Goal: Task Accomplishment & Management: Manage account settings

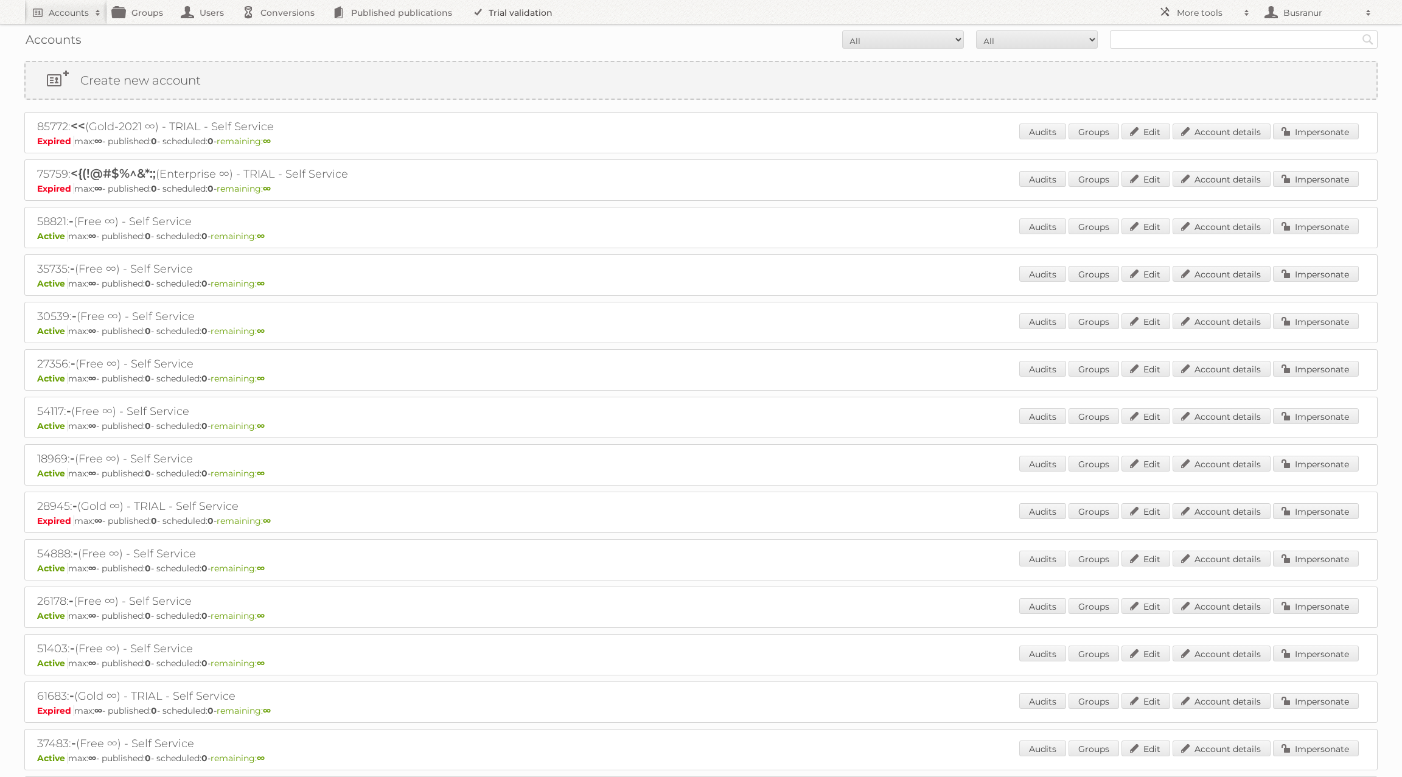
click at [500, 16] on link "Trial validation" at bounding box center [514, 12] width 100 height 24
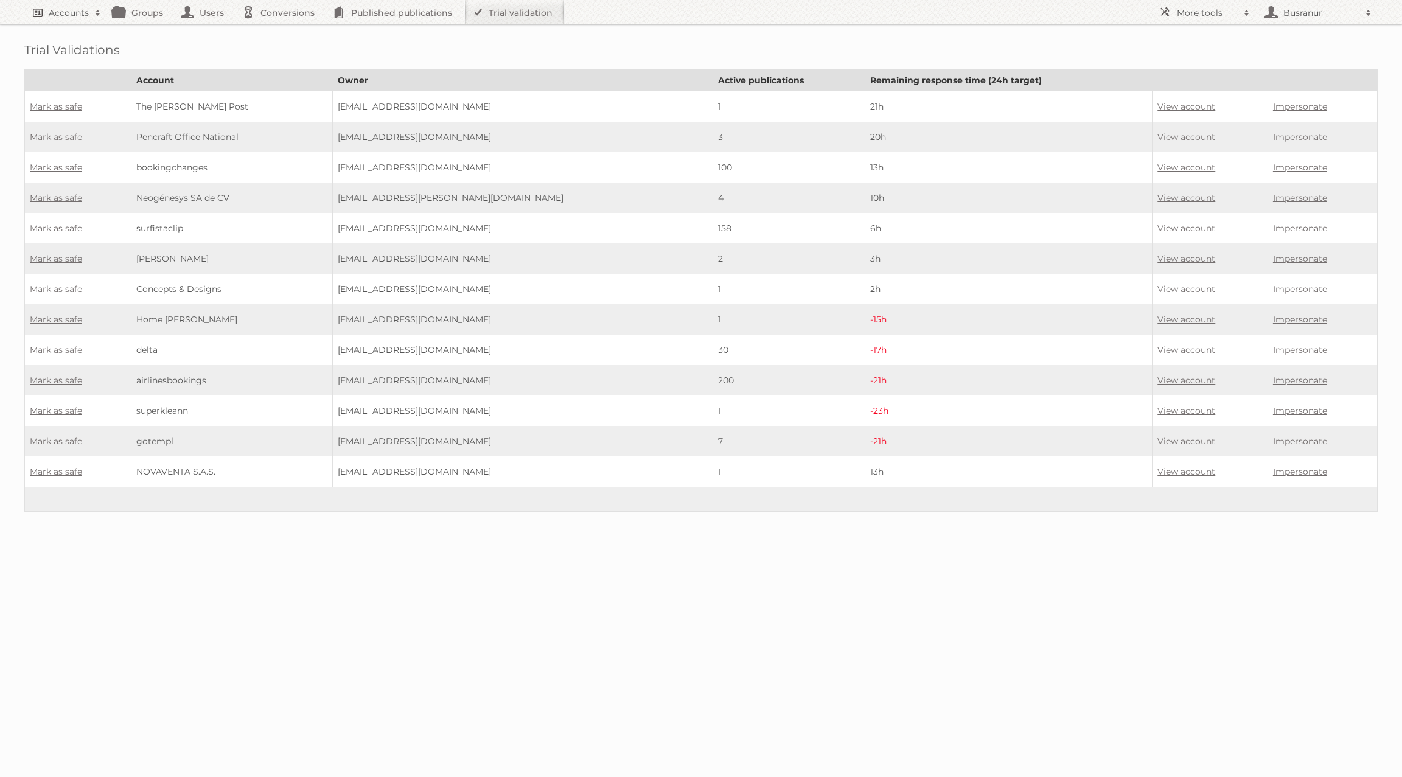
click at [59, 9] on h2 "Accounts" at bounding box center [69, 13] width 40 height 12
paste input"] "*This cultural manifesto outlines the values that define who we are as a team, …"
click at [210, 31] on input"] "text" at bounding box center [165, 40] width 268 height 18
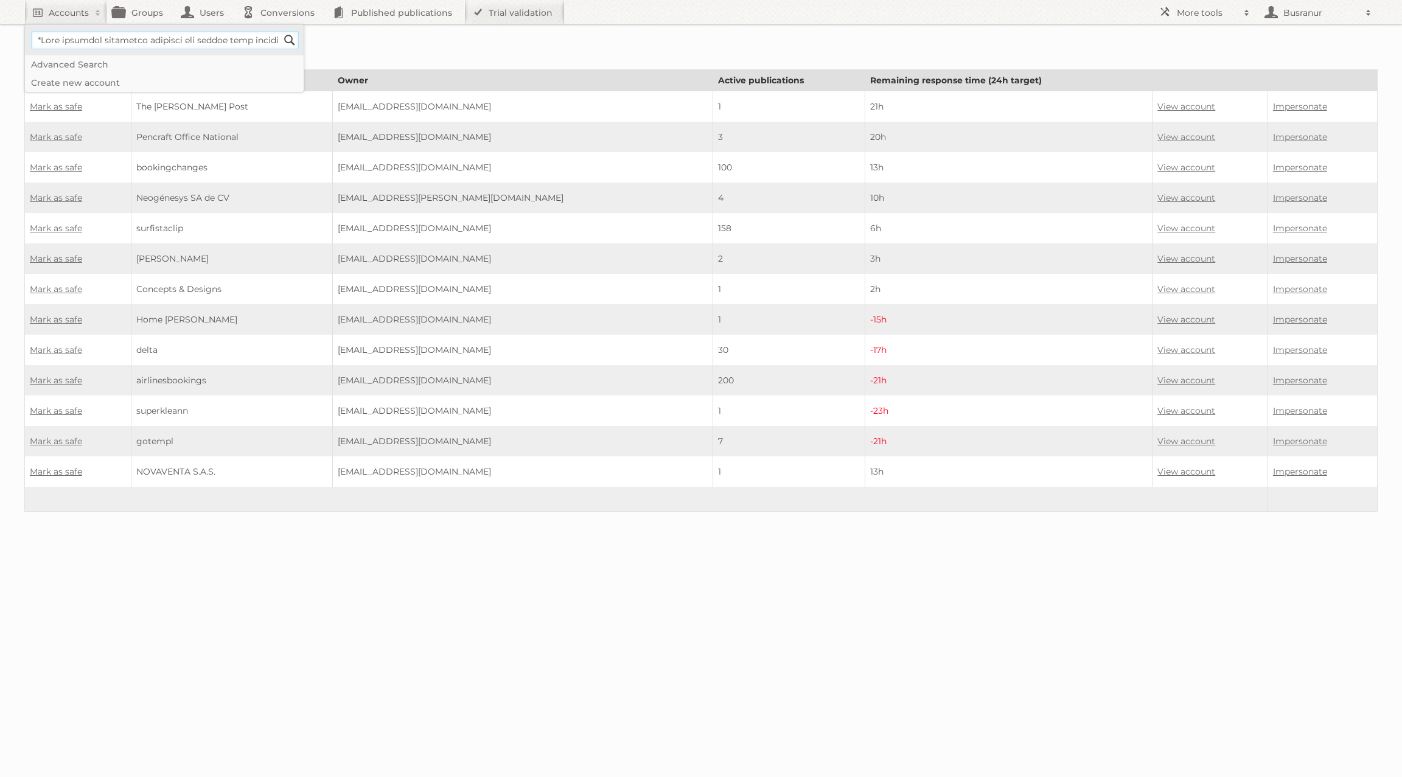
paste input"] "giseli.akaboci@marketsgroup.org"
type input"] "giseli.akaboci@marketsgroup.org"
click at [281, 31] on input "Search" at bounding box center [290, 40] width 18 height 18
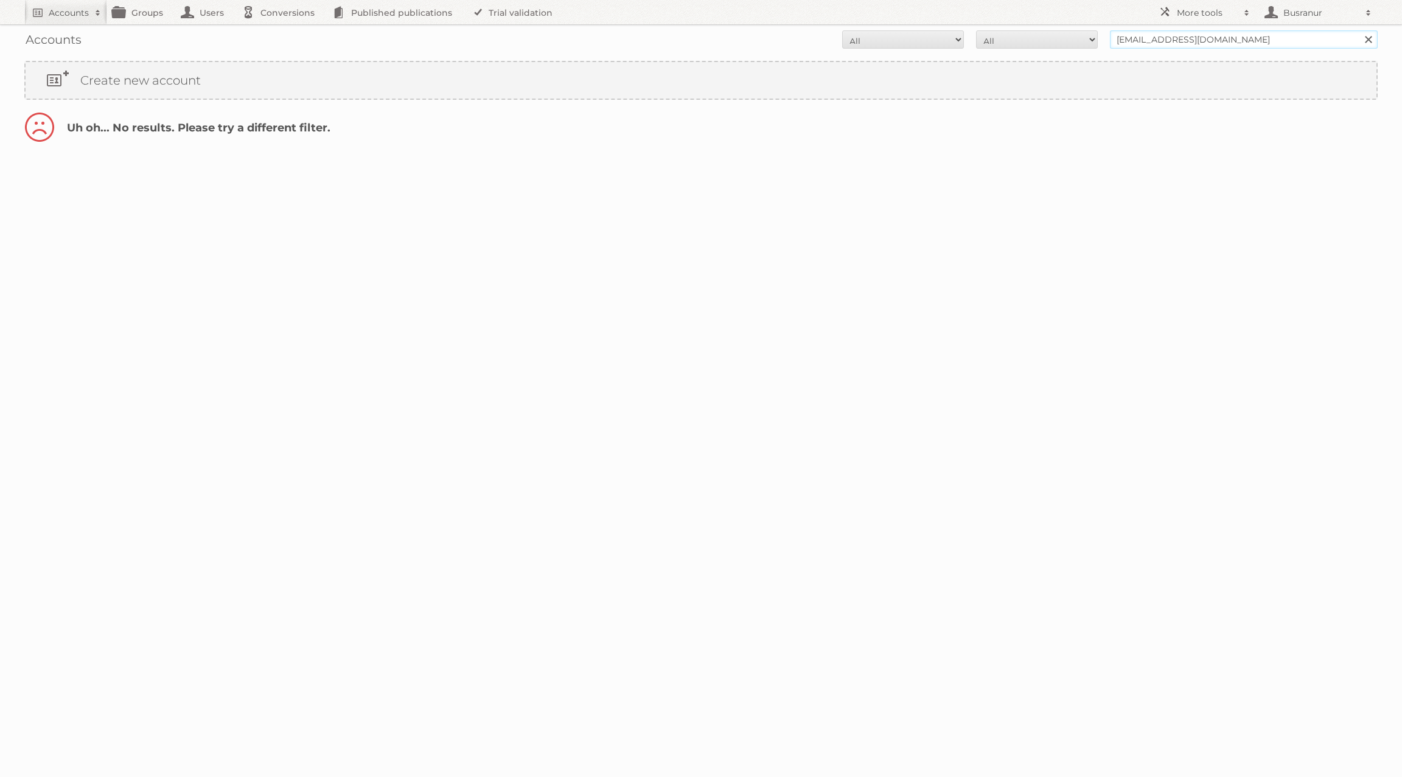
drag, startPoint x: 1172, startPoint y: 35, endPoint x: 1077, endPoint y: 33, distance: 95.6
click at [1077, 33] on form "All Active Expired Pending All Paid Trials Self service [EMAIL_ADDRESS][DOMAIN_…" at bounding box center [701, 39] width 1354 height 18
type input "i@[DOMAIN_NAME]"
click at [1359, 30] on input "Search" at bounding box center [1368, 39] width 18 height 18
click at [1118, 38] on input "i@[DOMAIN_NAME]" at bounding box center [1244, 39] width 268 height 18
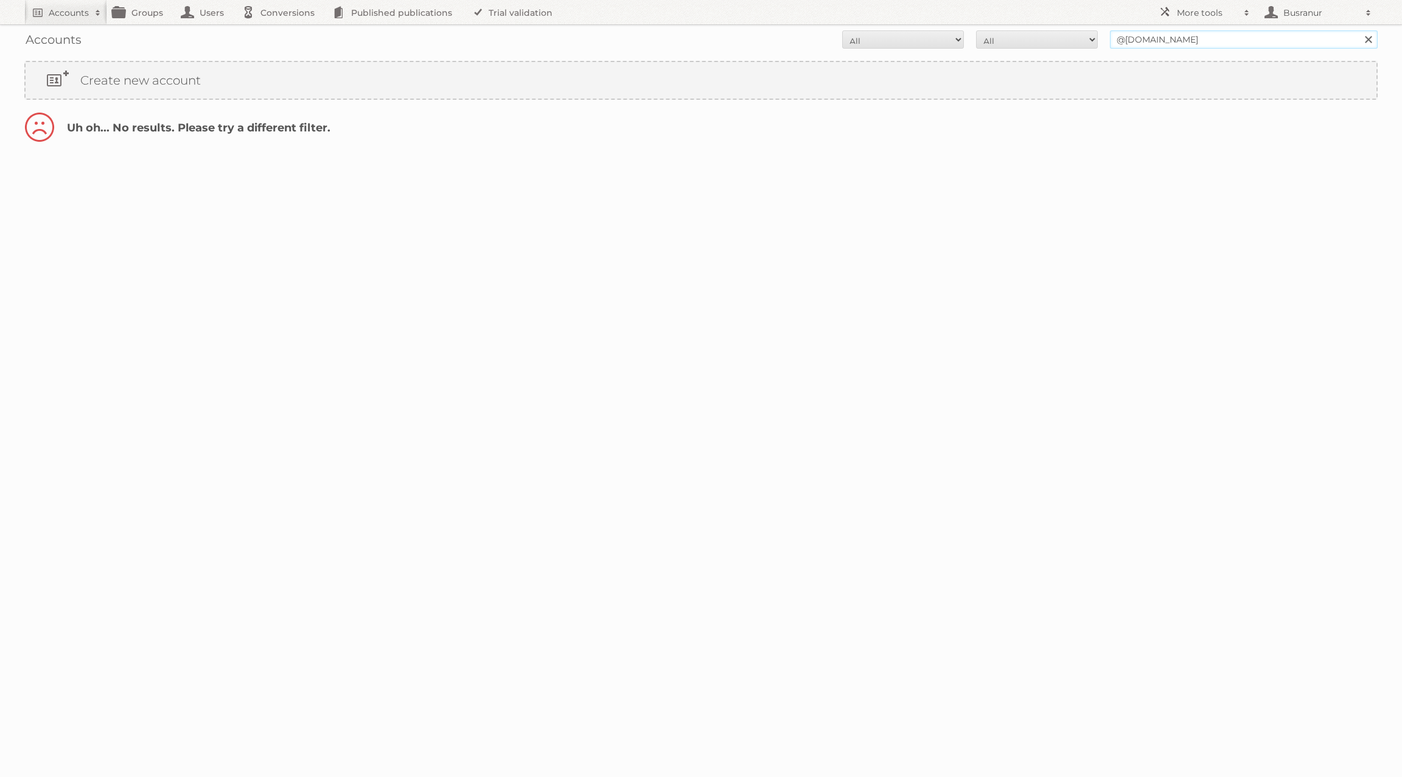
type input "@marketsgroup.org"
click at [1359, 30] on input "Search" at bounding box center [1368, 39] width 18 height 18
click at [61, 10] on h2 "Accounts" at bounding box center [69, 13] width 40 height 12
paste input"] "<atmansour@maf.ae"
type input"] "<atmansour@maf.ae"
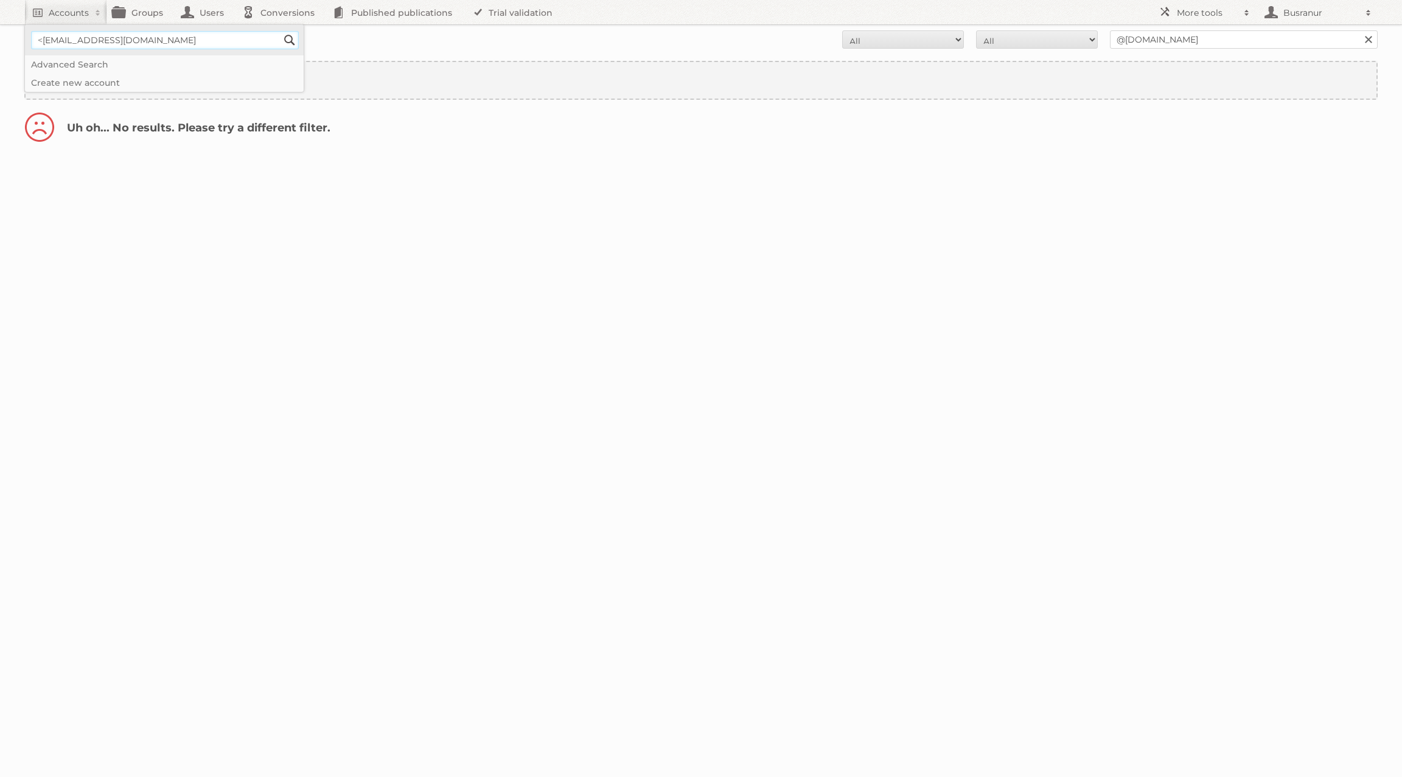
click at [281, 31] on input "Search" at bounding box center [290, 40] width 18 height 18
click at [1121, 37] on input "<atmansour@maf.ae" at bounding box center [1244, 39] width 268 height 18
type input "[EMAIL_ADDRESS][DOMAIN_NAME]"
click at [1359, 30] on input "Search" at bounding box center [1368, 39] width 18 height 18
click at [1165, 39] on input "[EMAIL_ADDRESS][DOMAIN_NAME]" at bounding box center [1244, 39] width 268 height 18
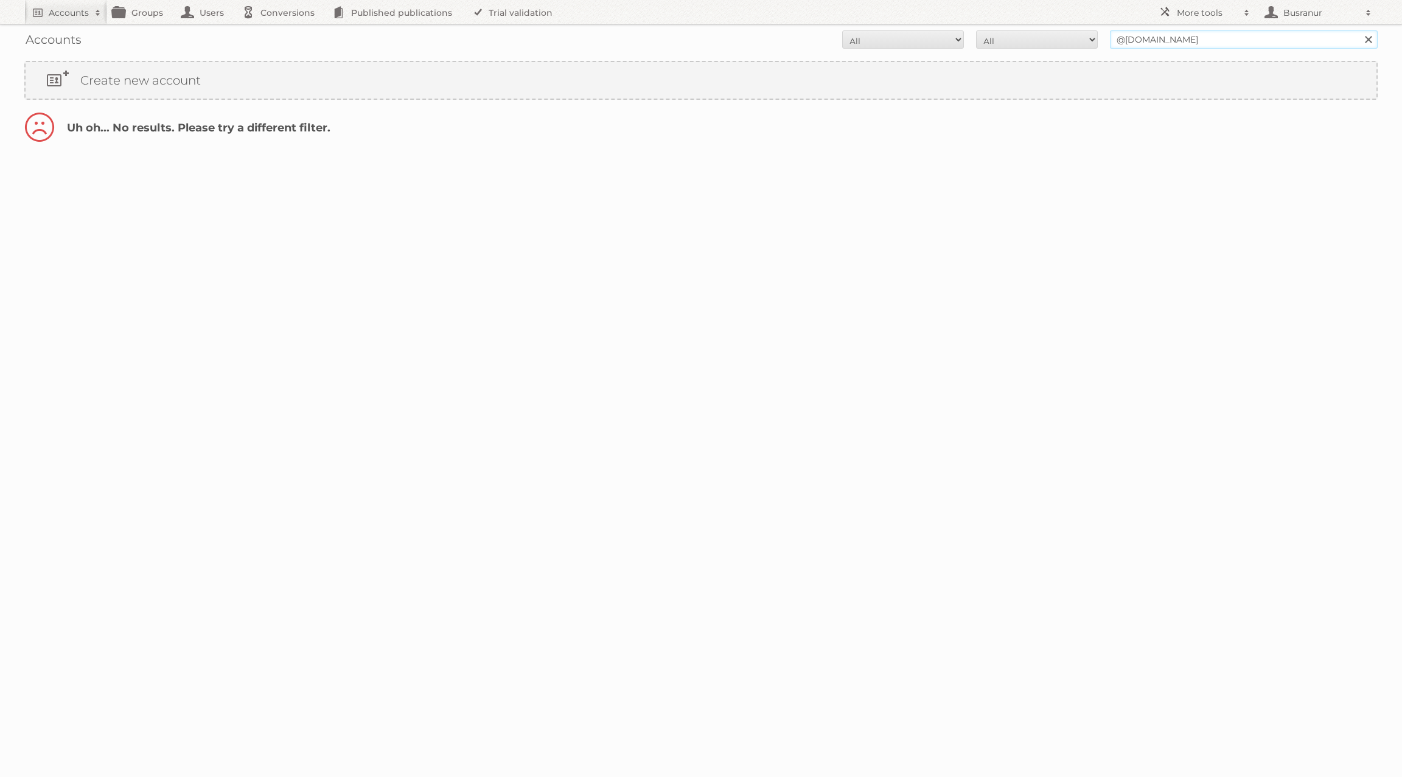
type input "@[DOMAIN_NAME]"
click at [1359, 30] on input "Search" at bounding box center [1368, 39] width 18 height 18
click at [1223, 129] on link "Account details" at bounding box center [1222, 132] width 98 height 16
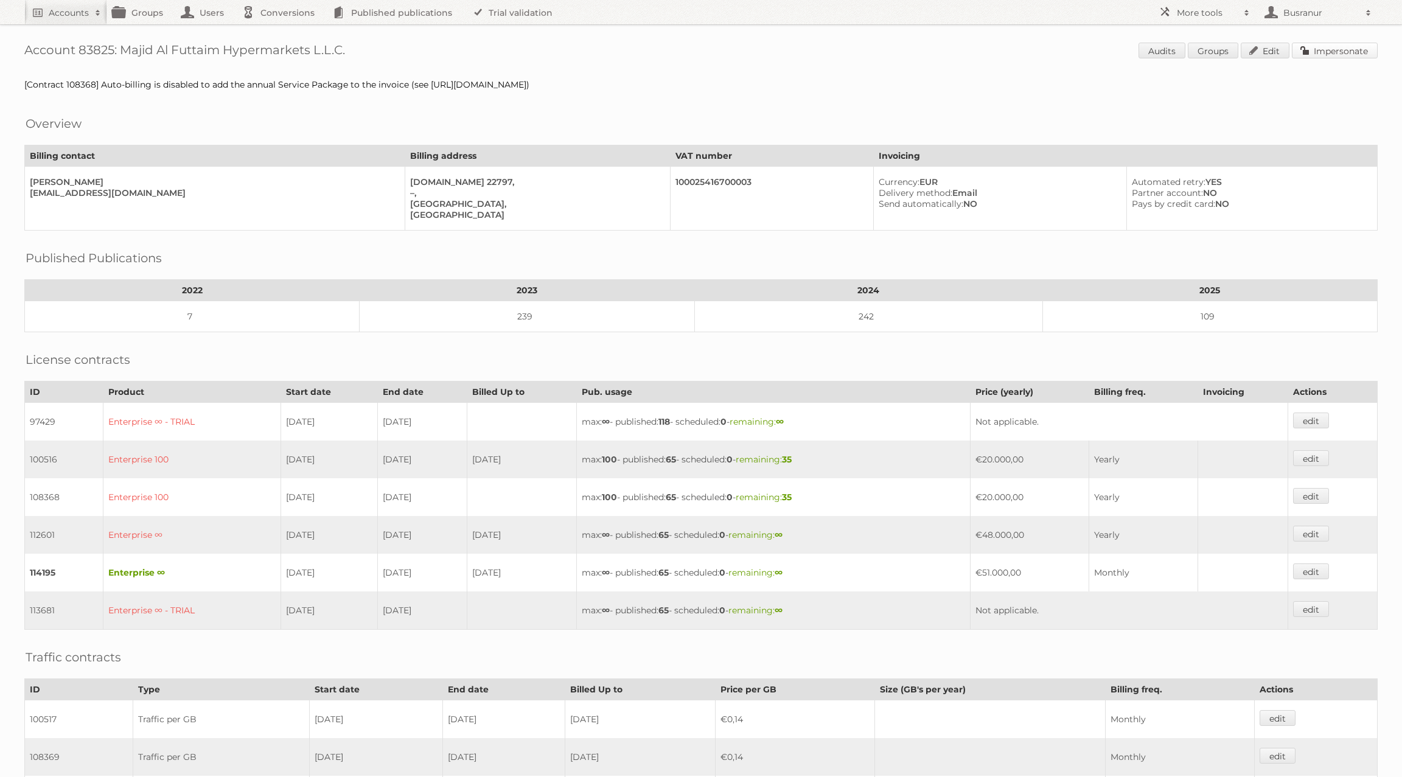
click at [1321, 49] on link "Impersonate" at bounding box center [1335, 51] width 86 height 16
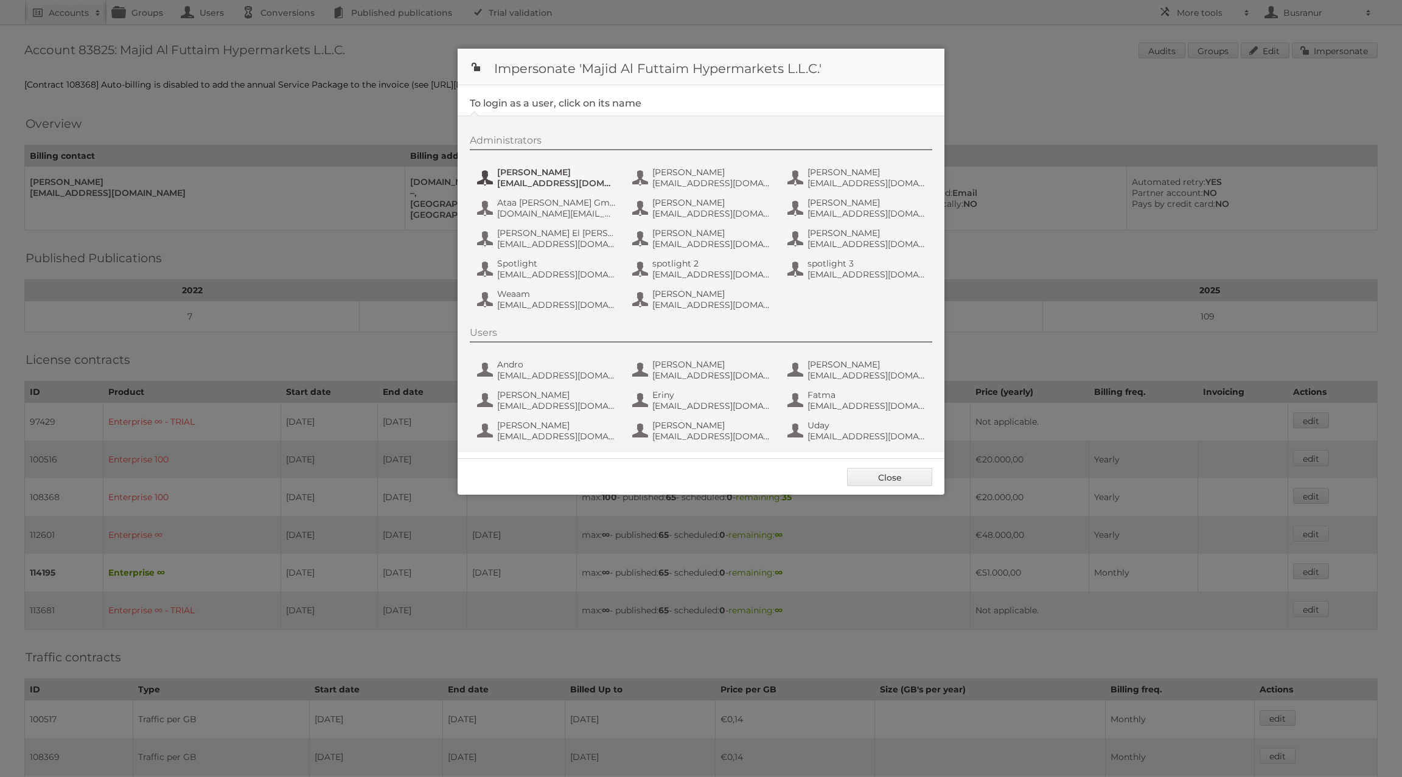
click at [543, 180] on span "atalwaria@mafcarrefour.com" at bounding box center [556, 183] width 118 height 11
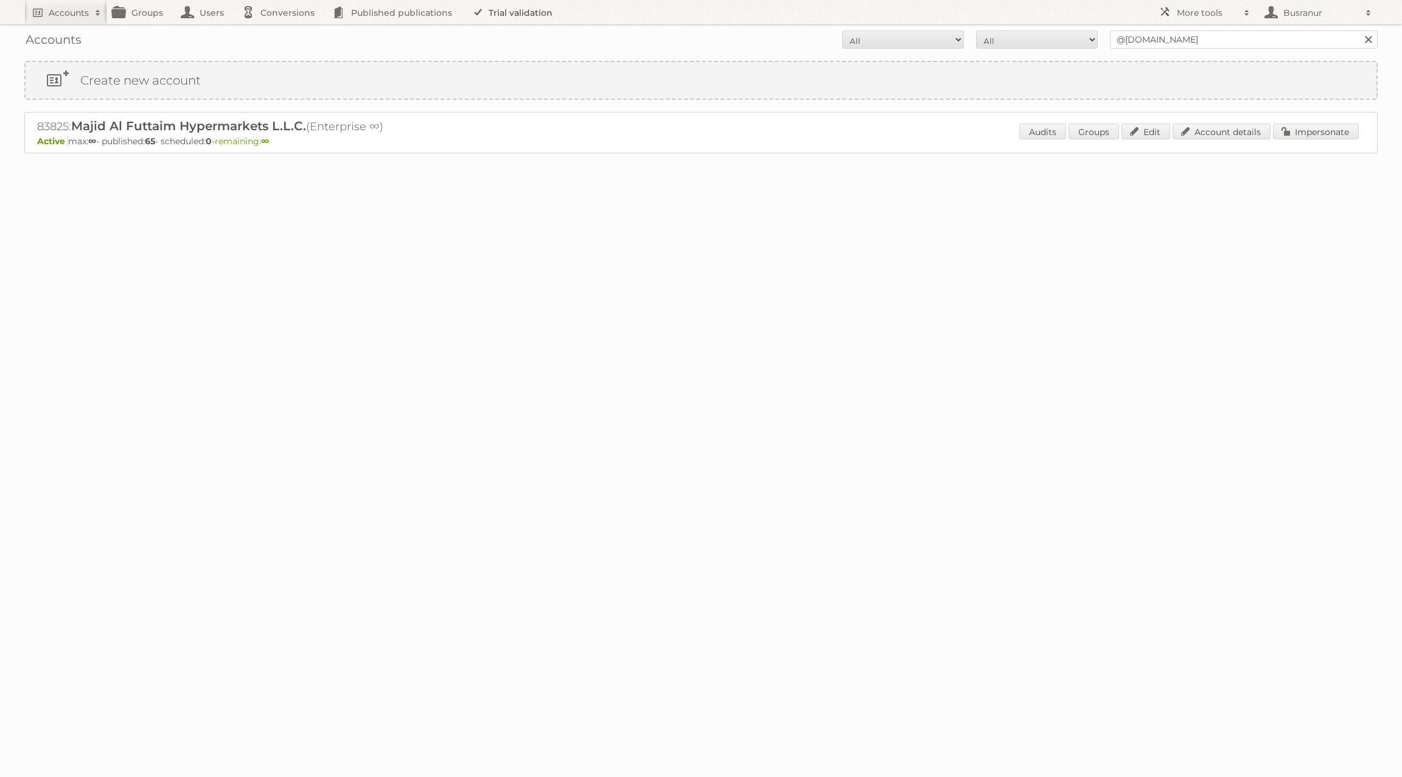
click at [499, 9] on link "Trial validation" at bounding box center [514, 12] width 100 height 24
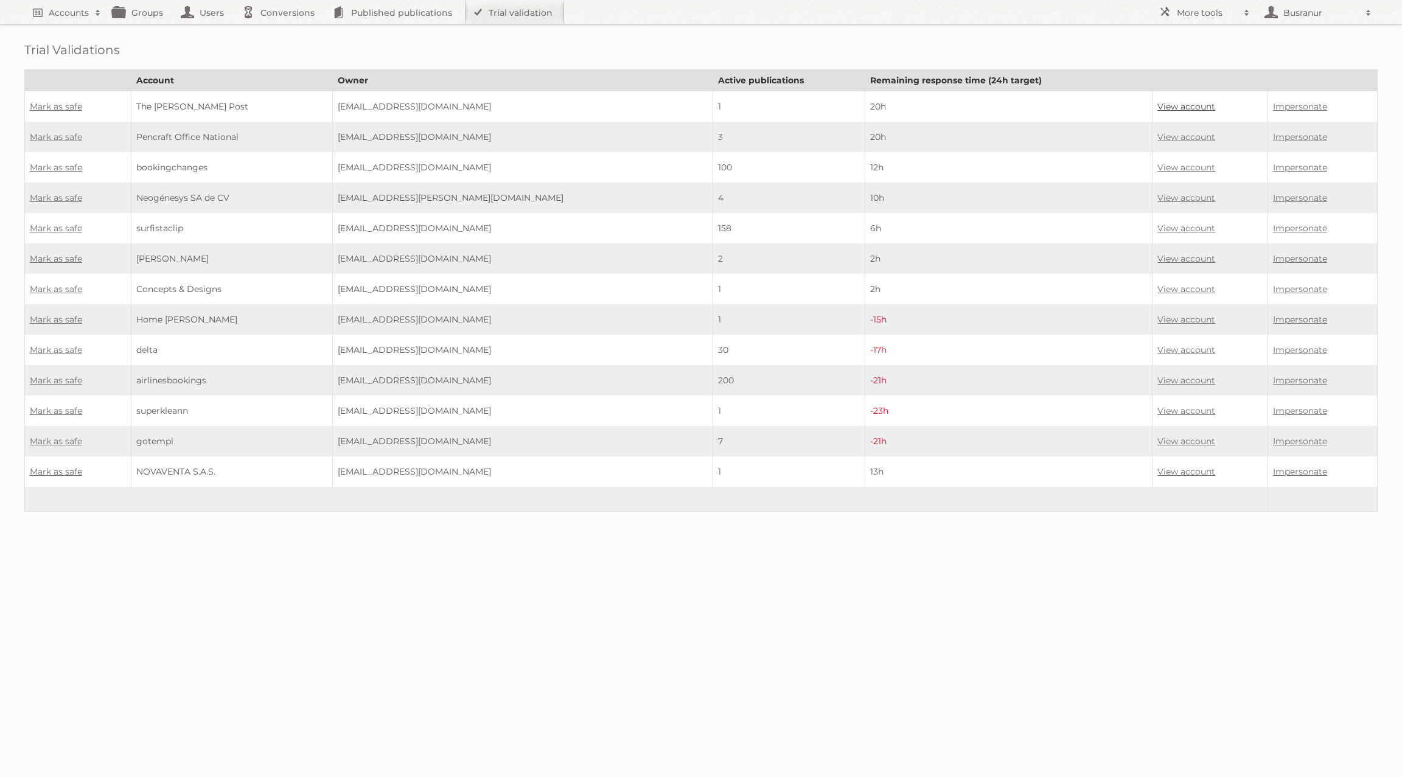
click at [1169, 105] on link "View account" at bounding box center [1187, 106] width 58 height 11
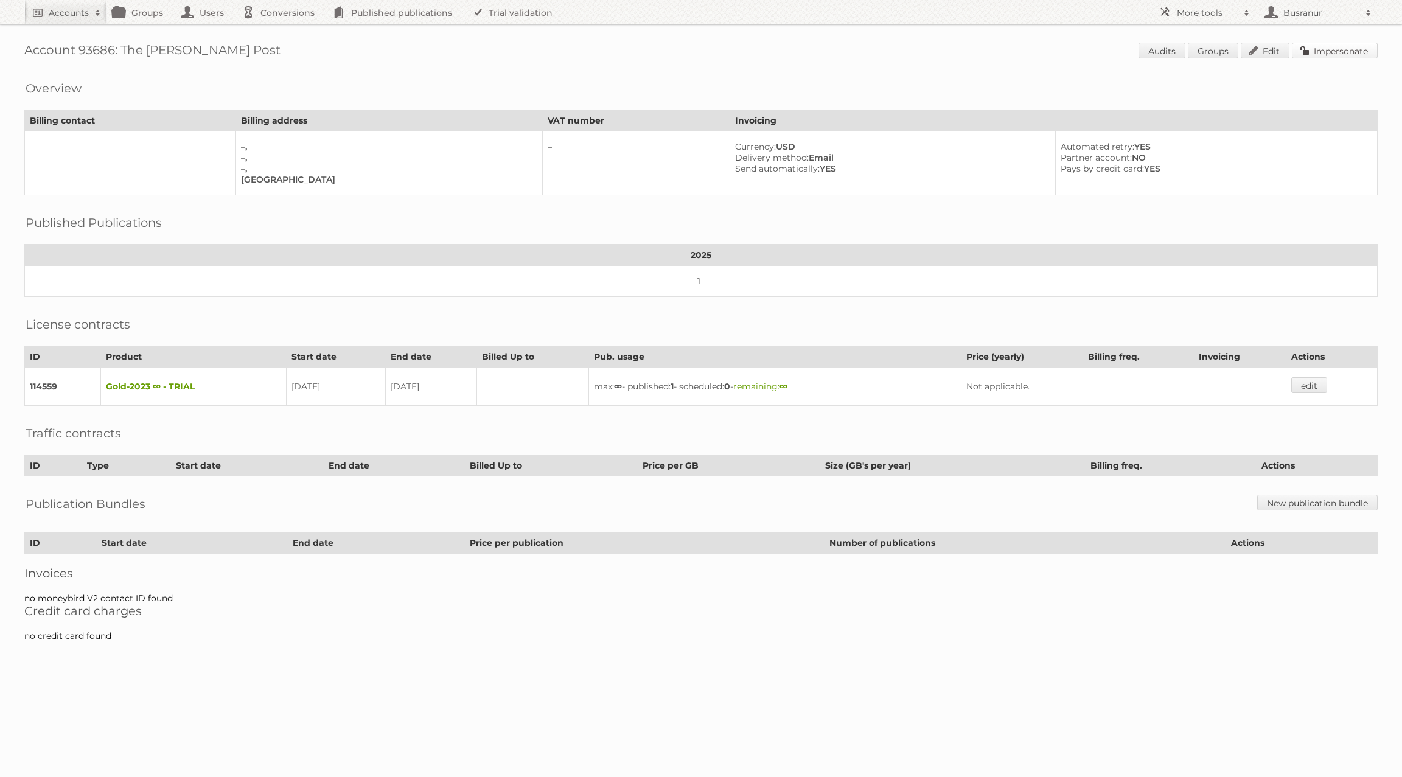
click at [1347, 52] on link "Impersonate" at bounding box center [1335, 51] width 86 height 16
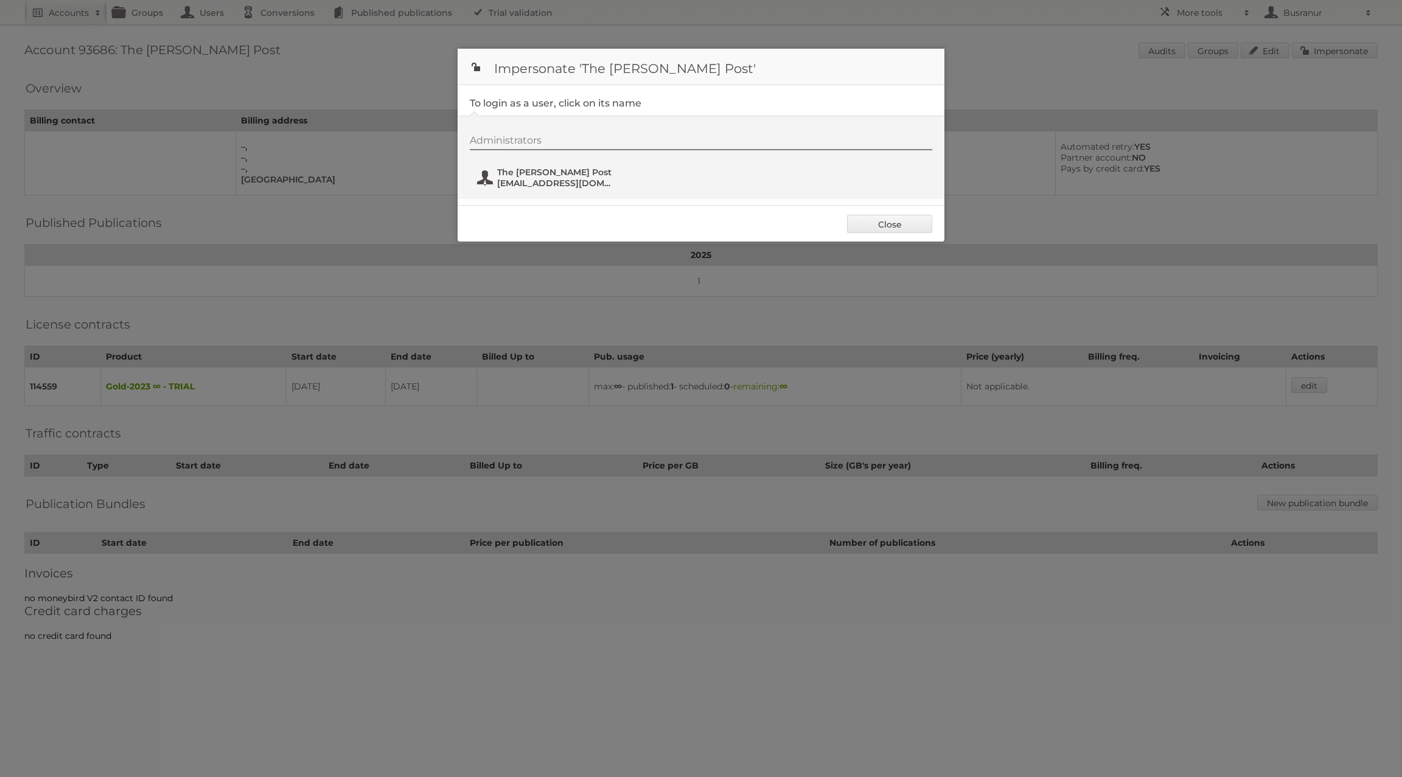
click at [535, 180] on span "[EMAIL_ADDRESS][DOMAIN_NAME]" at bounding box center [556, 183] width 118 height 11
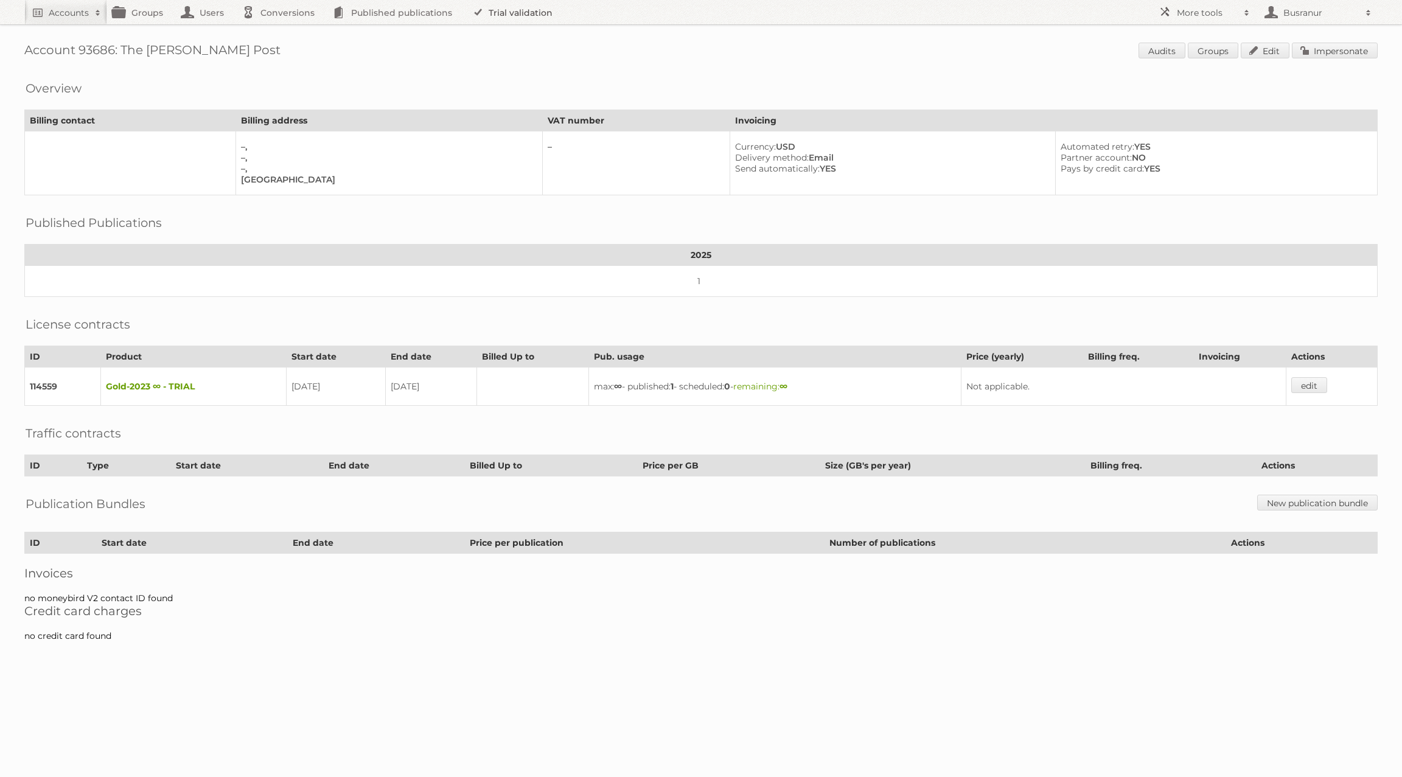
click at [514, 18] on link "Trial validation" at bounding box center [514, 12] width 100 height 24
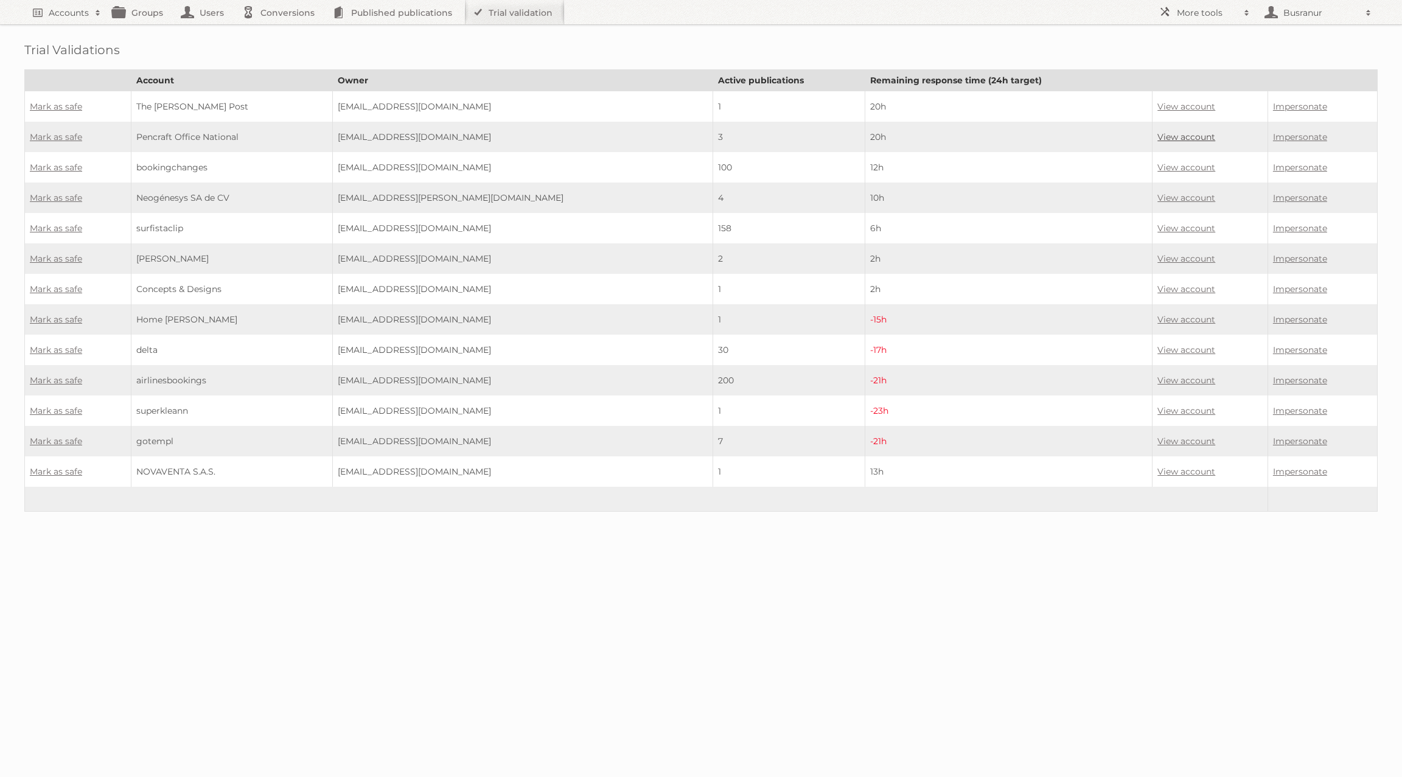
click at [1160, 133] on link "View account" at bounding box center [1187, 136] width 58 height 11
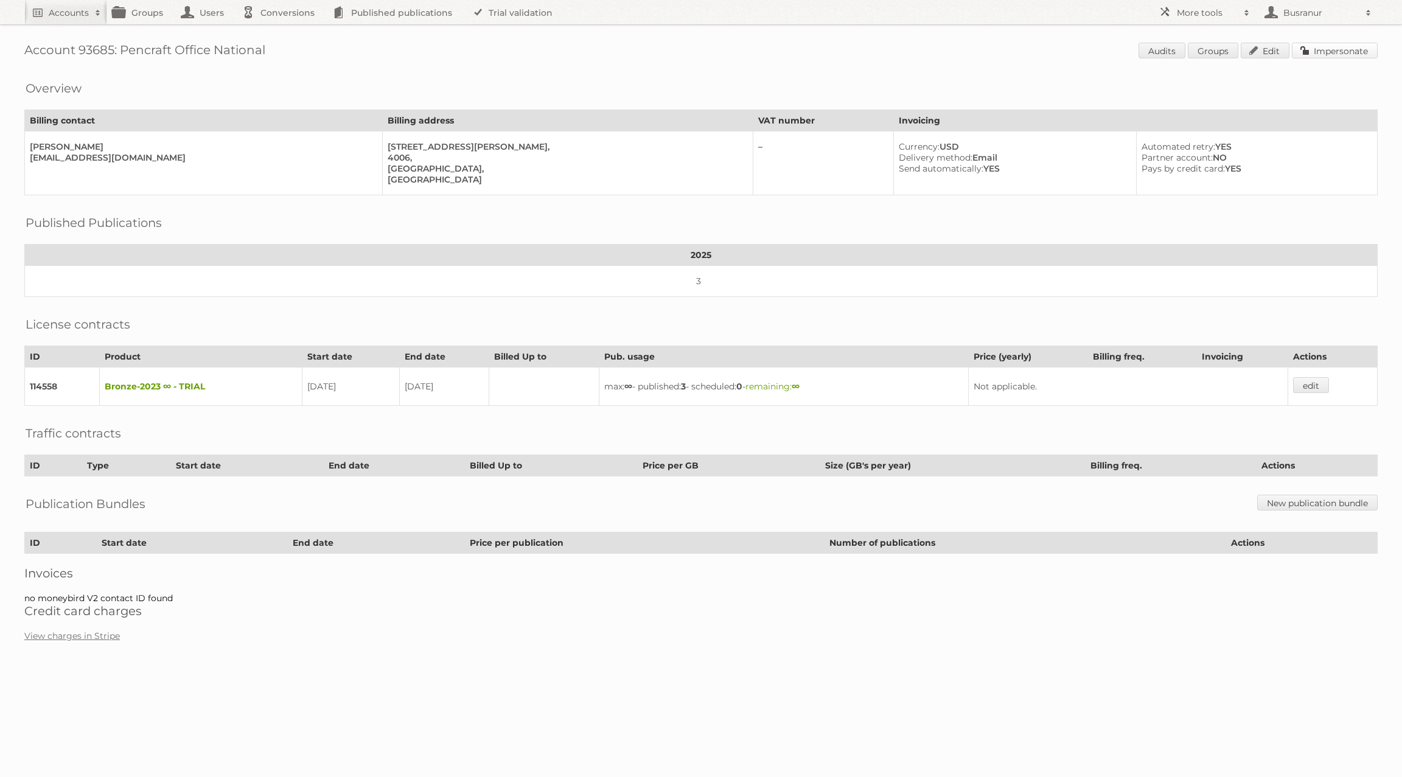
click at [1358, 48] on link "Impersonate" at bounding box center [1335, 51] width 86 height 16
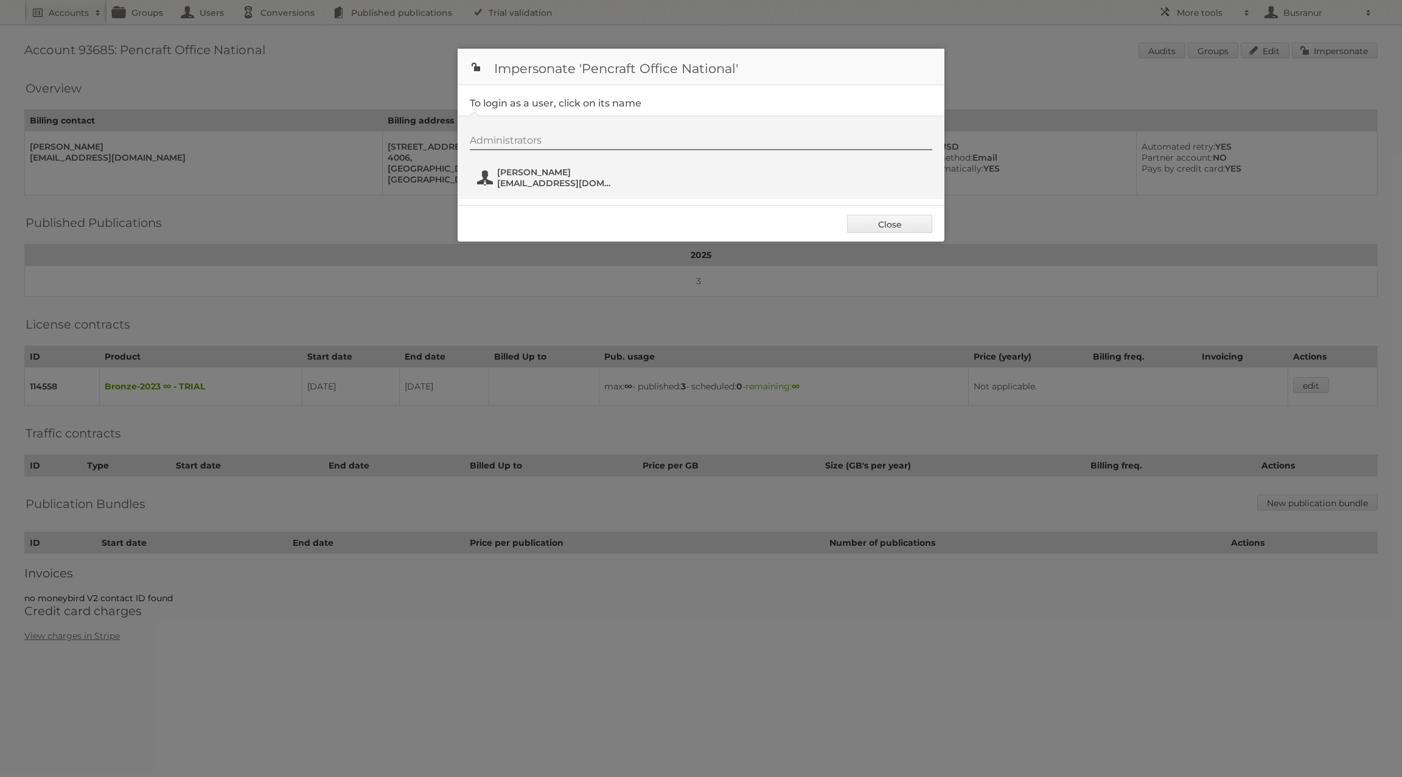
click at [536, 173] on span "David Loxton" at bounding box center [556, 172] width 118 height 11
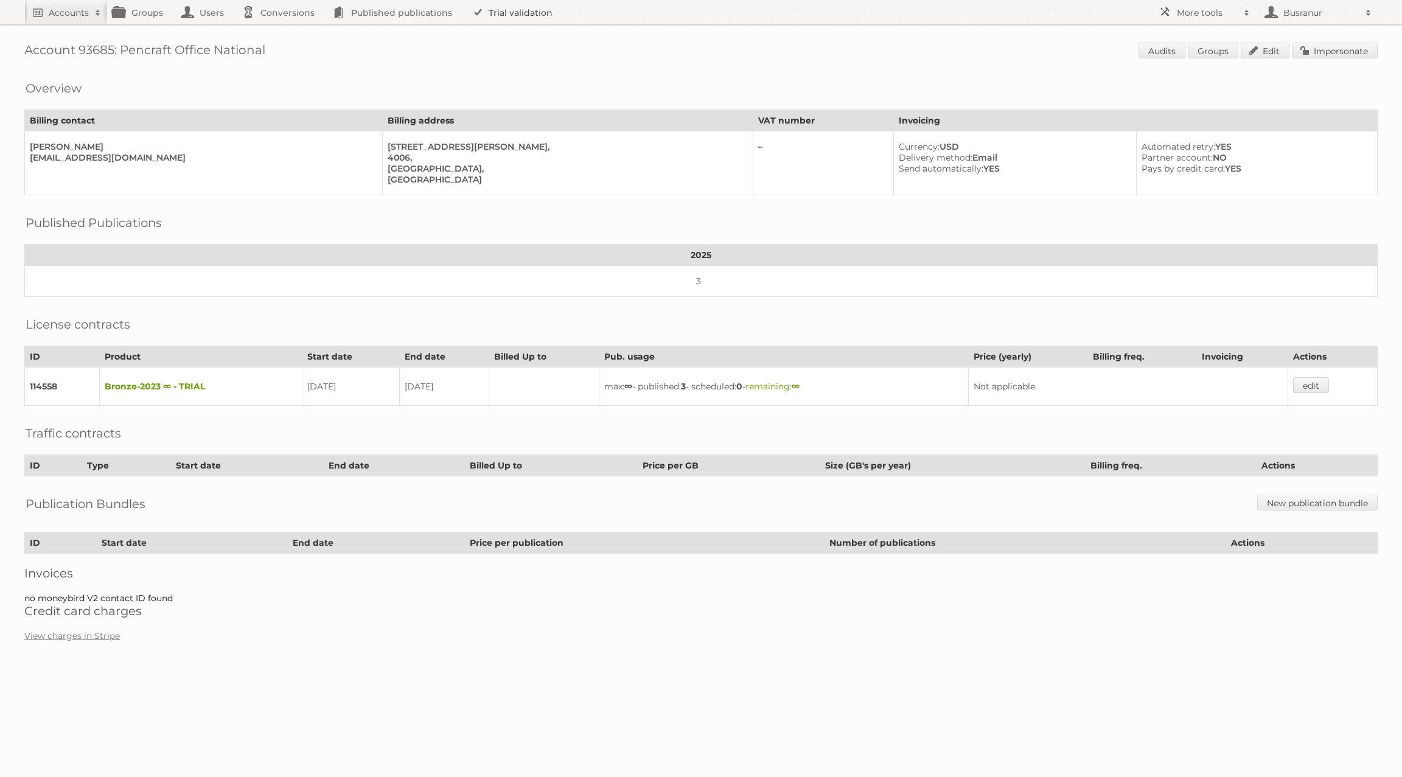
click at [503, 19] on link "Trial validation" at bounding box center [514, 12] width 100 height 24
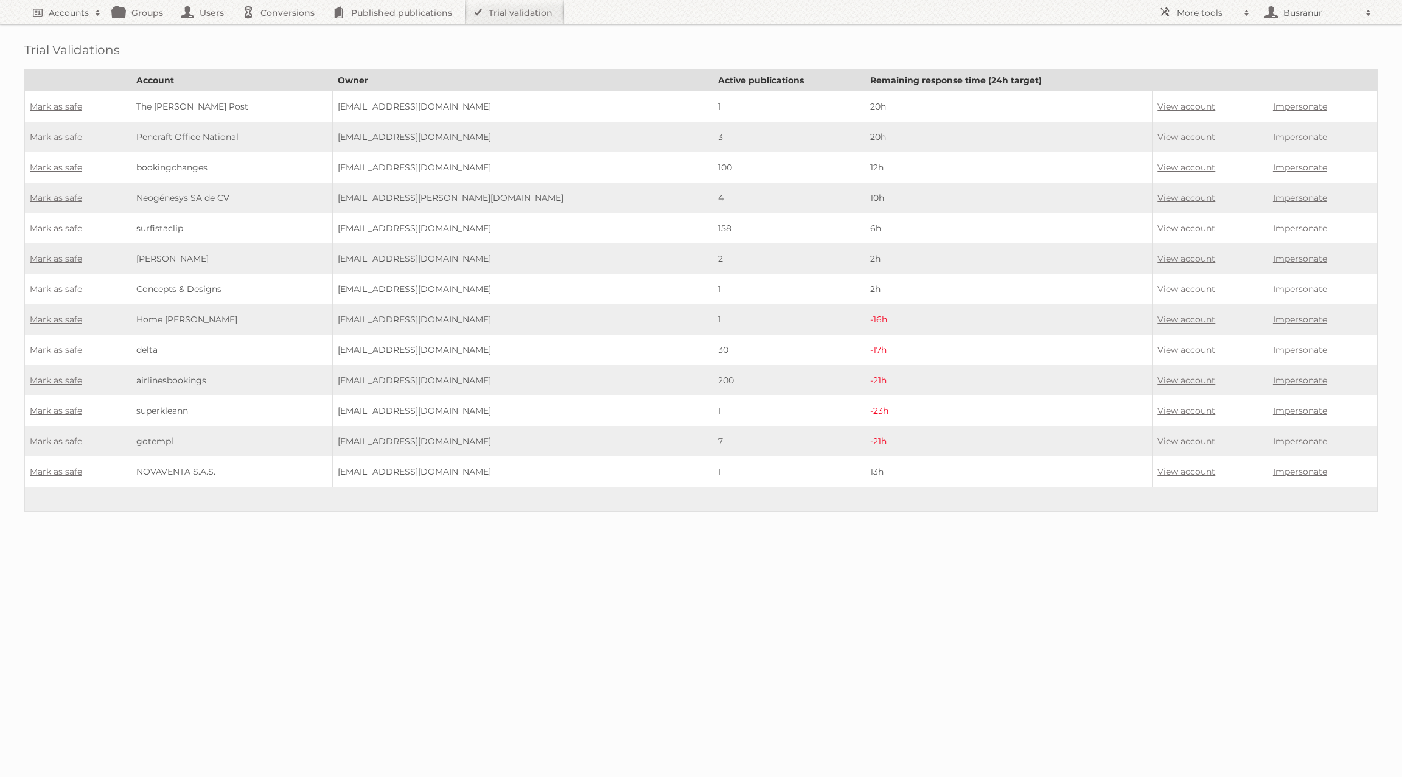
click at [54, 128] on td "Mark as safe" at bounding box center [78, 137] width 107 height 30
click at [46, 133] on link "Mark as safe" at bounding box center [56, 136] width 52 height 11
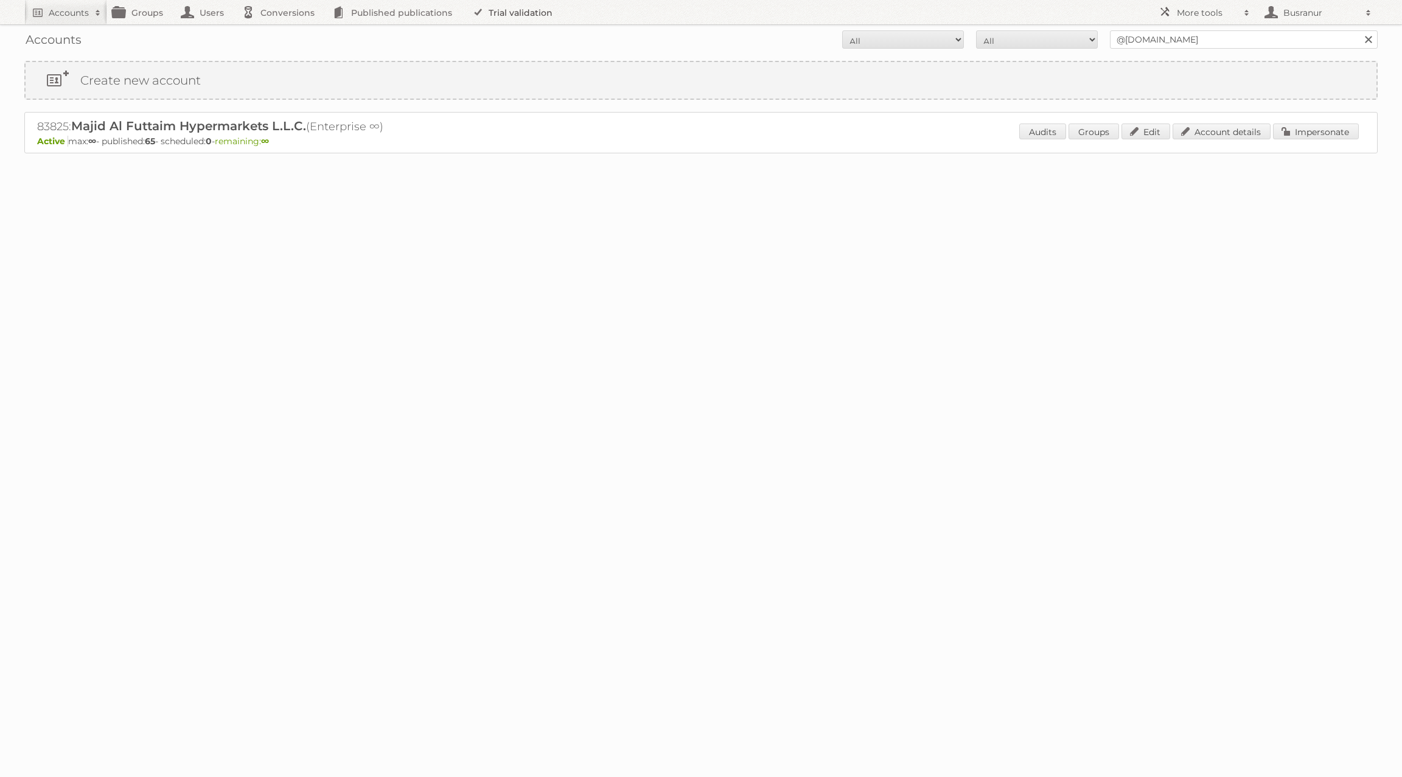
click at [538, 10] on link "Trial validation" at bounding box center [514, 12] width 100 height 24
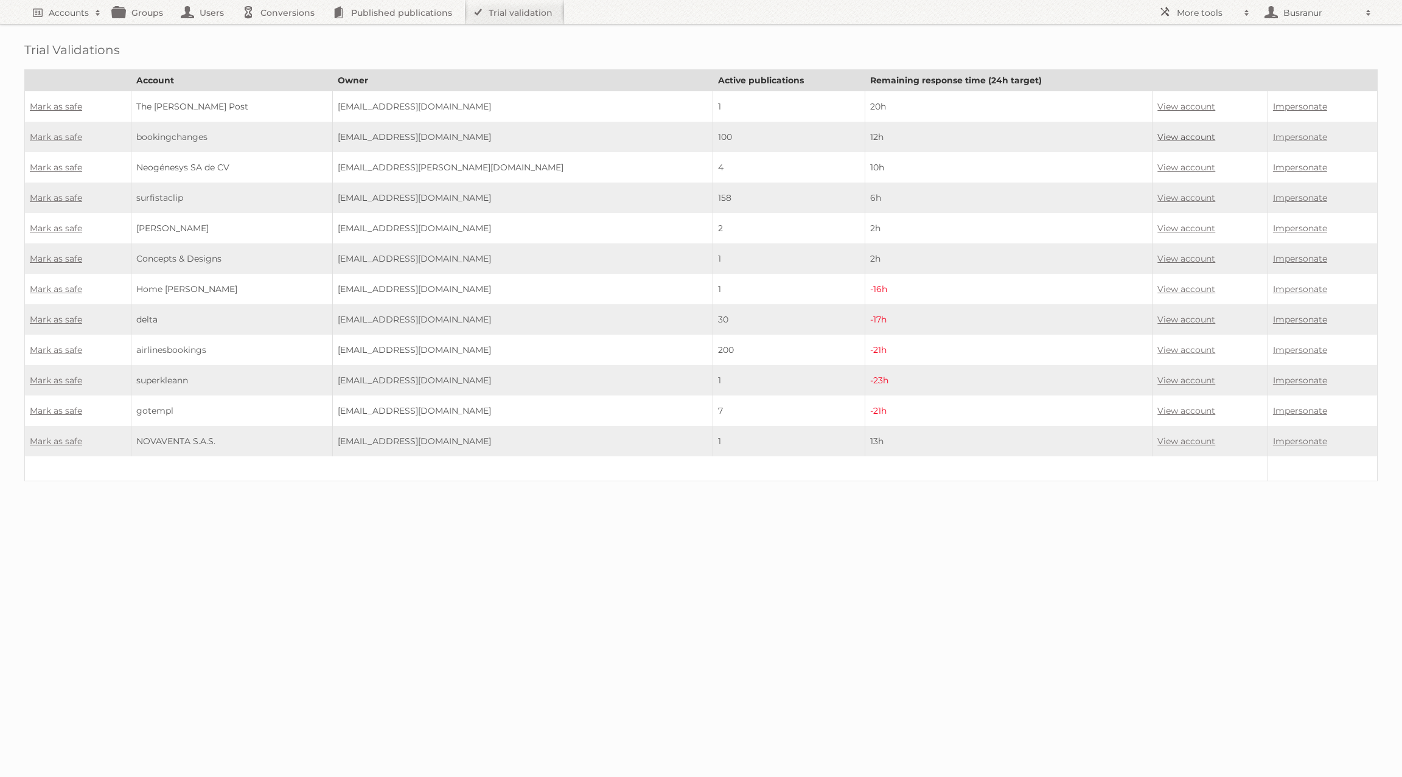
click at [1174, 131] on link "View account" at bounding box center [1187, 136] width 58 height 11
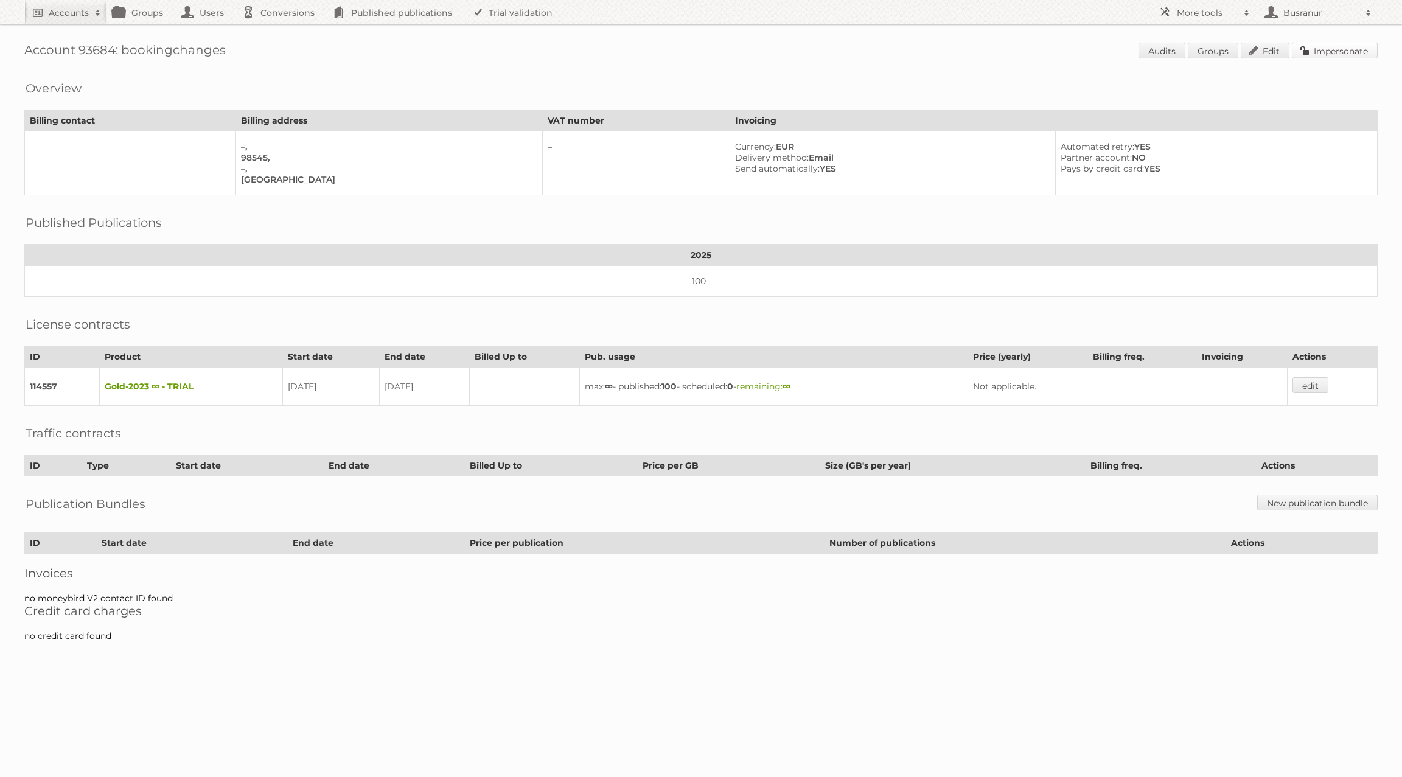
click at [1351, 57] on link "Impersonate" at bounding box center [1335, 51] width 86 height 16
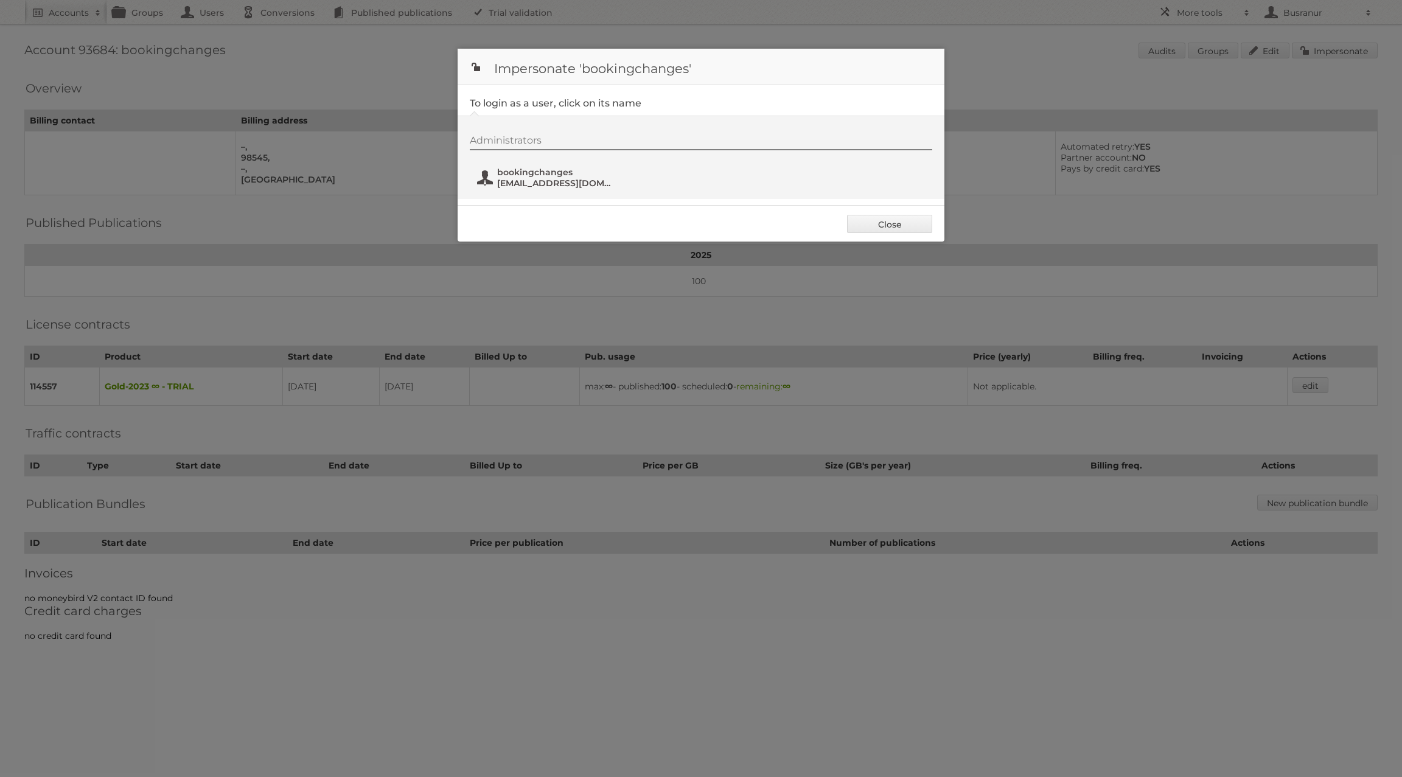
click at [545, 173] on span "bookingchanges" at bounding box center [556, 172] width 118 height 11
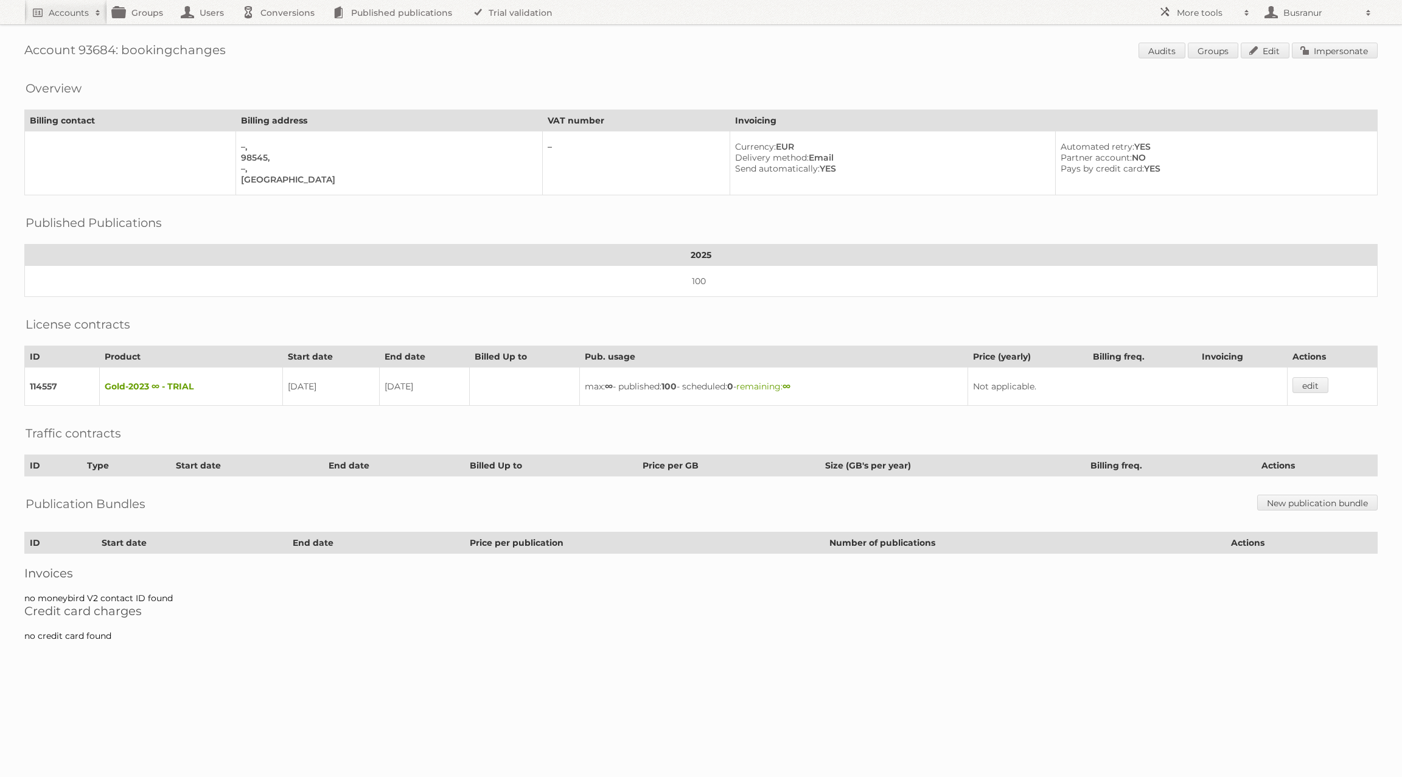
click at [1334, 378] on td "edit" at bounding box center [1333, 387] width 90 height 38
click at [1325, 378] on link "edit" at bounding box center [1311, 385] width 36 height 16
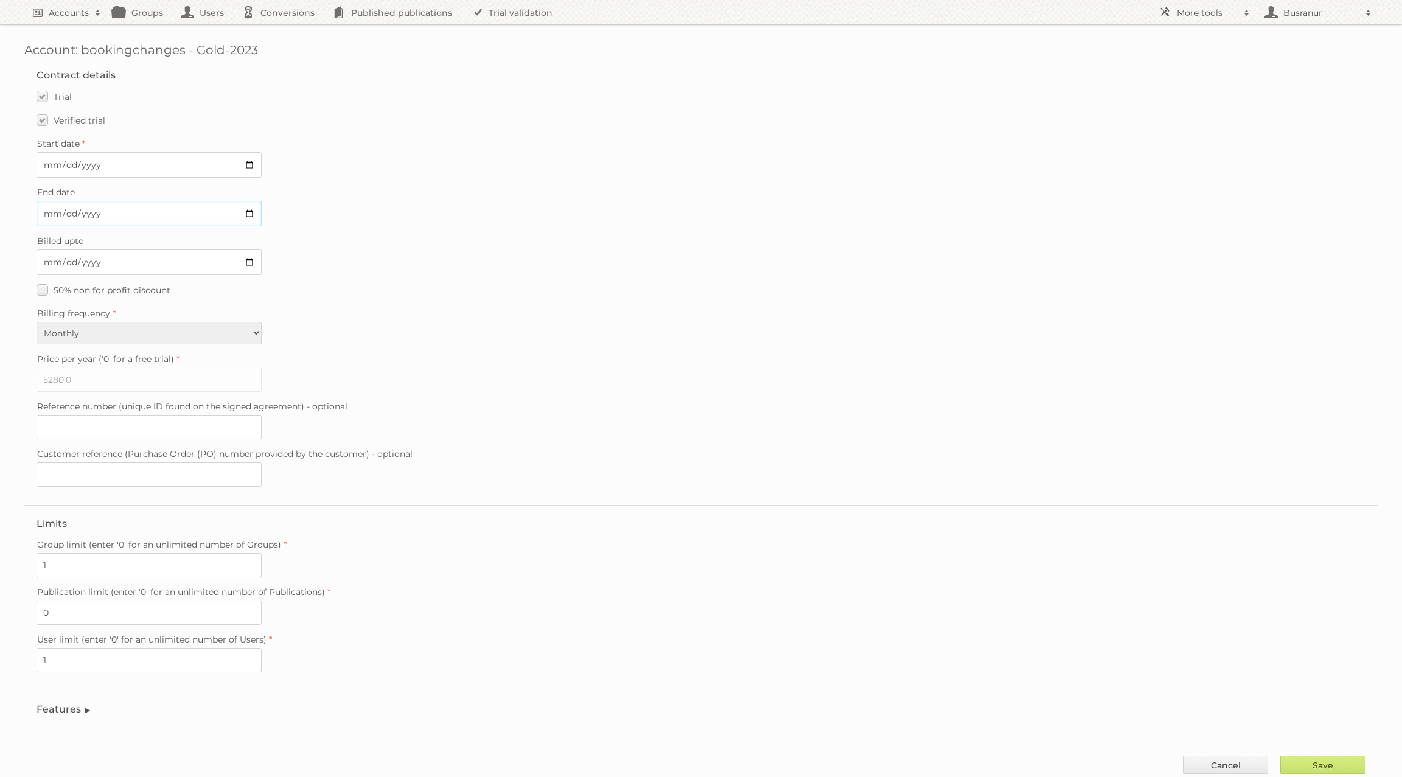
click at [47, 210] on input "2025-09-11" at bounding box center [149, 214] width 225 height 26
type input "2025-09-28"
type input "2025-08-28"
click at [46, 121] on label "Verified trial" at bounding box center [71, 120] width 69 height 18
click at [0, 0] on input "Verified trial" at bounding box center [0, 0] width 0 height 0
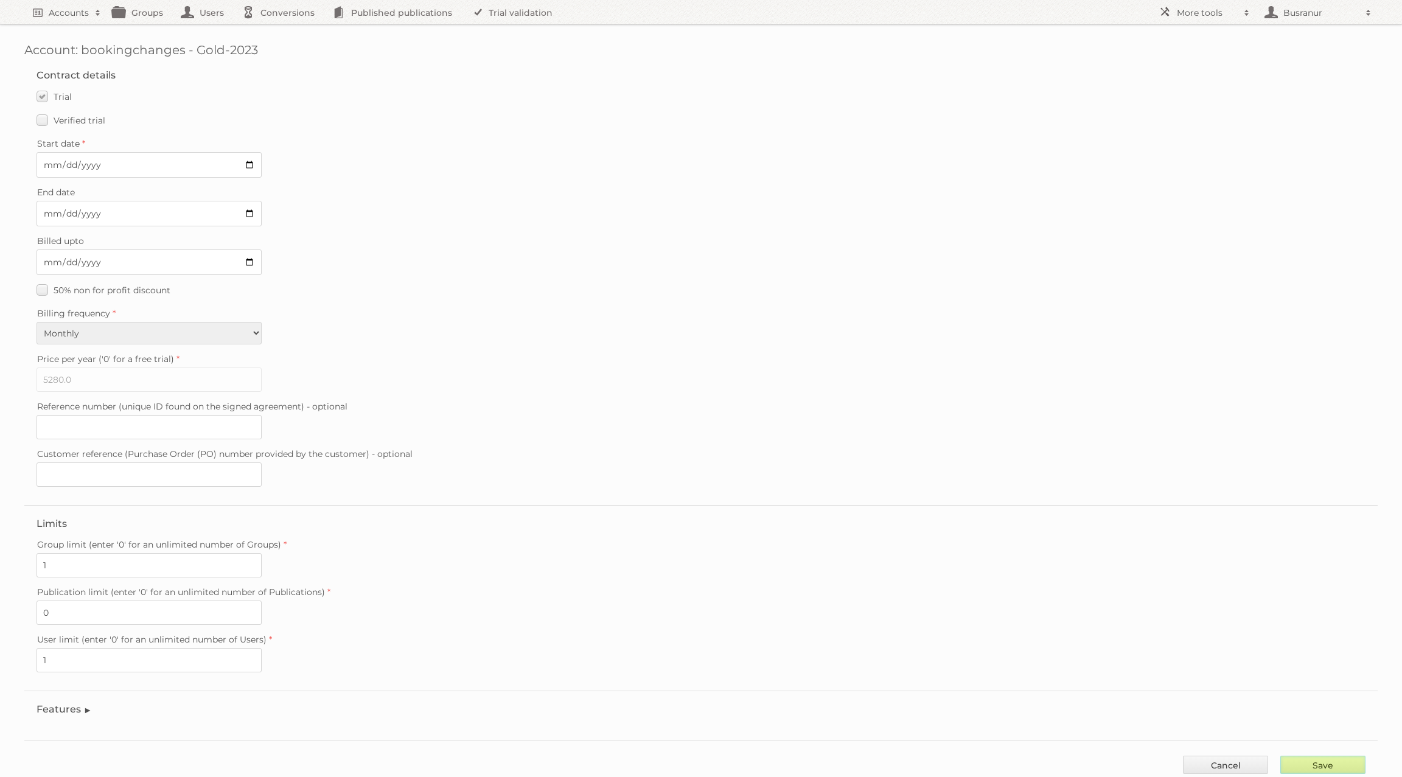
click at [1332, 756] on input "Save" at bounding box center [1323, 765] width 85 height 18
type input "..."
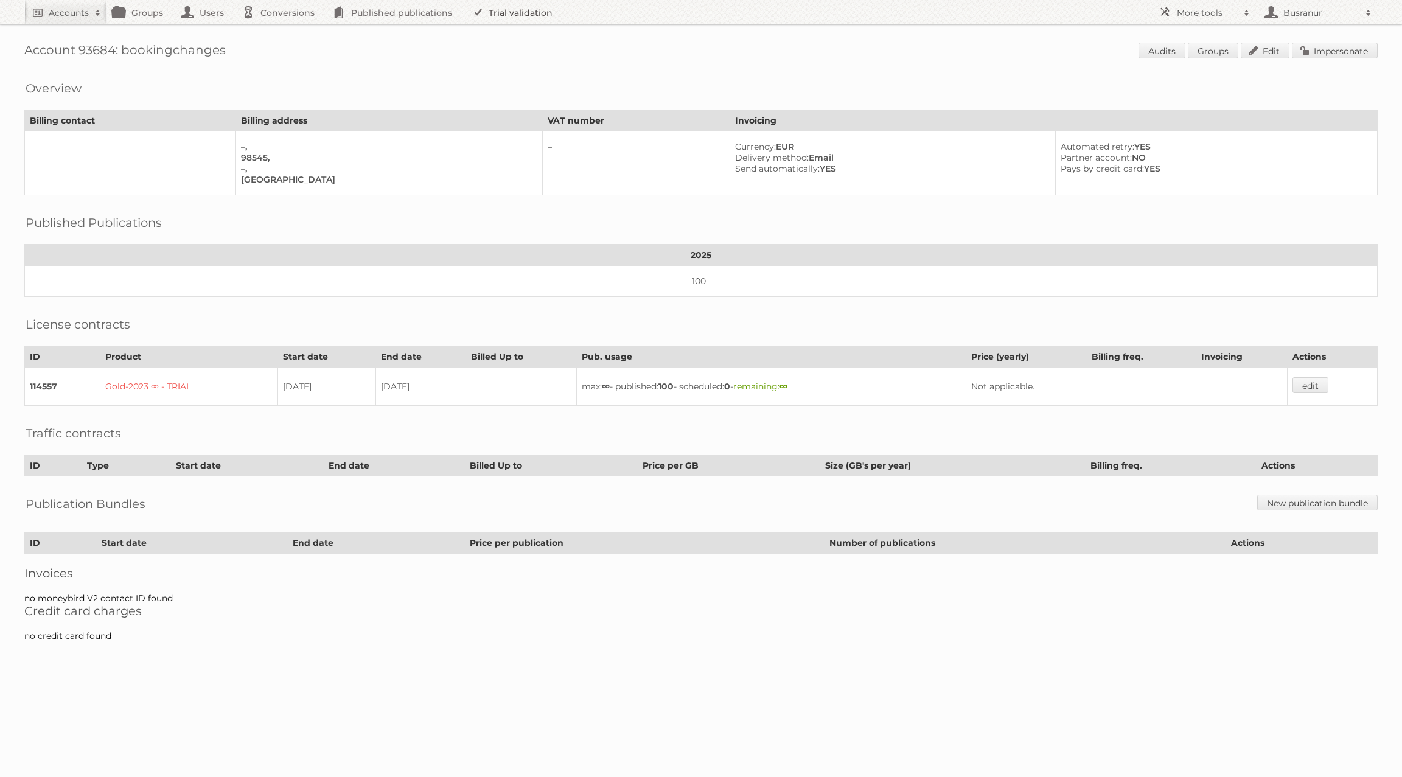
click at [545, 9] on link "Trial validation" at bounding box center [514, 12] width 100 height 24
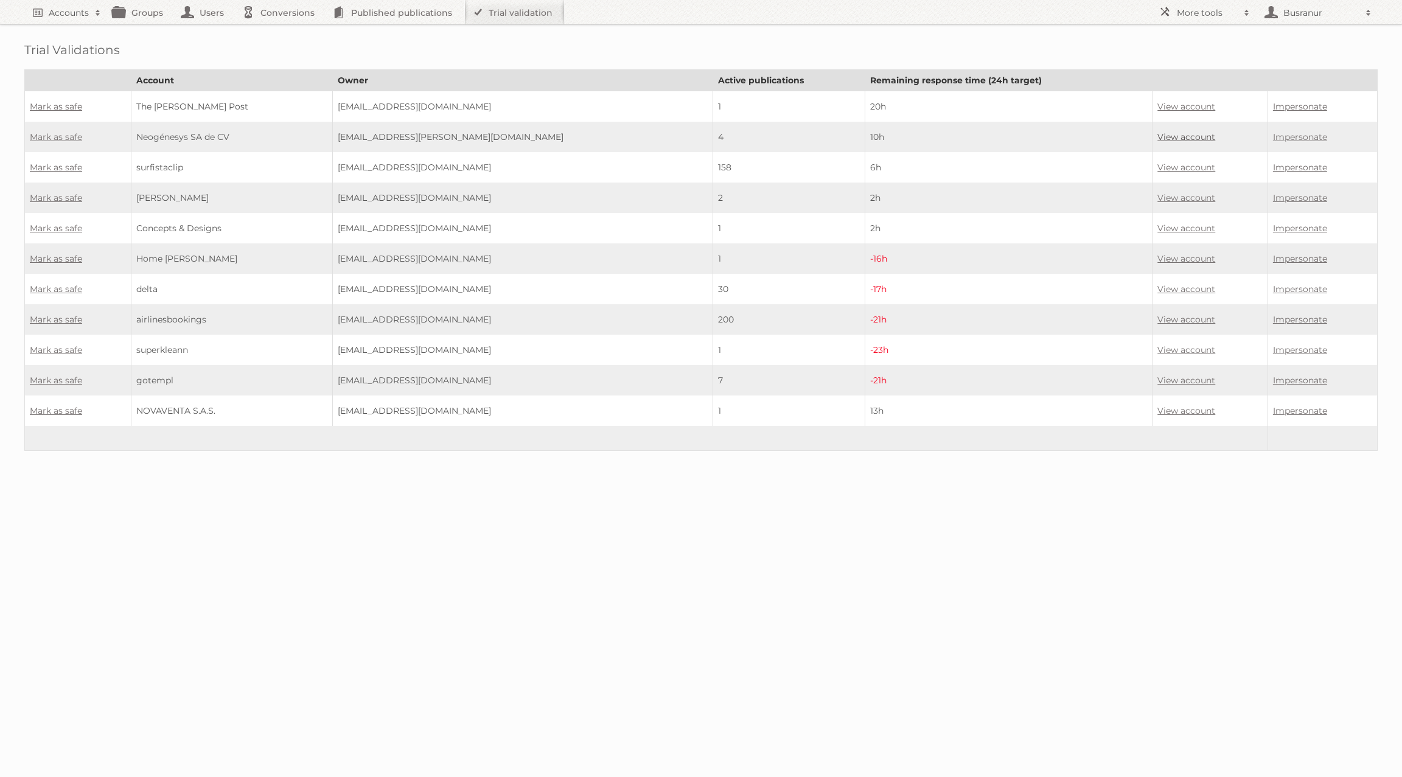
click at [1158, 137] on link "View account" at bounding box center [1187, 136] width 58 height 11
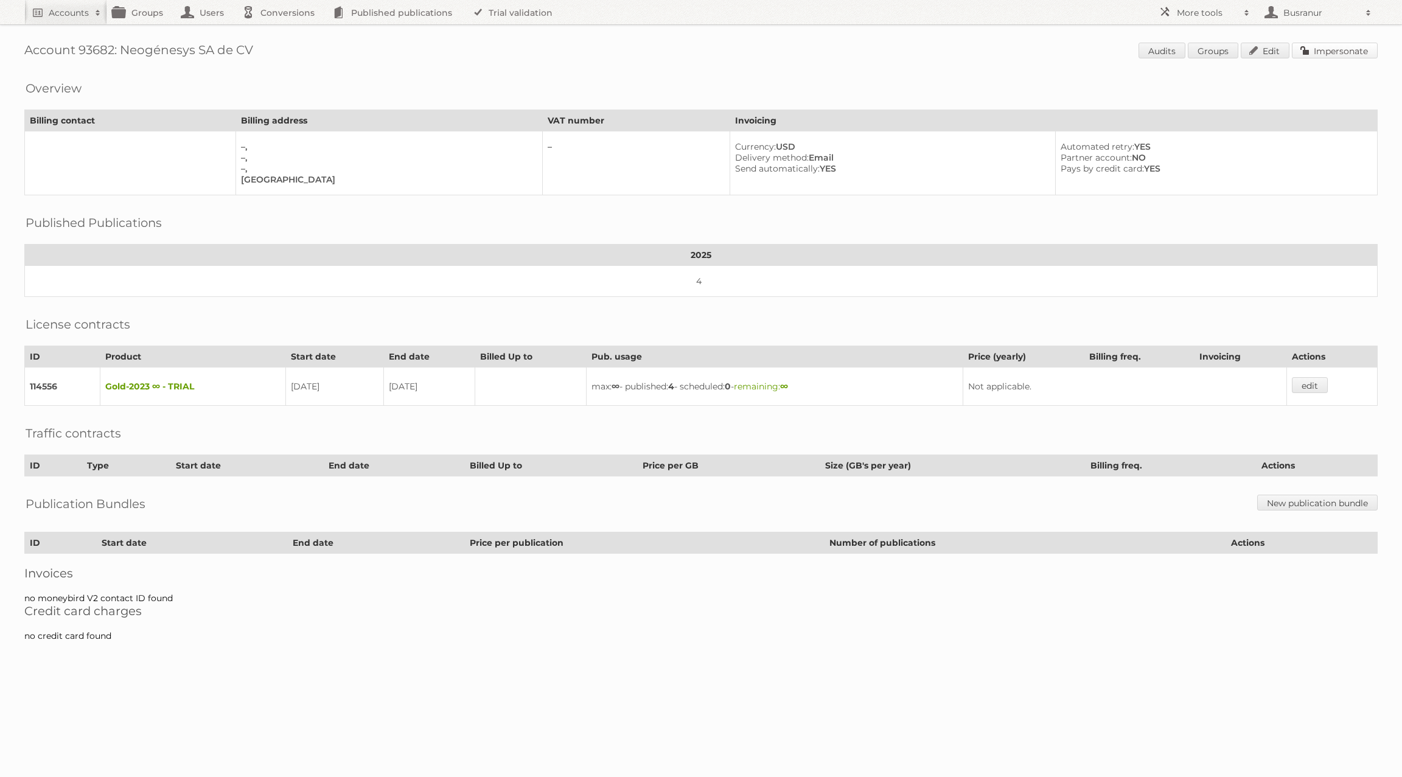
click at [1335, 49] on link "Impersonate" at bounding box center [1335, 51] width 86 height 16
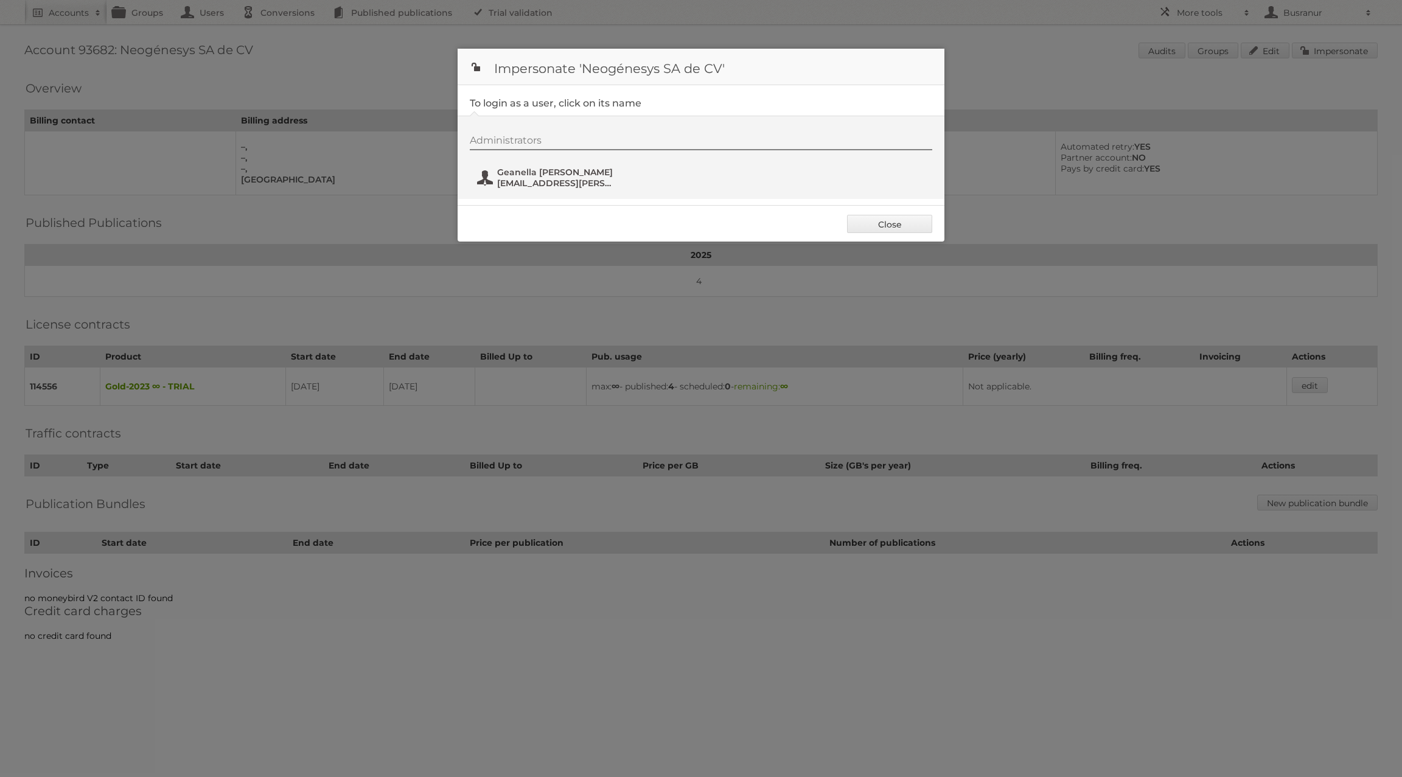
click at [587, 166] on button "Geanella Orozco Santinelli geanella.orozco@neogenesys.com" at bounding box center [547, 178] width 143 height 24
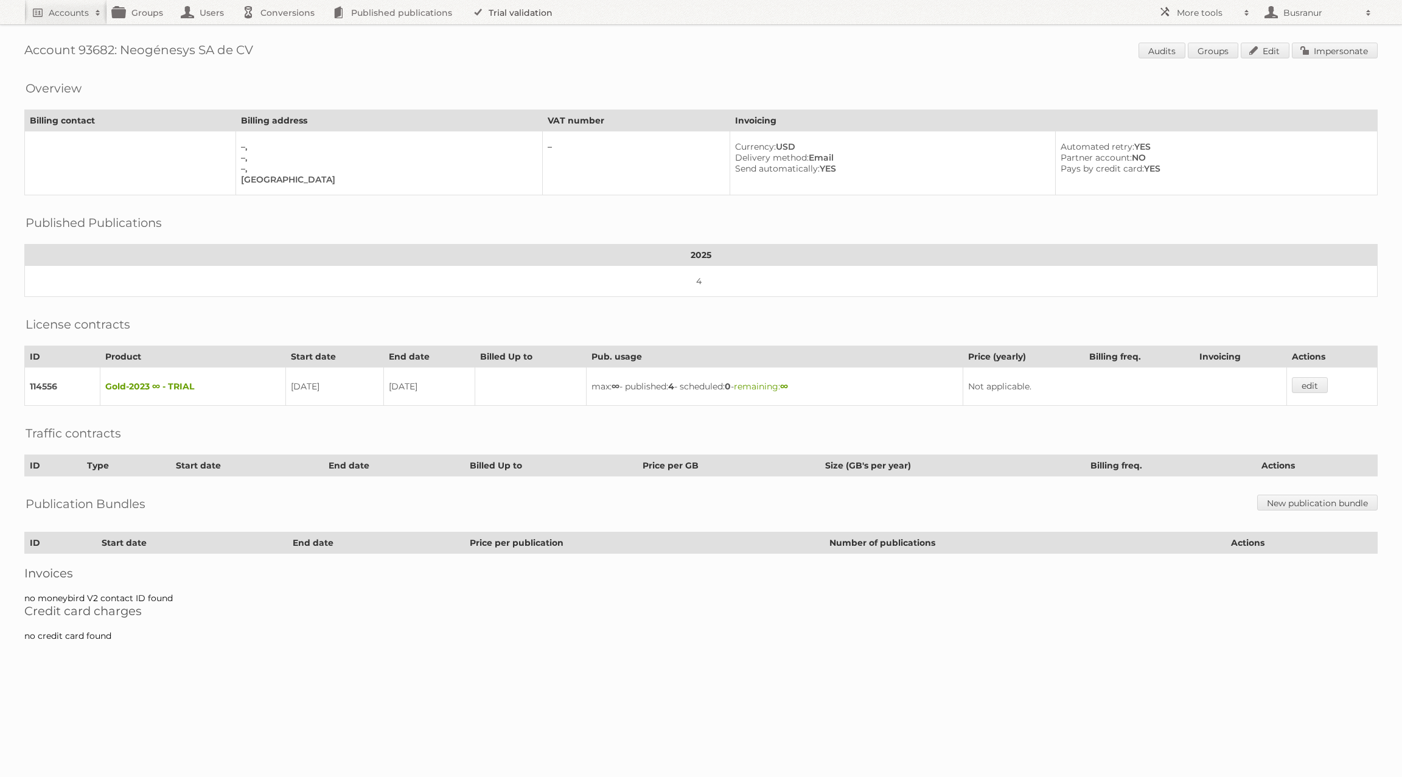
click at [541, 11] on link "Trial validation" at bounding box center [514, 12] width 100 height 24
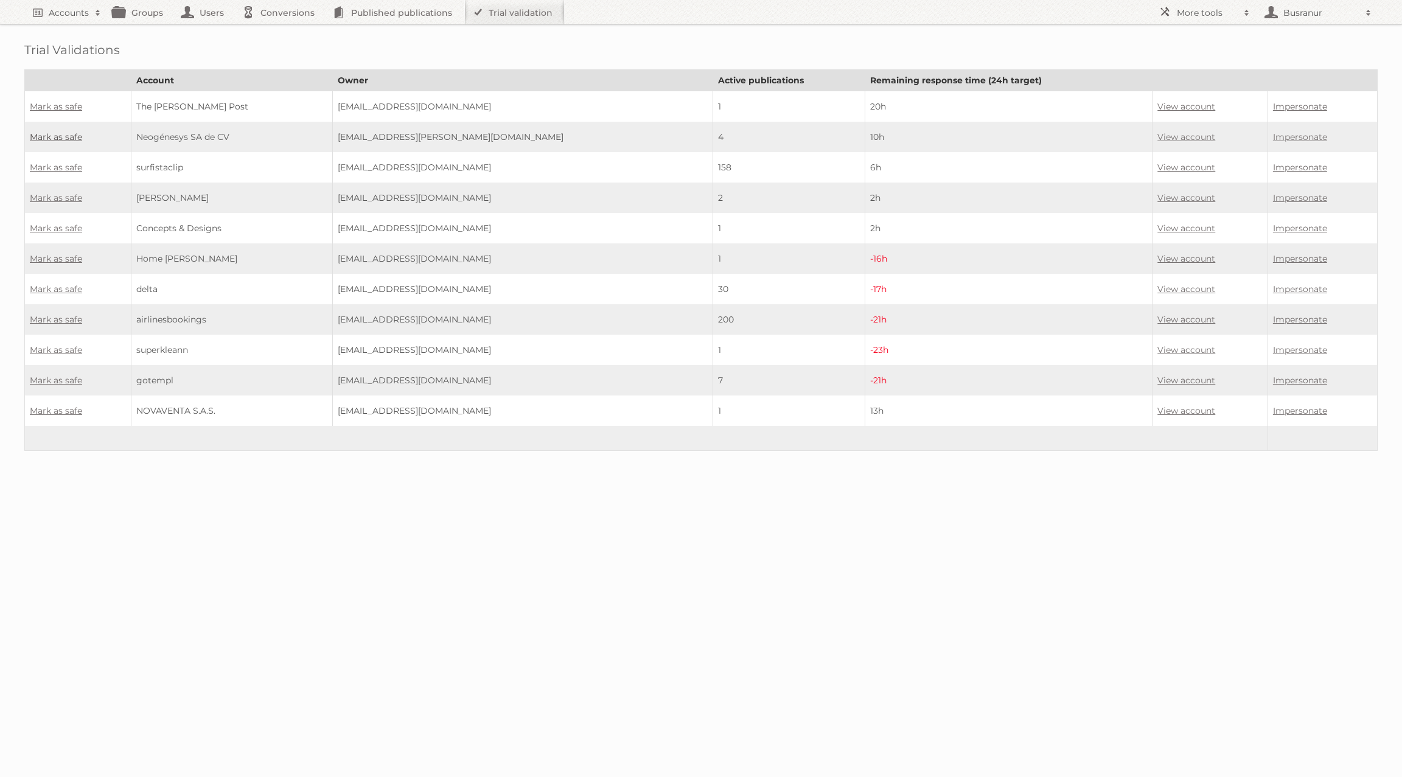
click at [67, 133] on link "Mark as safe" at bounding box center [56, 136] width 52 height 11
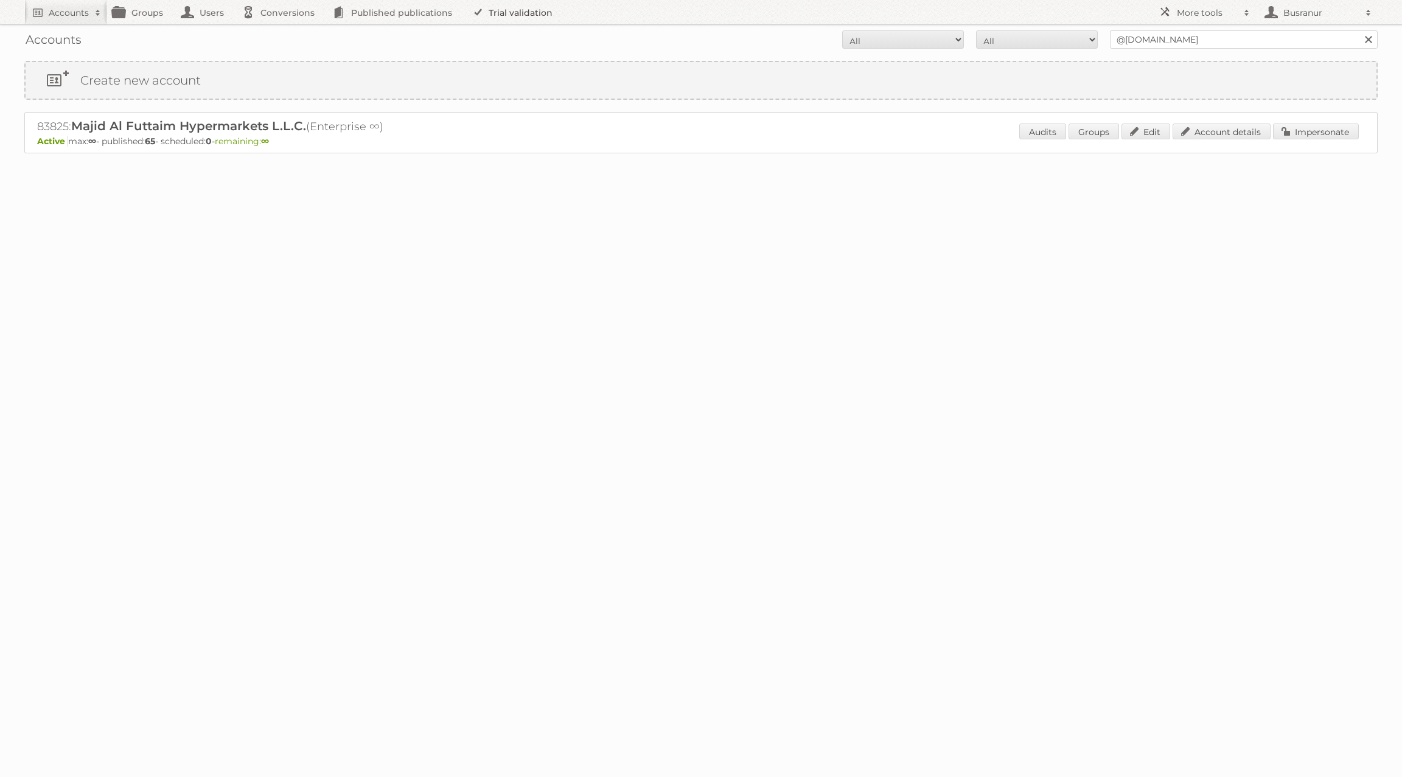
click at [514, 6] on link "Trial validation" at bounding box center [514, 12] width 100 height 24
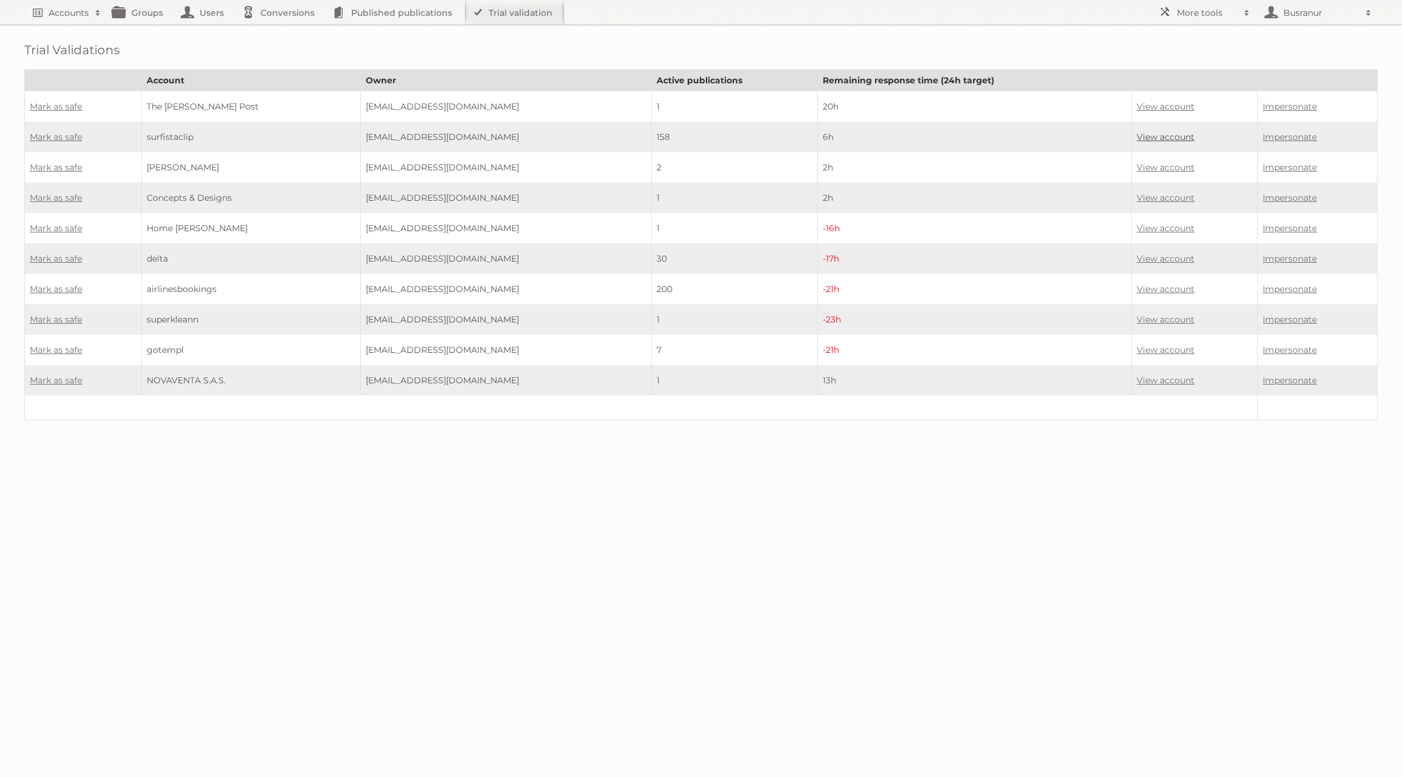
click at [1178, 134] on link "View account" at bounding box center [1166, 136] width 58 height 11
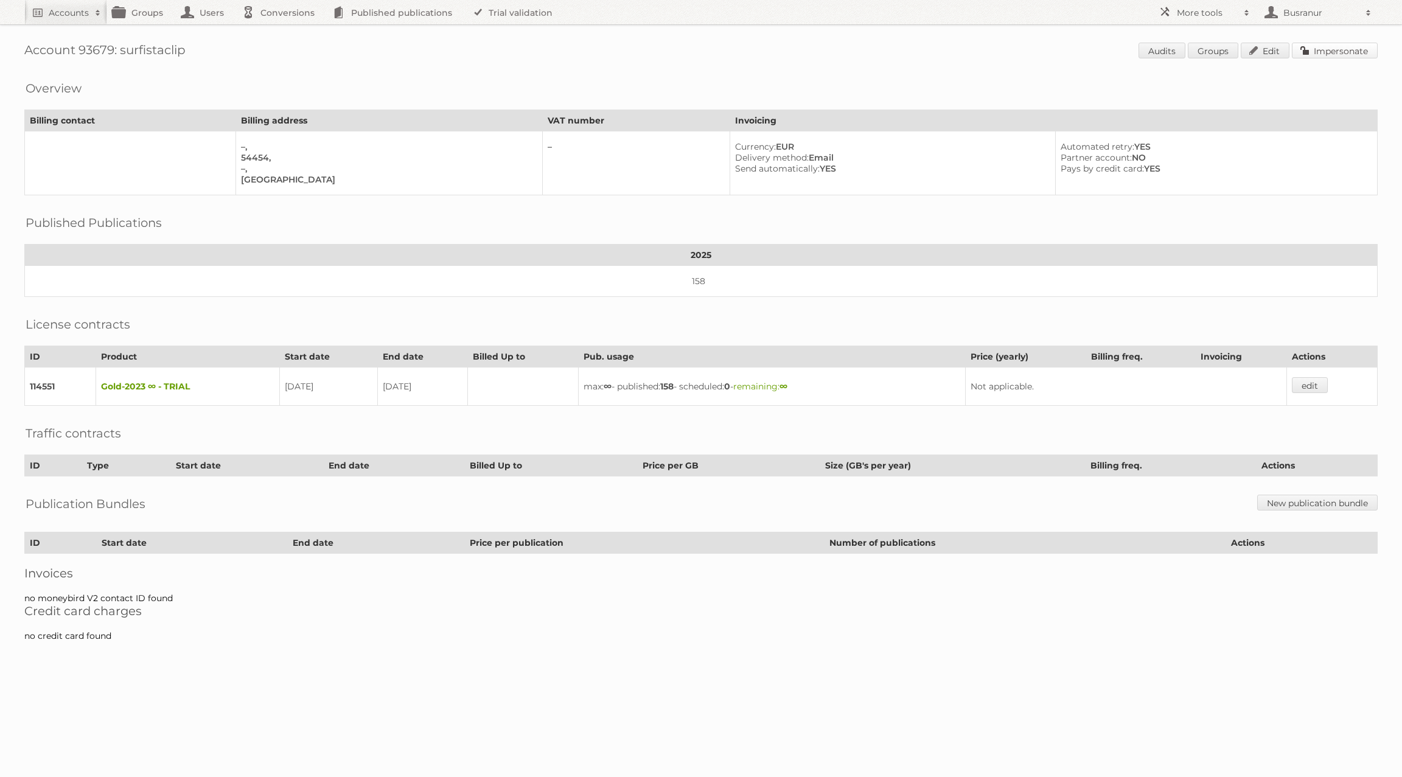
click at [1350, 54] on link "Impersonate" at bounding box center [1335, 51] width 86 height 16
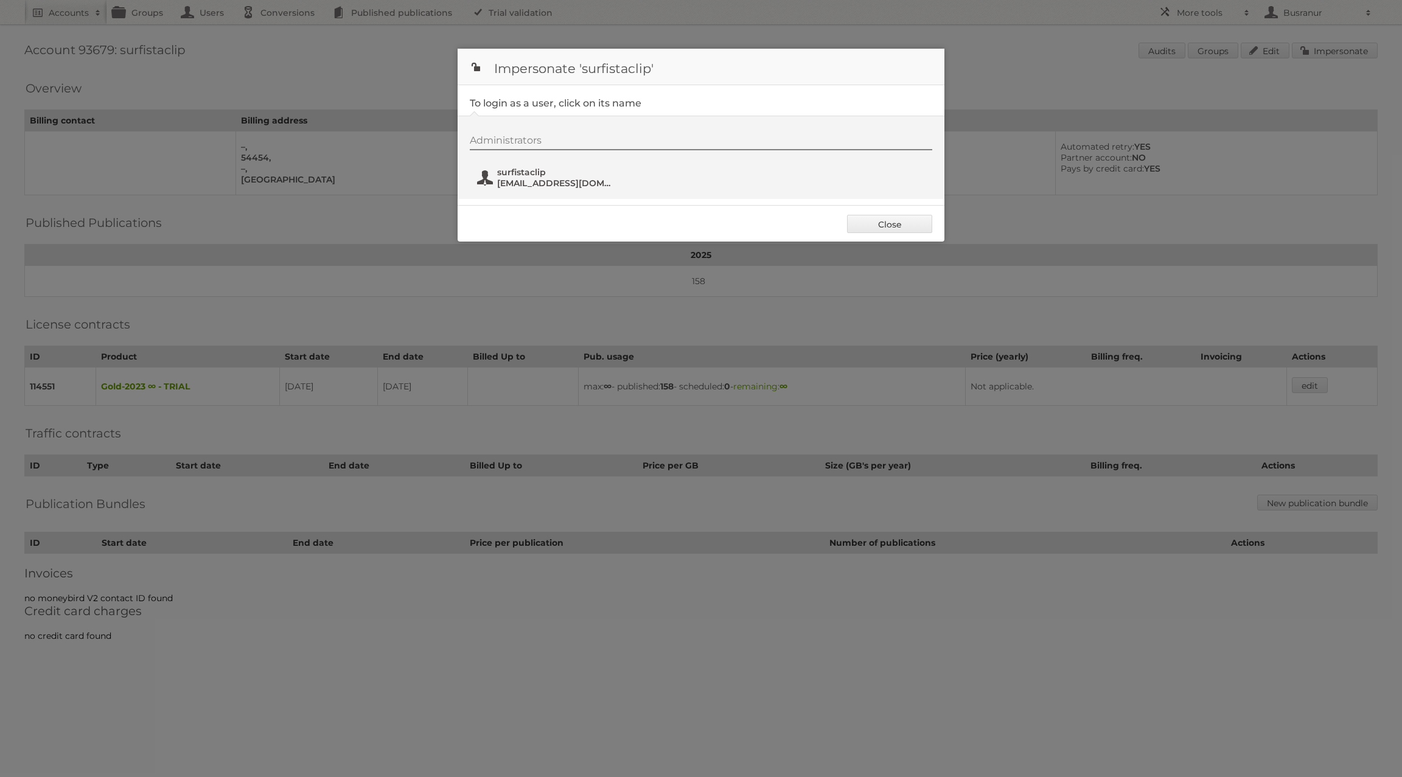
click at [542, 181] on span "surfistaclip@8pe.net" at bounding box center [556, 183] width 118 height 11
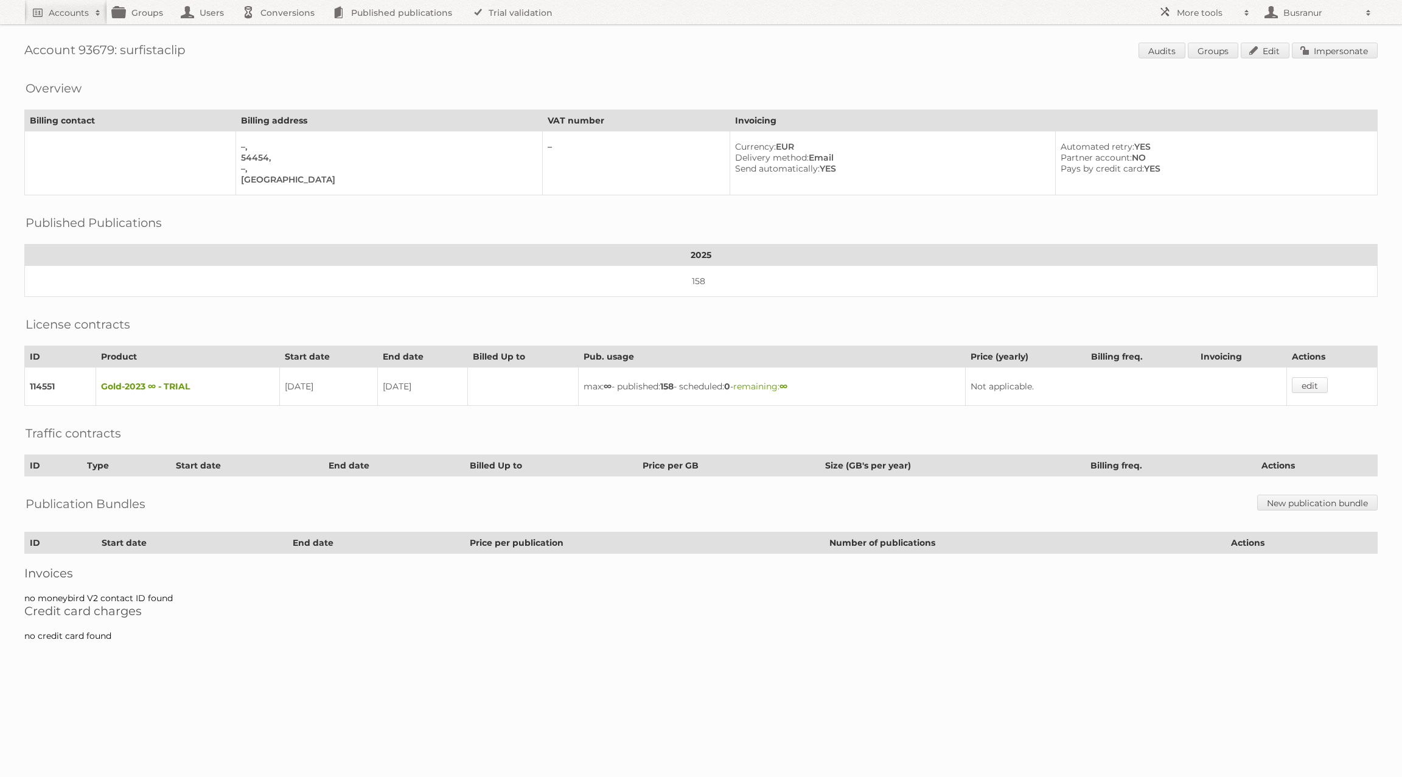
click at [1313, 378] on link "edit" at bounding box center [1310, 385] width 36 height 16
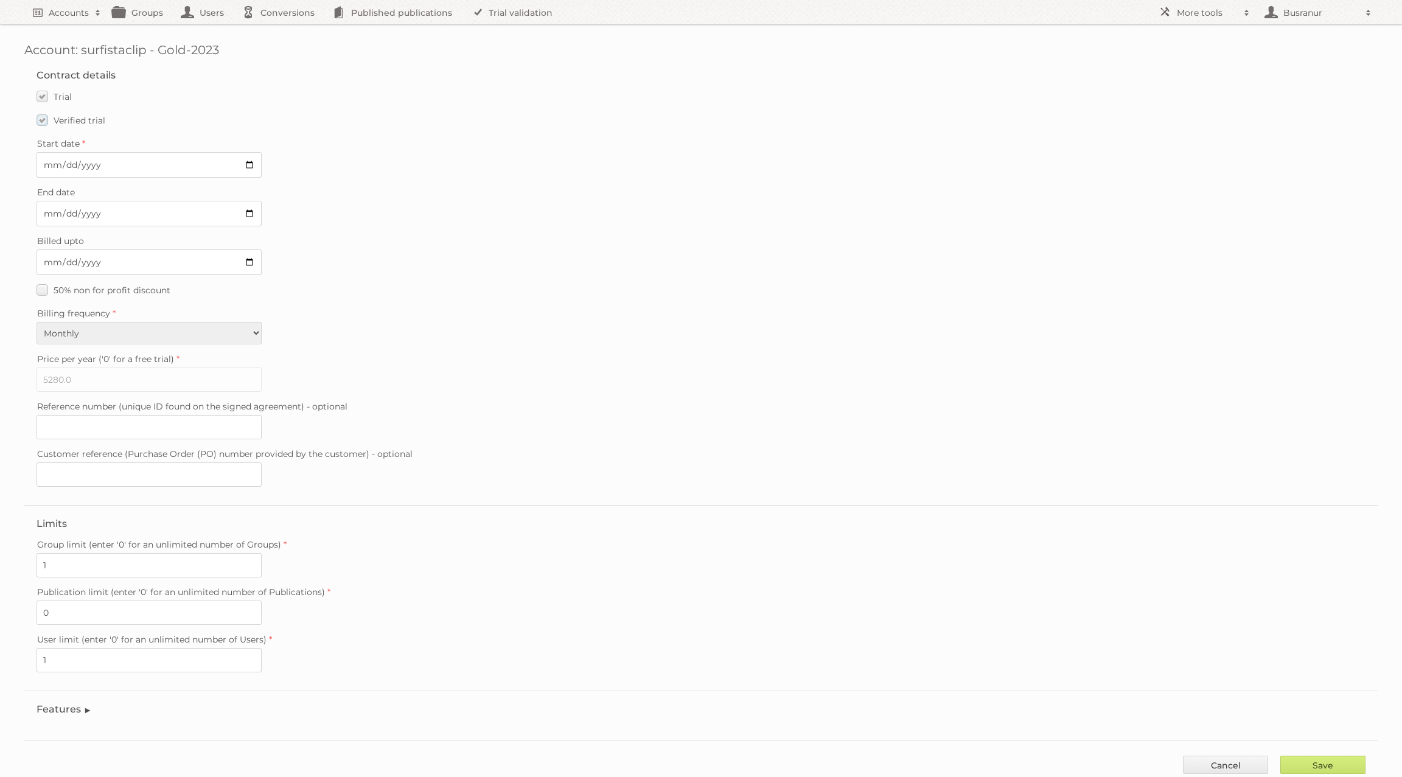
click at [43, 123] on label "Verified trial" at bounding box center [71, 120] width 69 height 18
click at [0, 0] on input "Verified trial" at bounding box center [0, 0] width 0 height 0
click at [45, 209] on input "2025-09-11" at bounding box center [149, 214] width 225 height 26
type input "2025-09-28"
type input "2025-08-28"
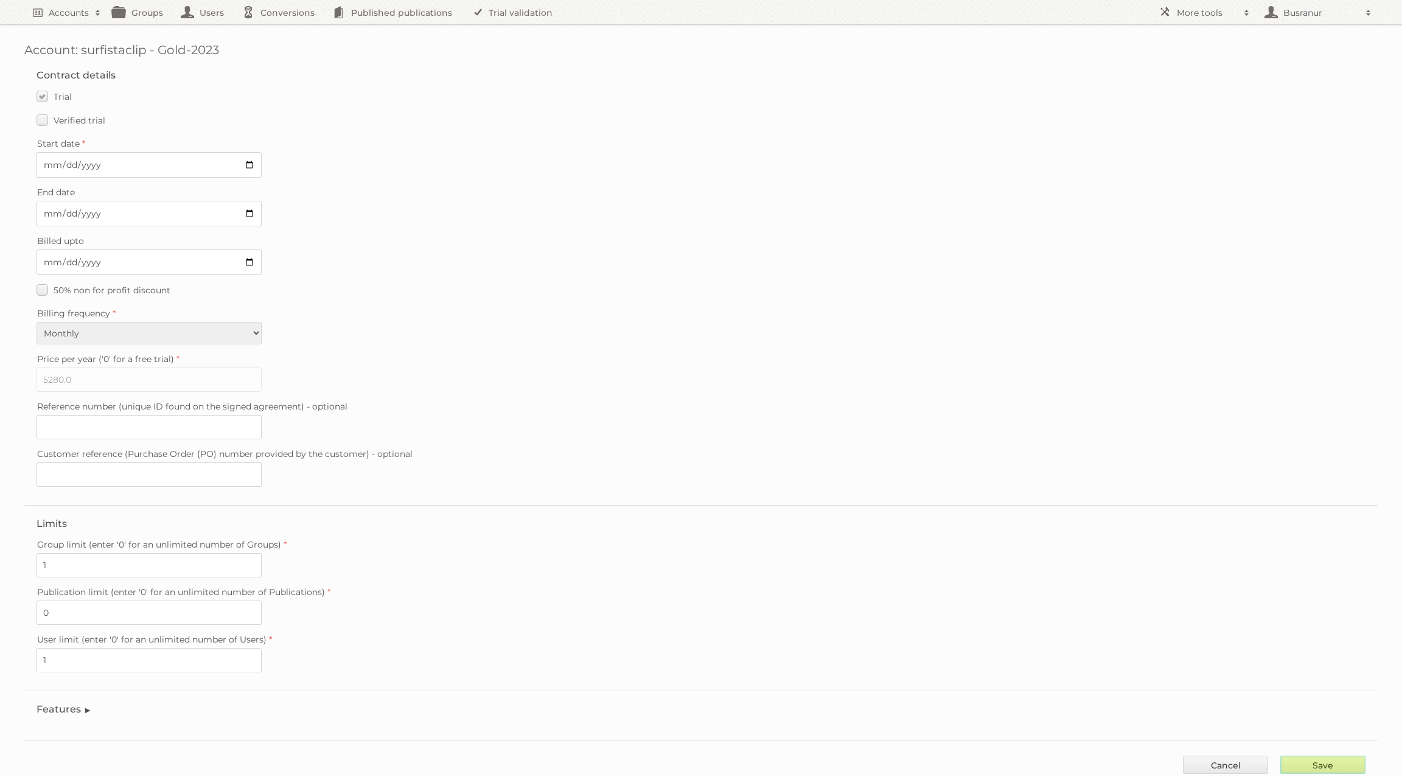
click at [1332, 756] on input "Save" at bounding box center [1323, 765] width 85 height 18
type input "..."
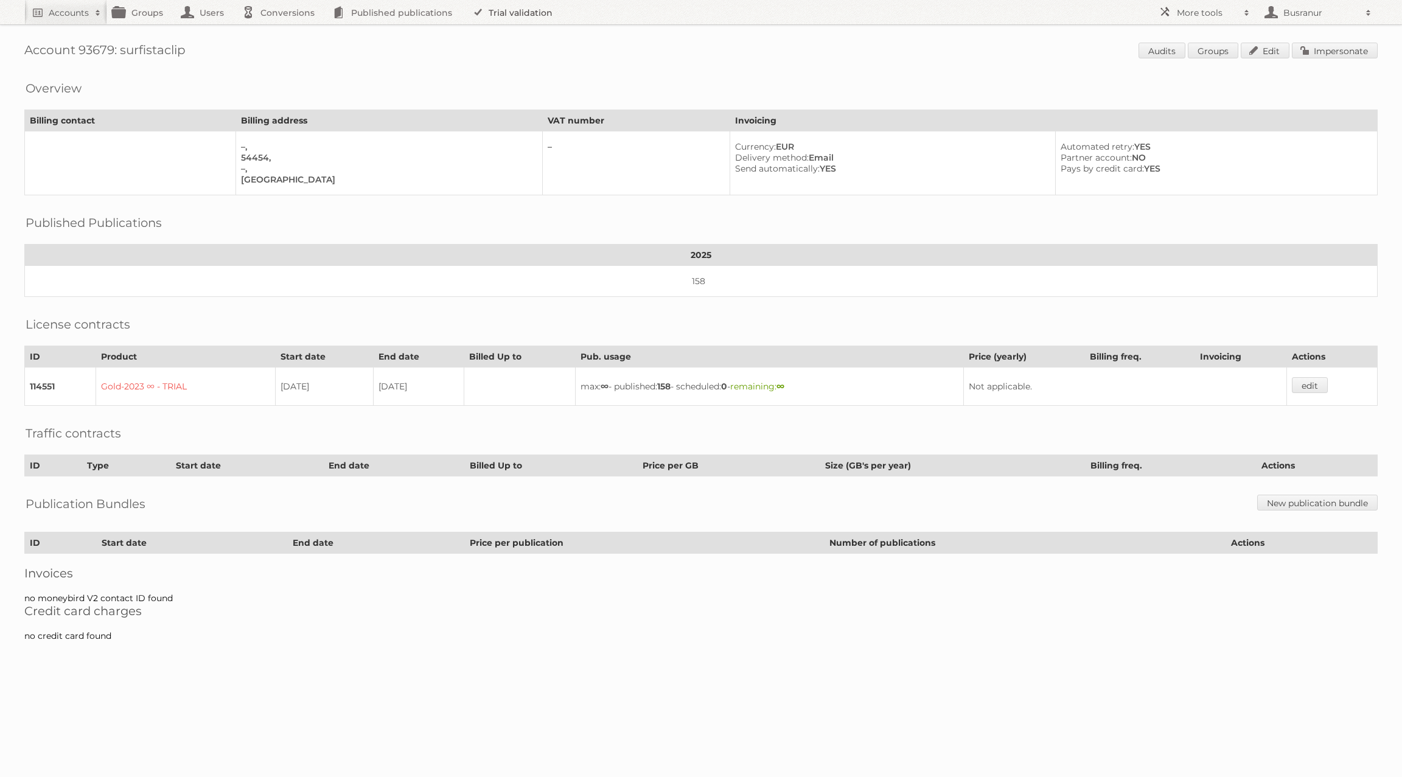
click at [534, 5] on link "Trial validation" at bounding box center [514, 12] width 100 height 24
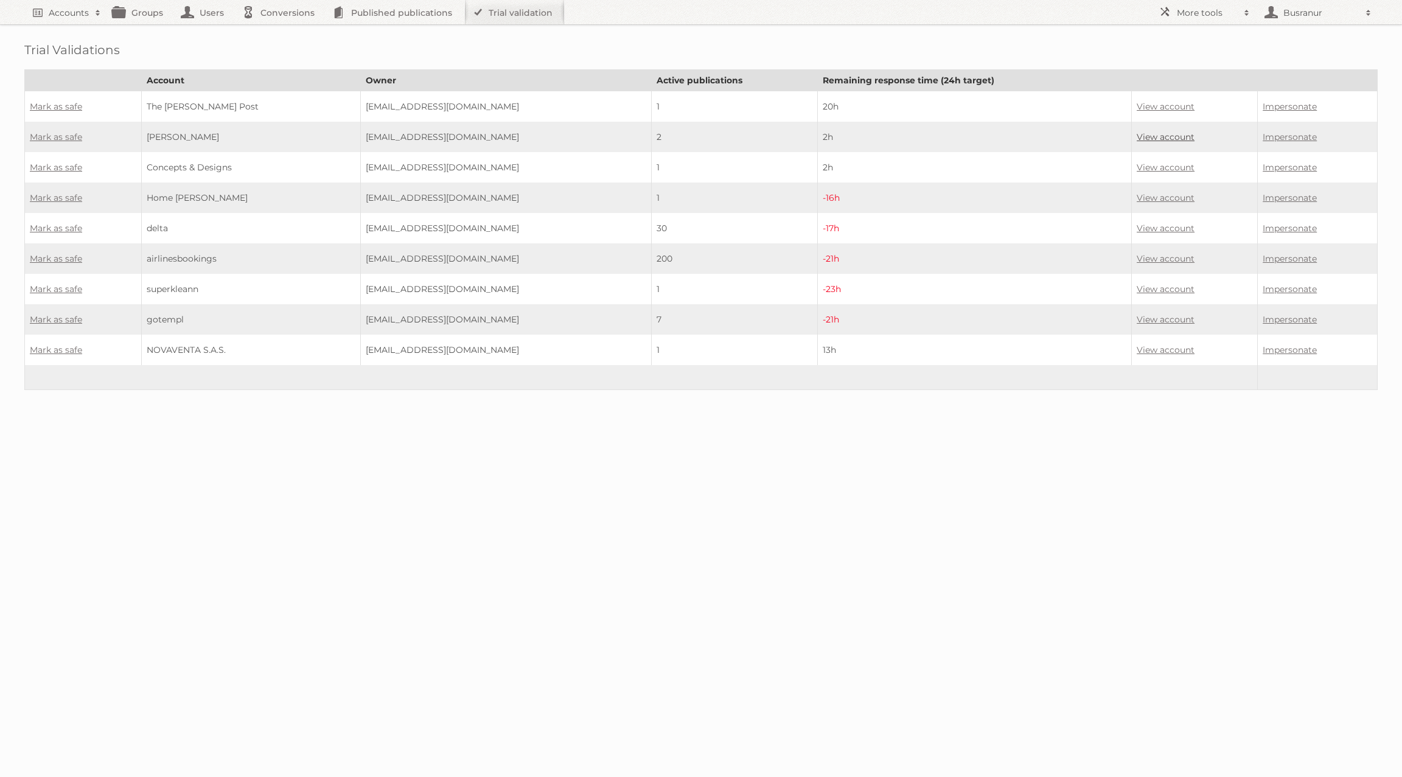
click at [1181, 133] on link "View account" at bounding box center [1166, 136] width 58 height 11
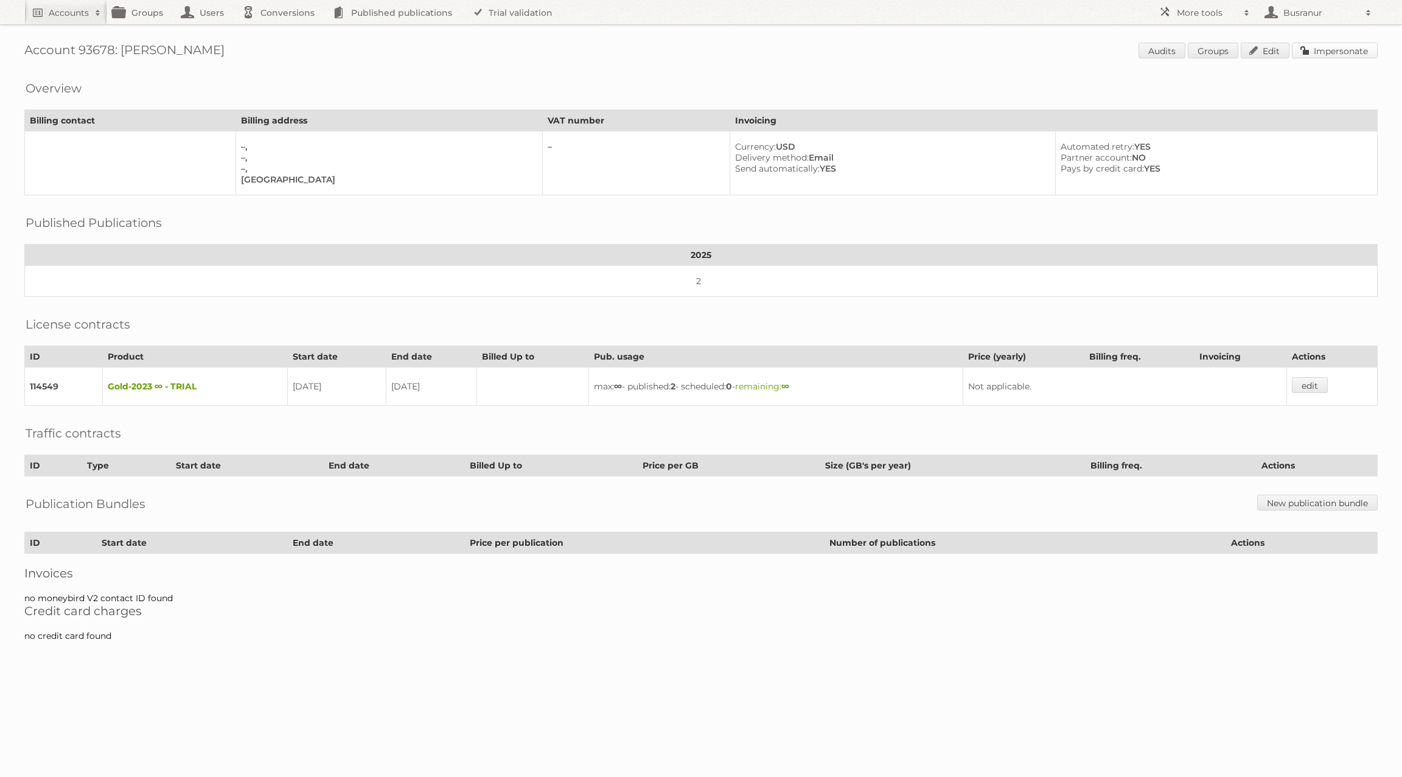
click at [1356, 47] on link "Impersonate" at bounding box center [1335, 51] width 86 height 16
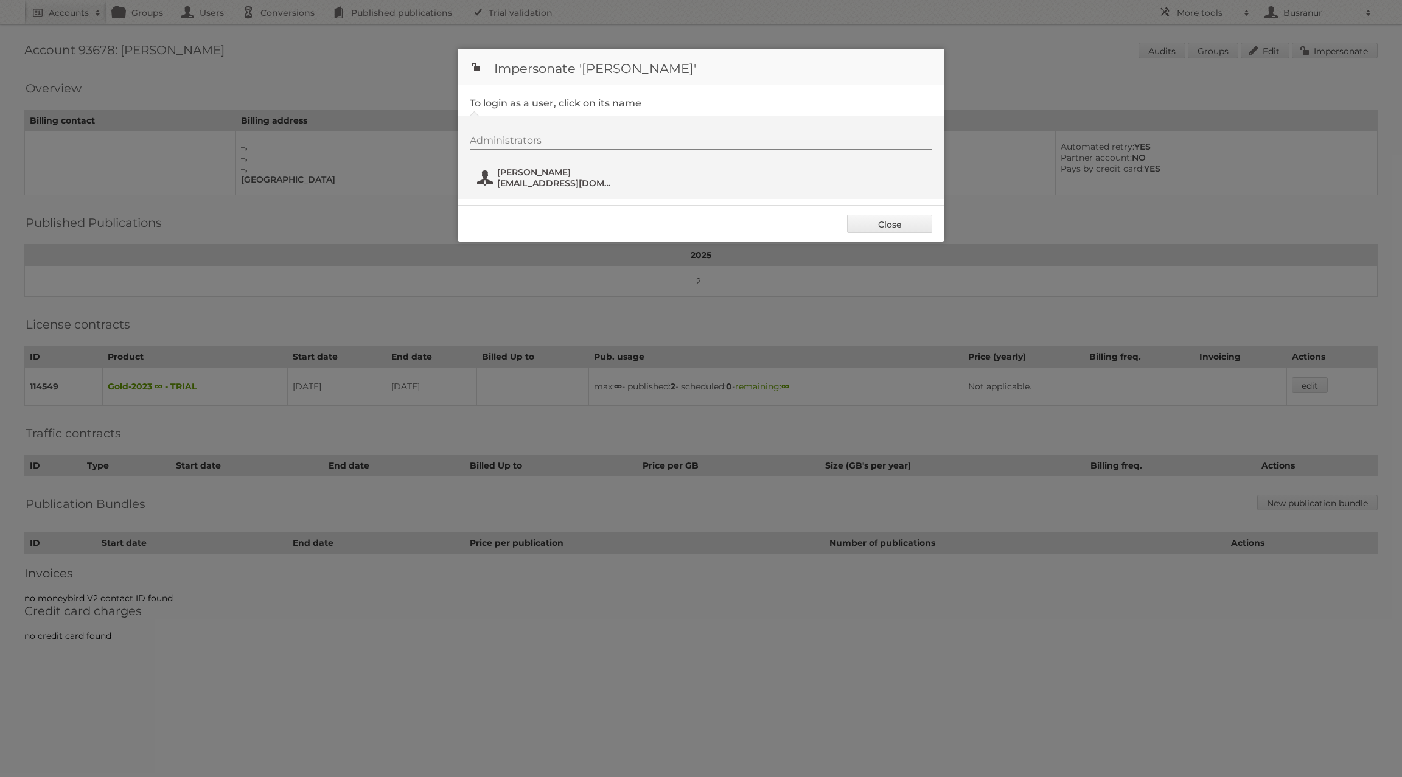
click at [531, 186] on span "[EMAIL_ADDRESS][DOMAIN_NAME]" at bounding box center [556, 183] width 118 height 11
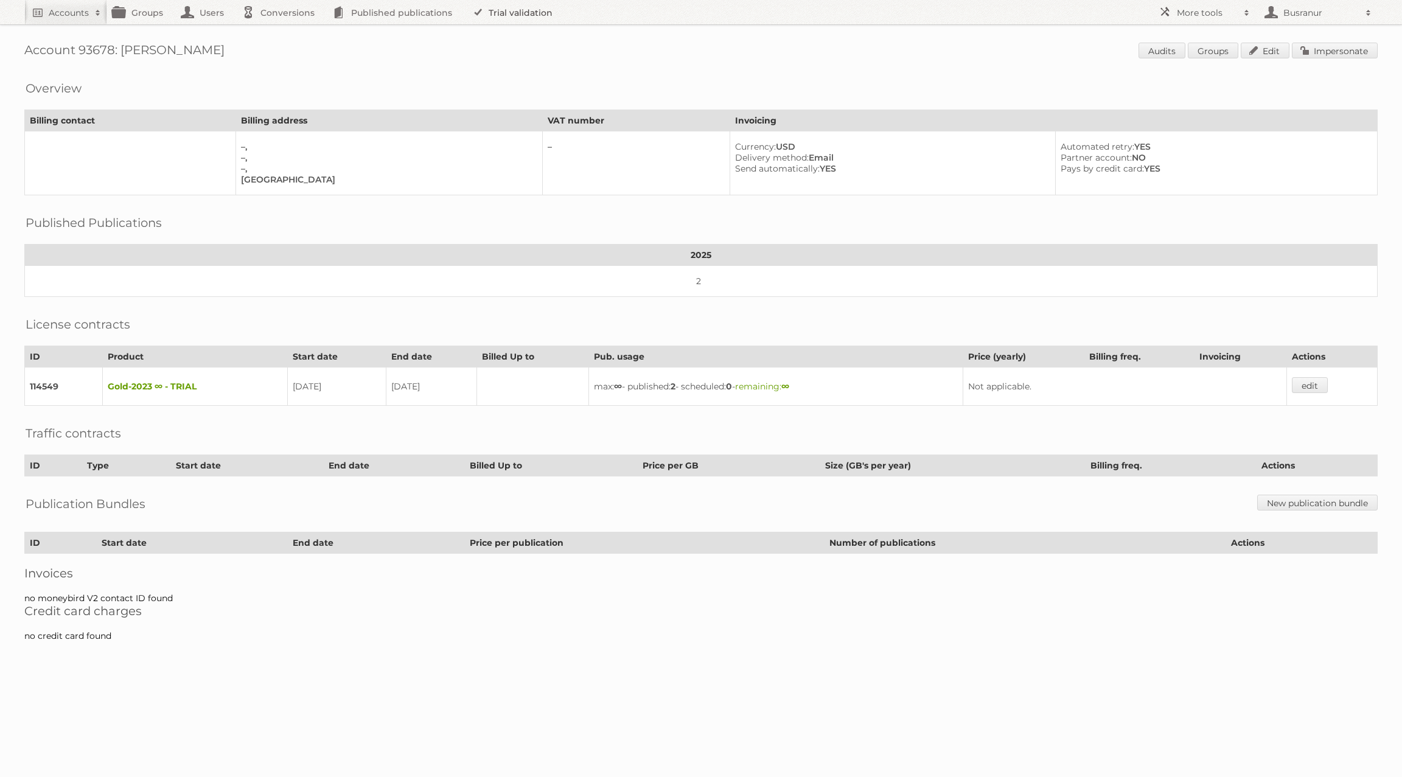
click at [517, 12] on link "Trial validation" at bounding box center [514, 12] width 100 height 24
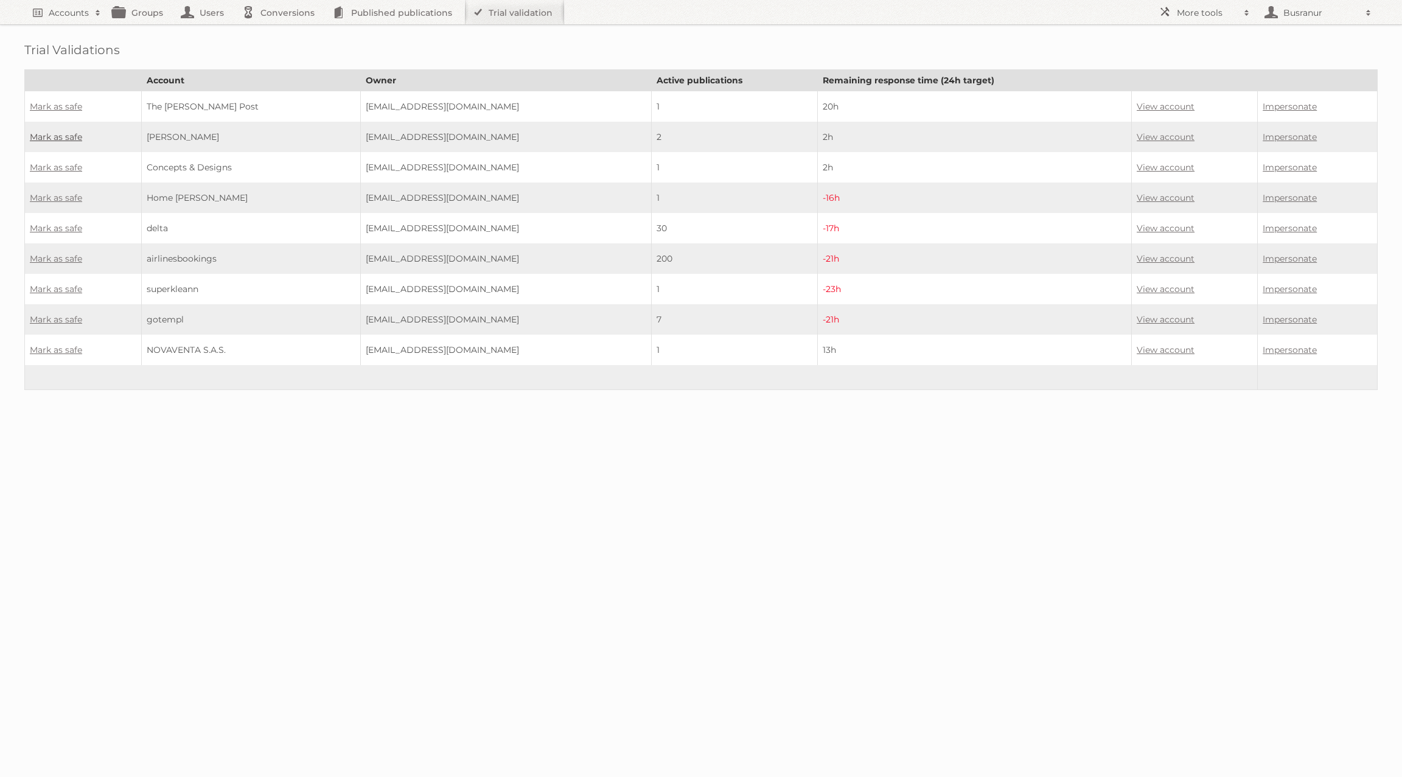
click at [56, 133] on link "Mark as safe" at bounding box center [56, 136] width 52 height 11
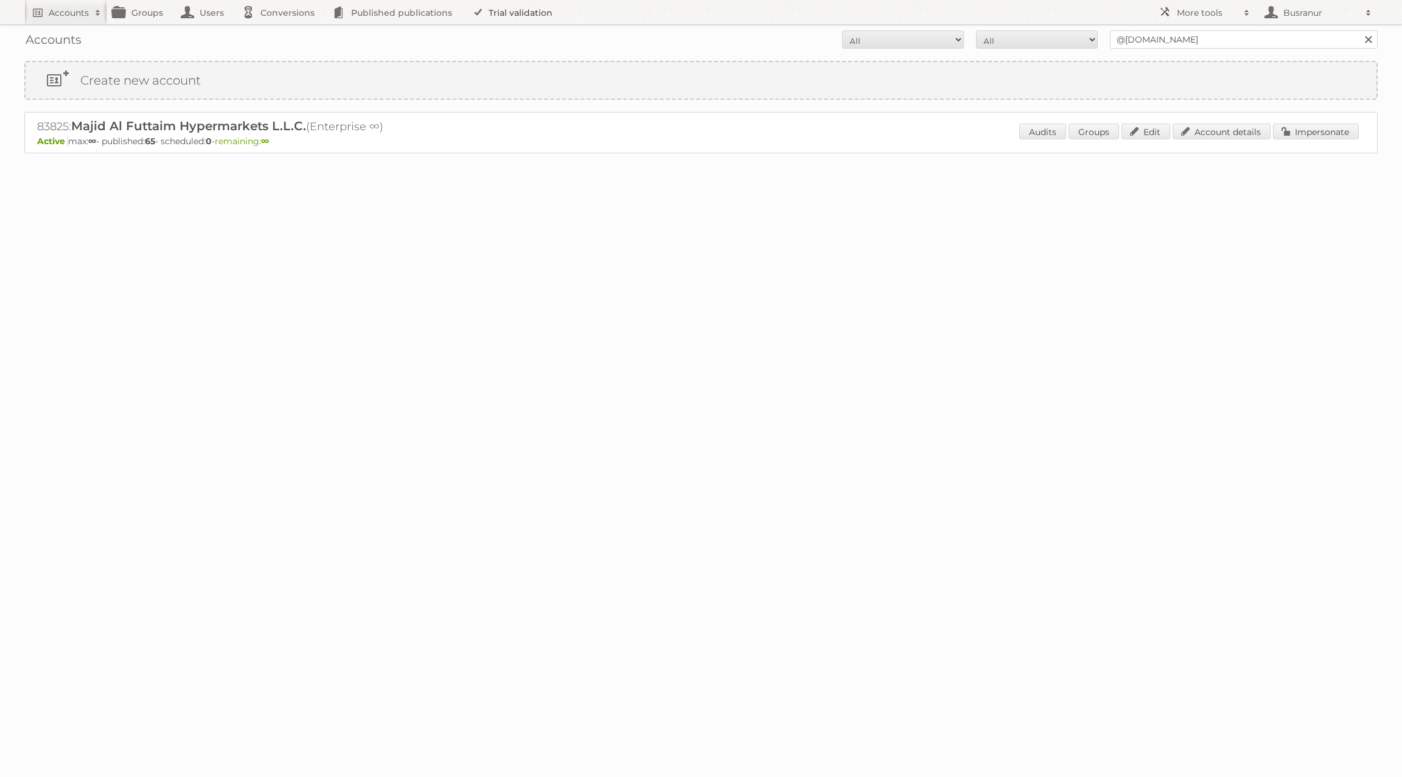
click at [517, 10] on link "Trial validation" at bounding box center [514, 12] width 100 height 24
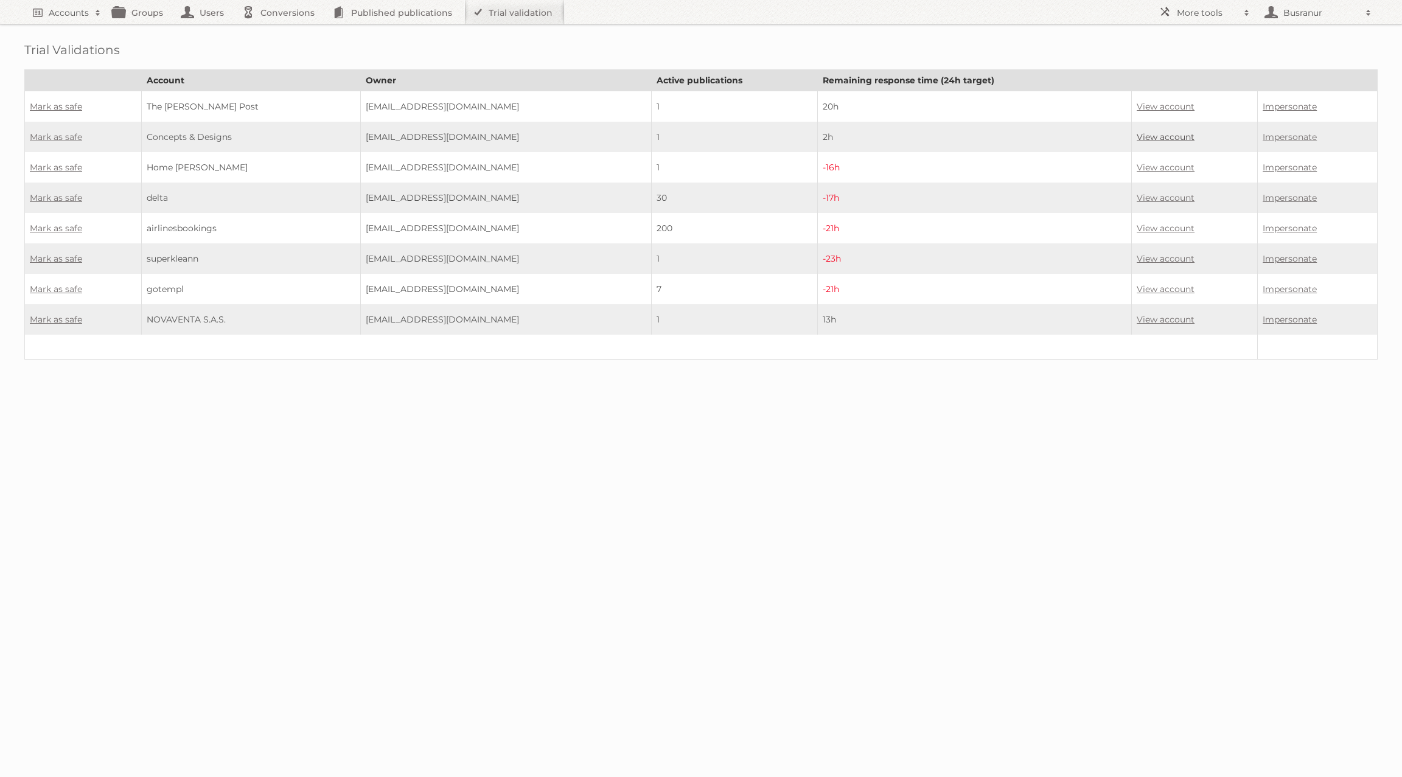
click at [1170, 135] on link "View account" at bounding box center [1166, 136] width 58 height 11
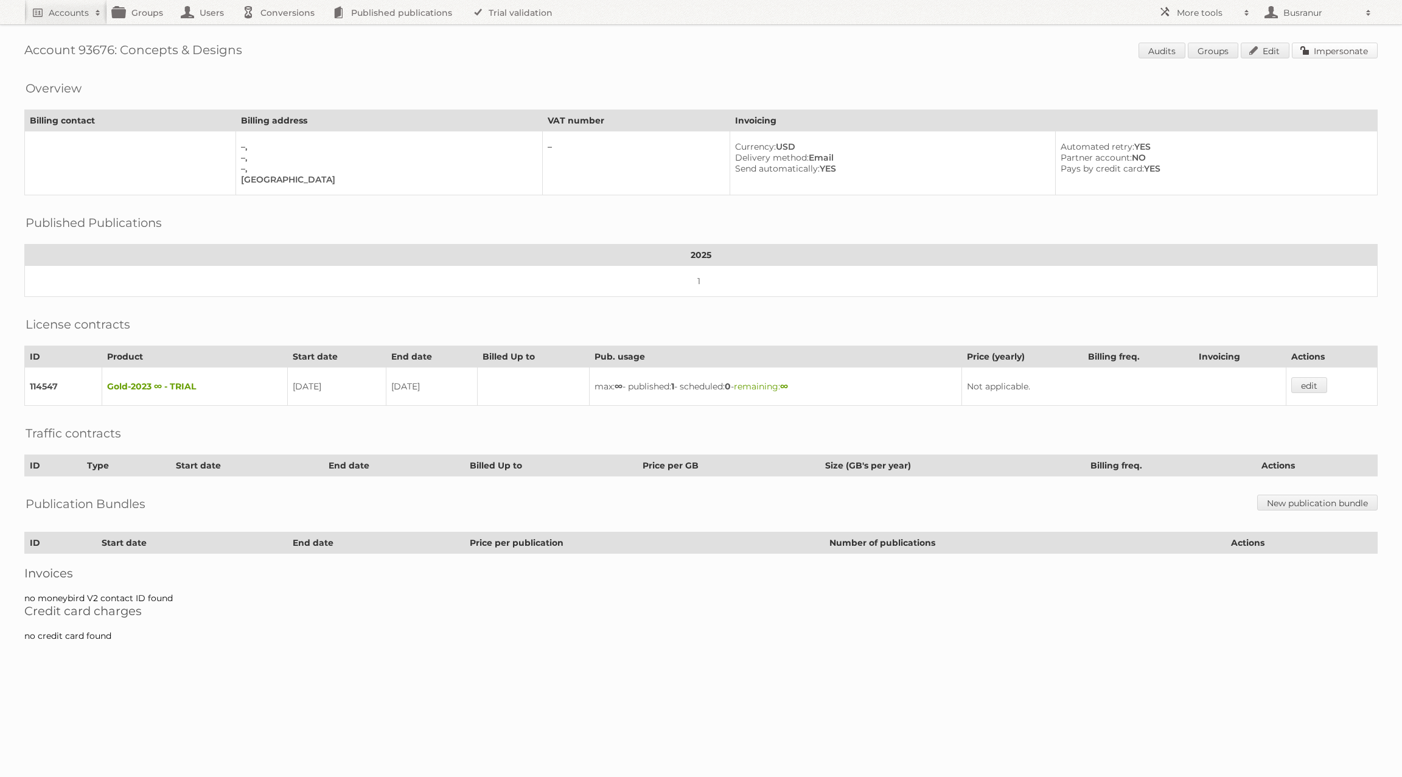
click at [1349, 52] on link "Impersonate" at bounding box center [1335, 51] width 86 height 16
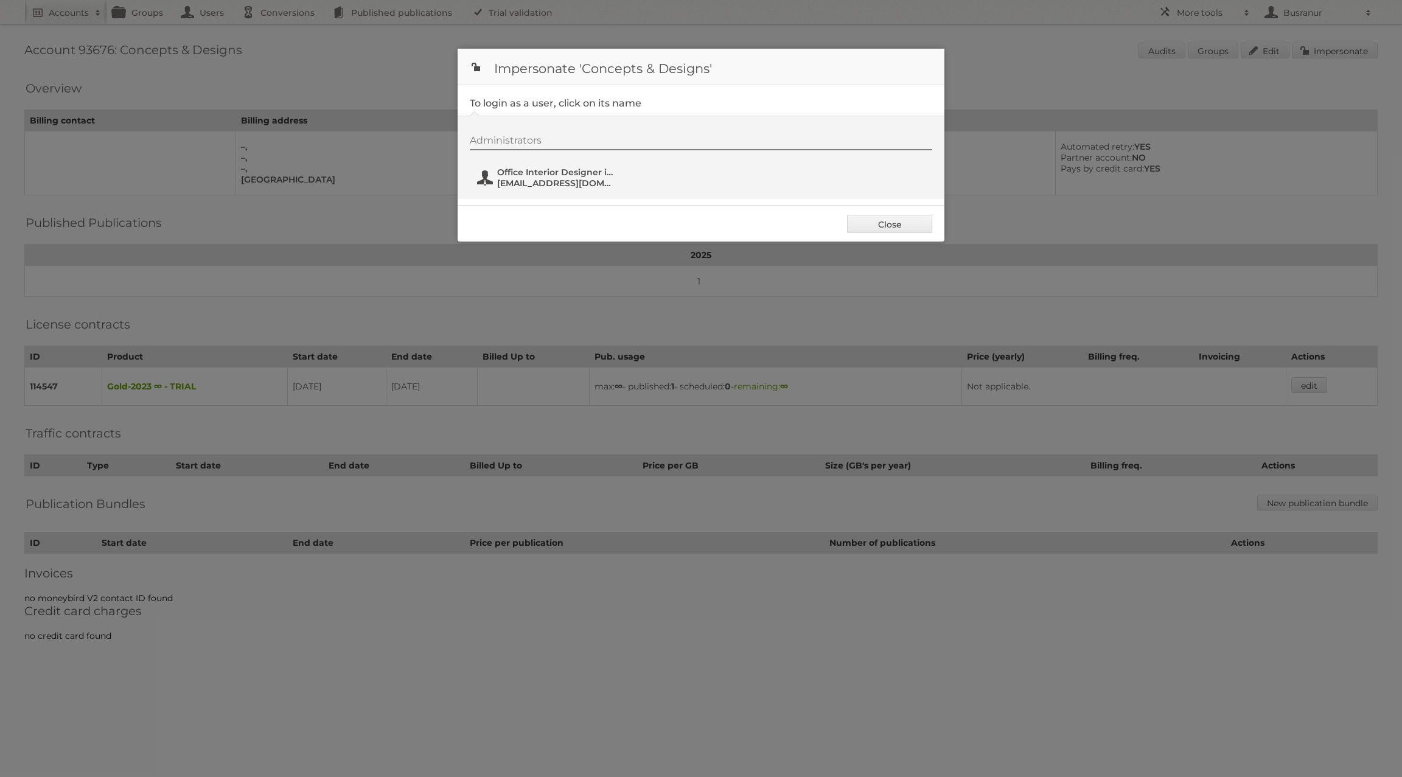
click at [547, 170] on span "Office Interior Designer in Bhubaneswar" at bounding box center [556, 172] width 118 height 11
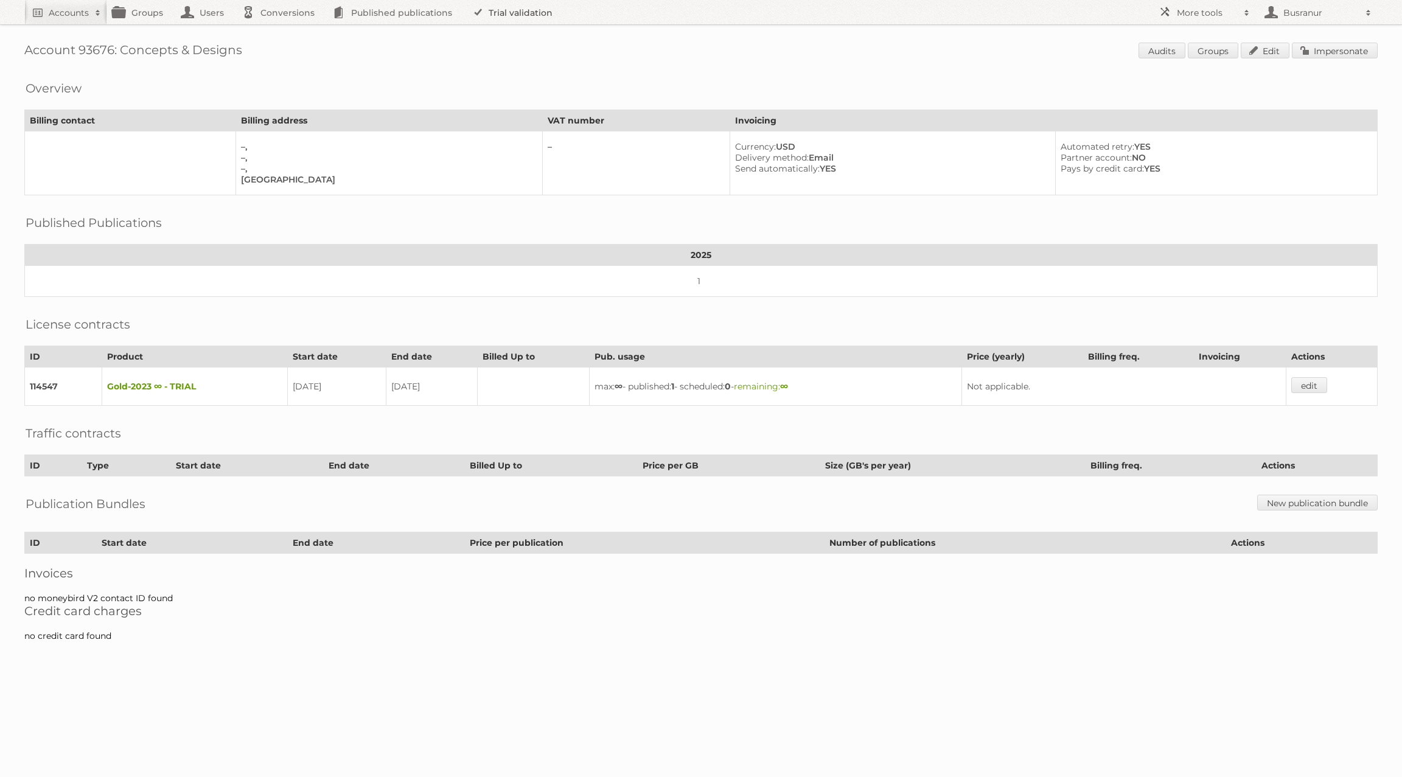
click at [497, 12] on link "Trial validation" at bounding box center [514, 12] width 100 height 24
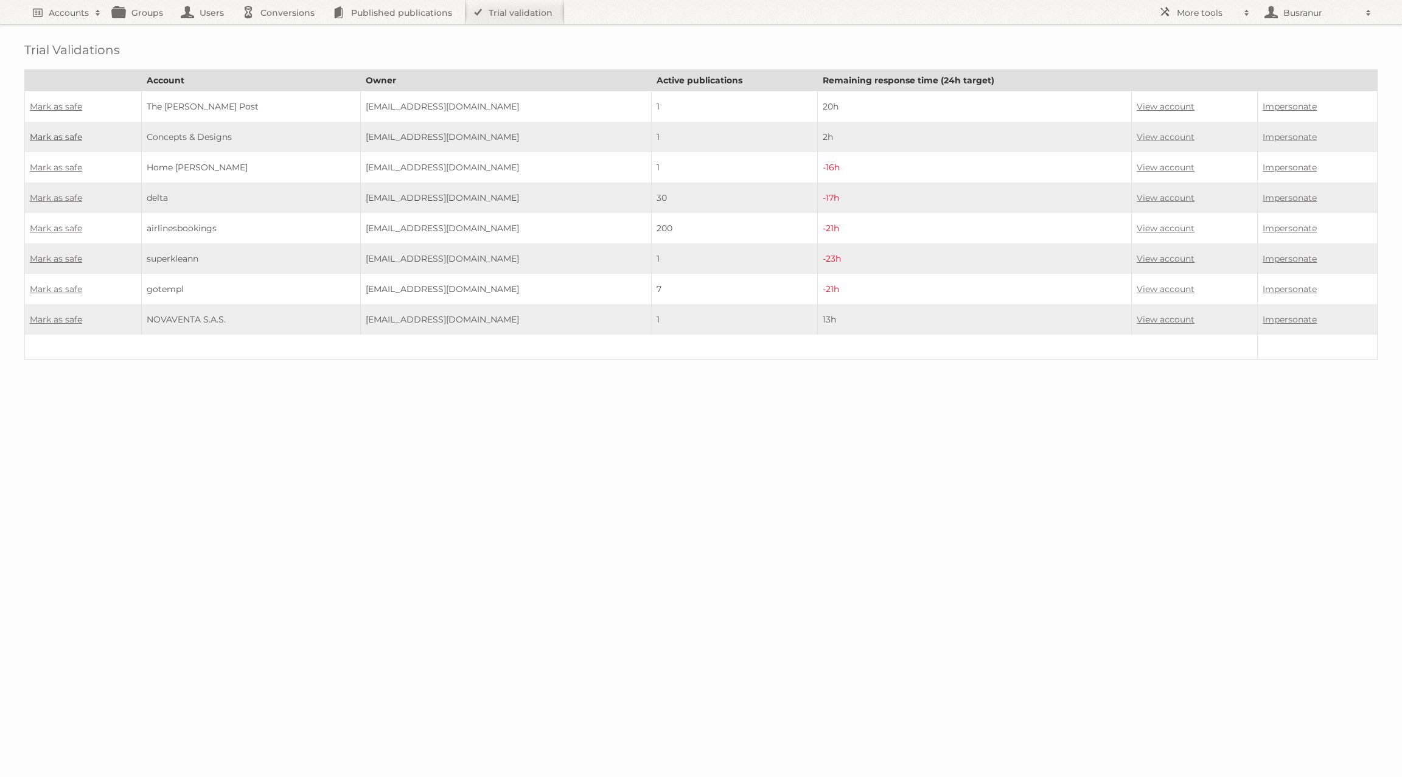
click at [63, 133] on link "Mark as safe" at bounding box center [56, 136] width 52 height 11
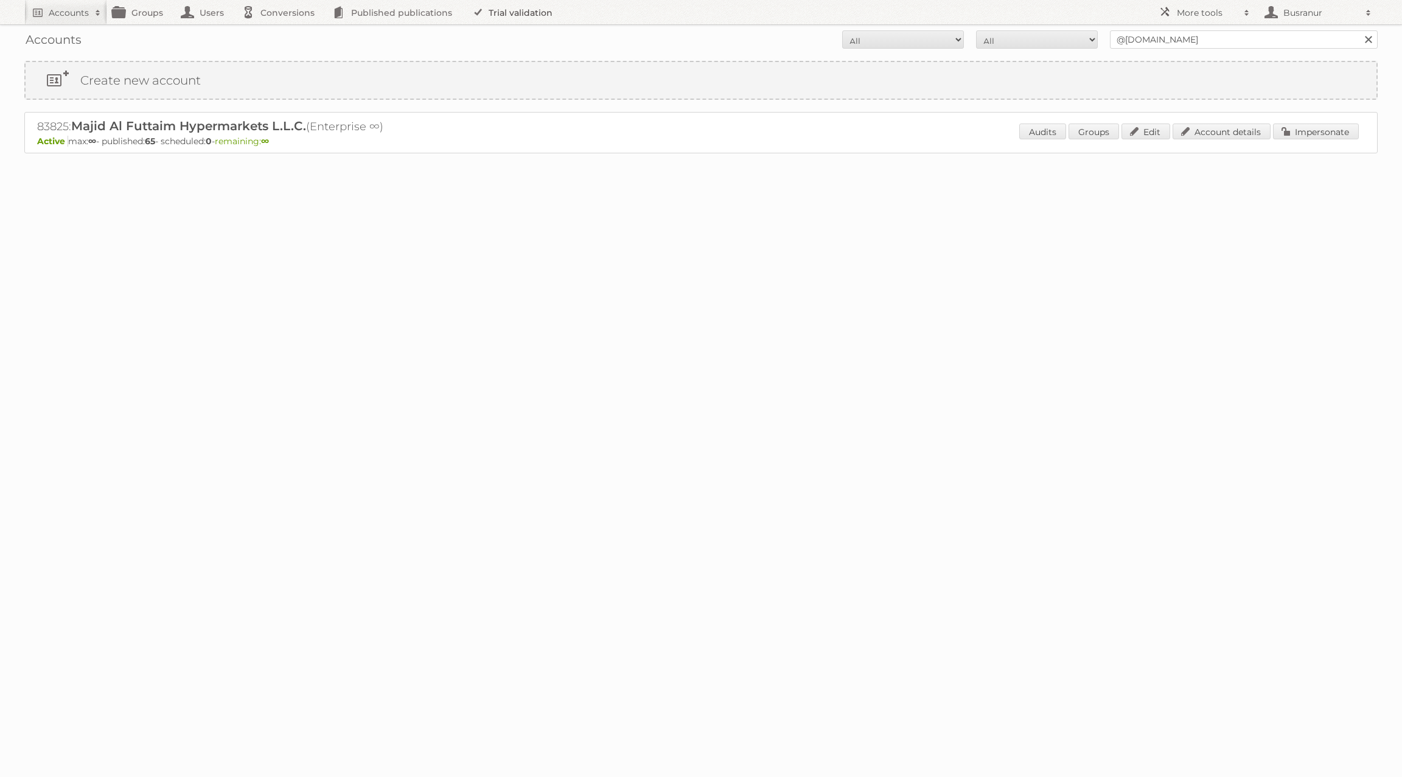
click at [532, 8] on link "Trial validation" at bounding box center [514, 12] width 100 height 24
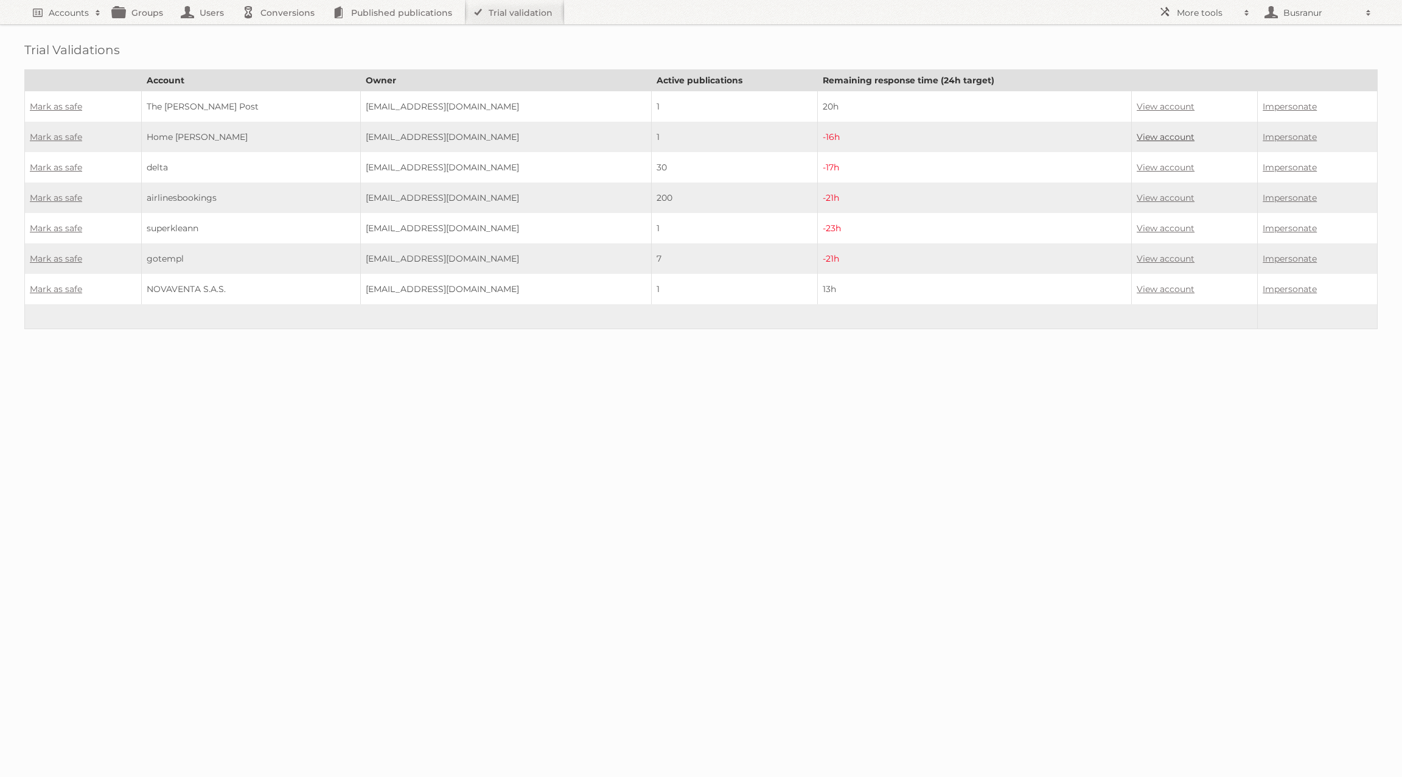
click at [1169, 133] on link "View account" at bounding box center [1166, 136] width 58 height 11
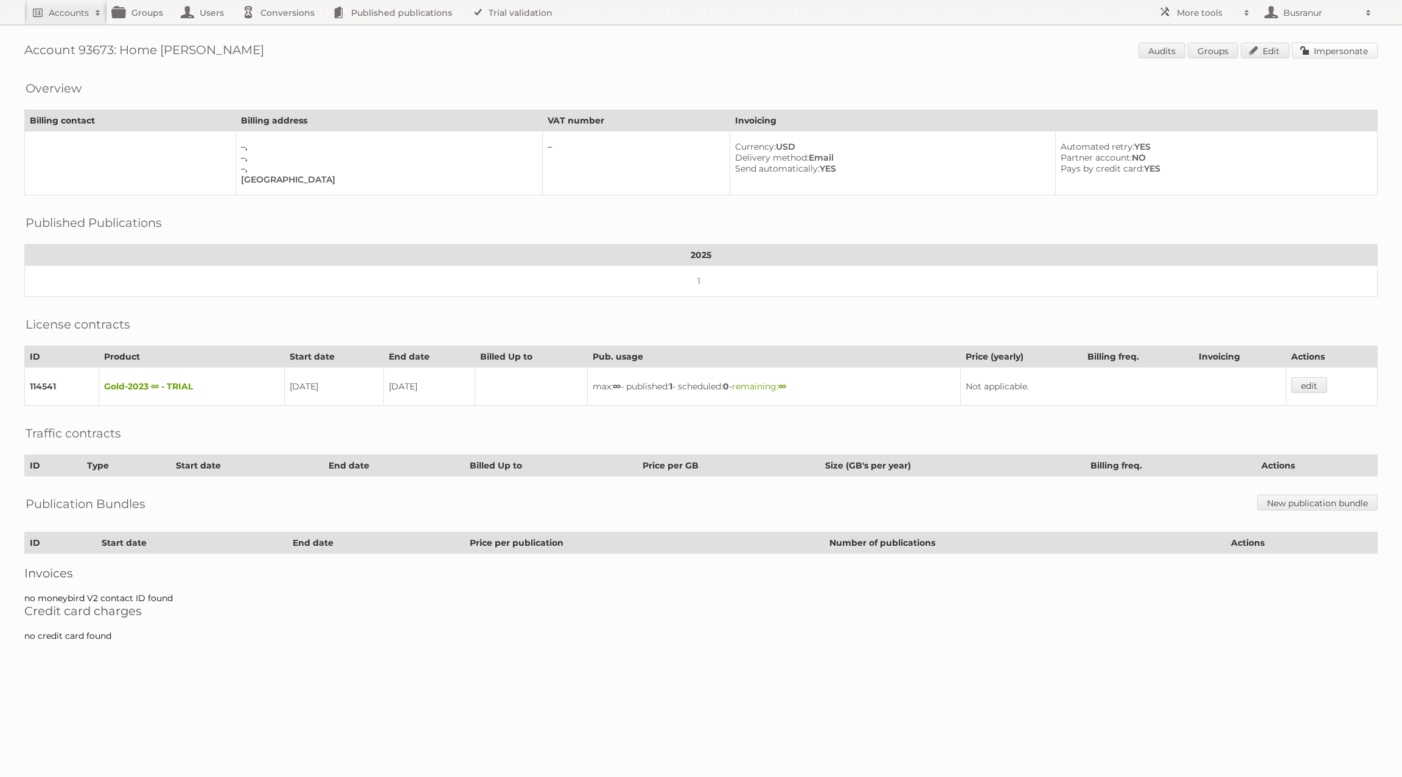
click at [1337, 44] on link "Impersonate" at bounding box center [1335, 51] width 86 height 16
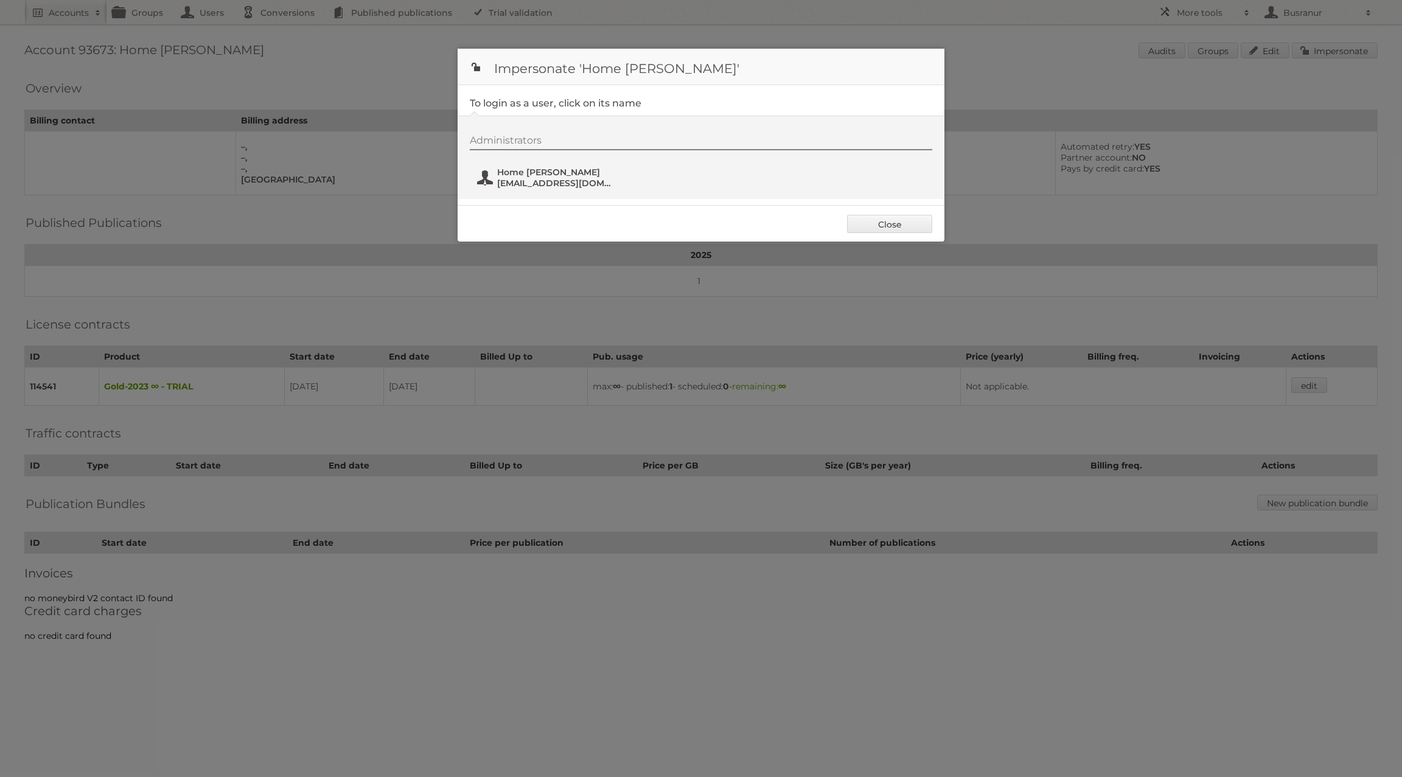
click at [527, 167] on span "Home Vega" at bounding box center [556, 172] width 118 height 11
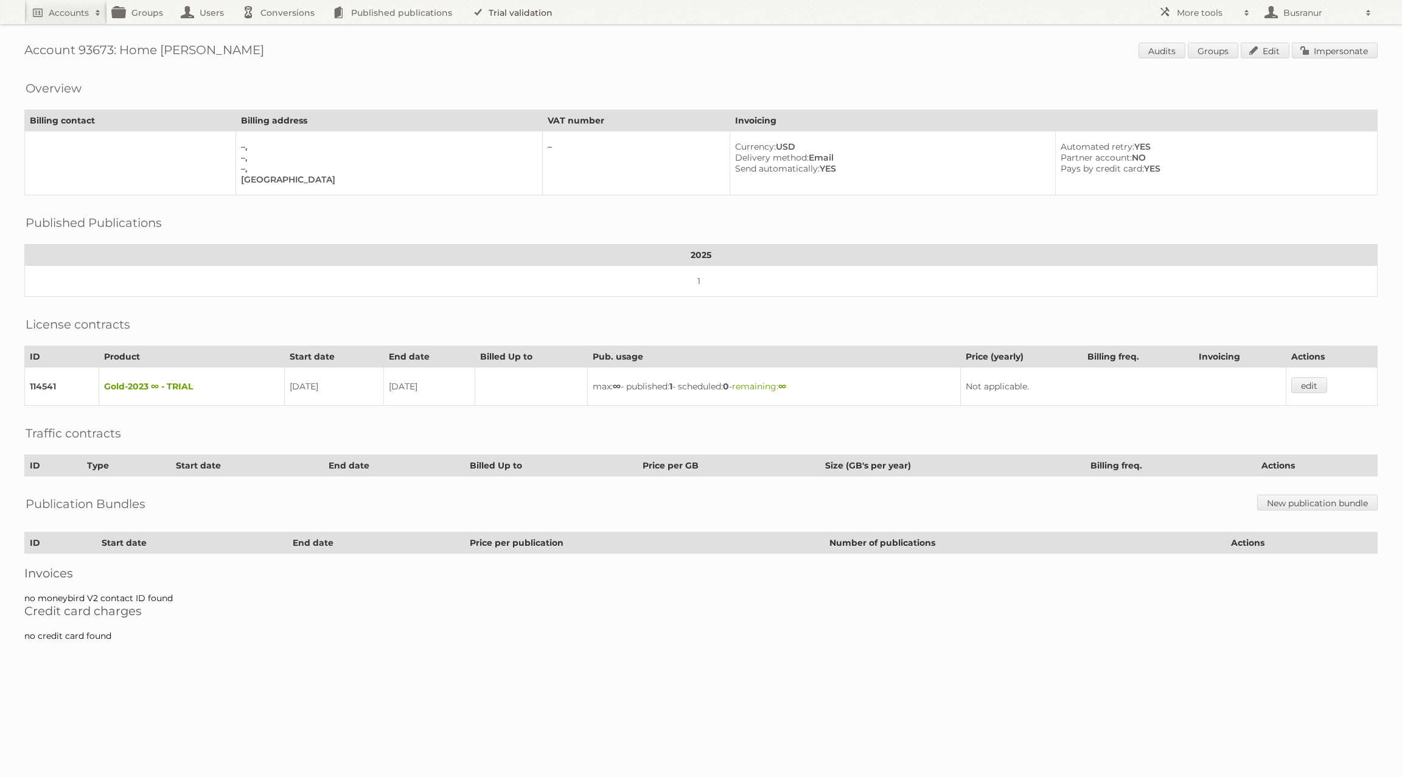
click at [508, 13] on link "Trial validation" at bounding box center [514, 12] width 100 height 24
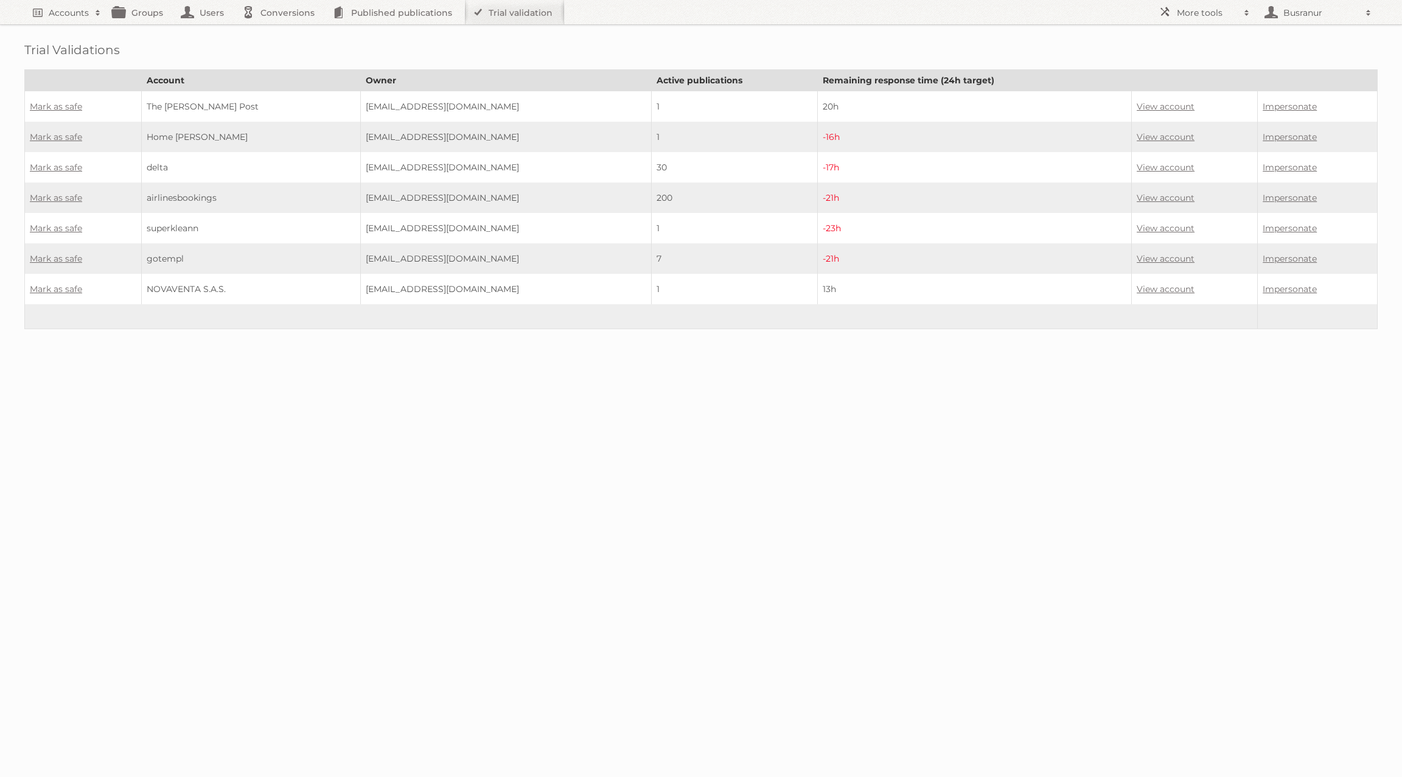
click at [57, 126] on td "Mark as safe" at bounding box center [83, 137] width 117 height 30
click at [62, 133] on link "Mark as safe" at bounding box center [56, 136] width 52 height 11
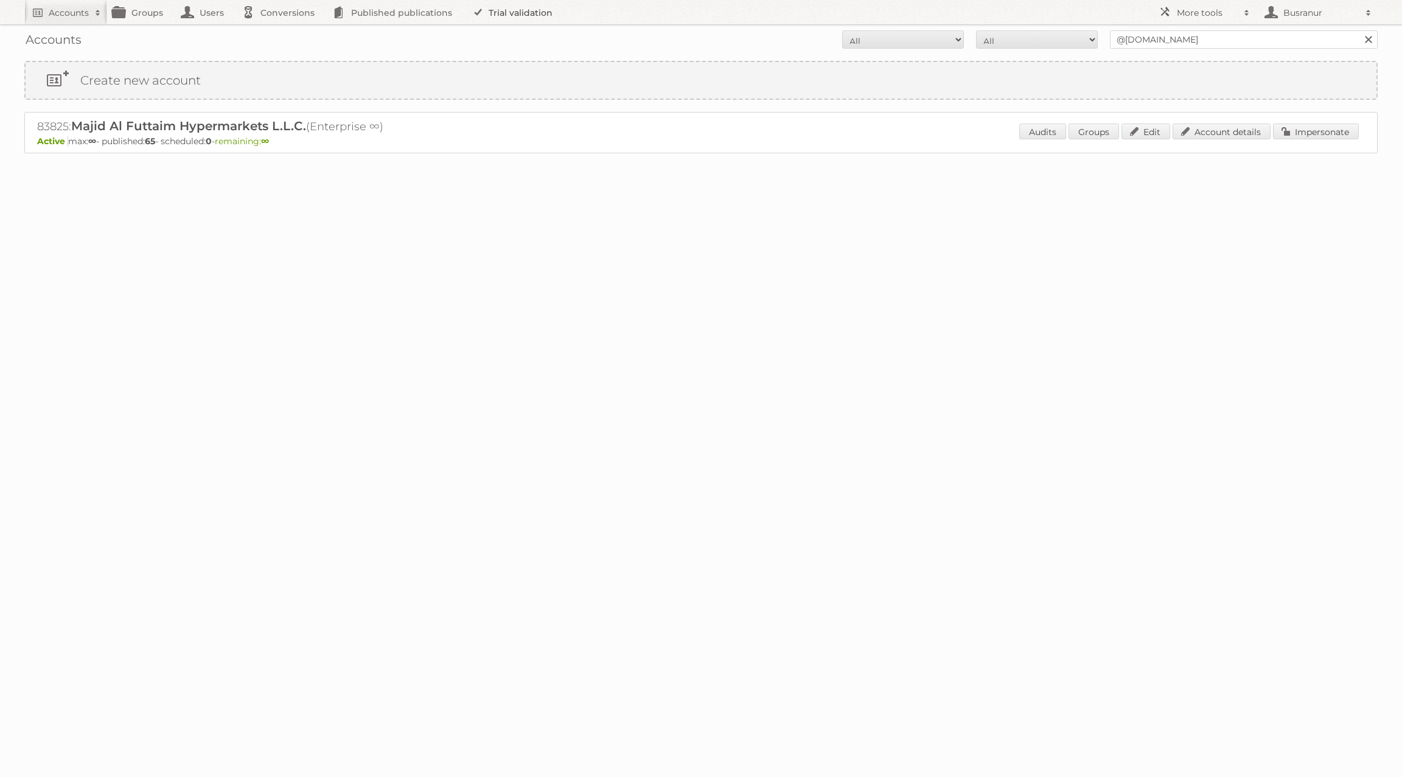
click at [544, 4] on link "Trial validation" at bounding box center [514, 12] width 100 height 24
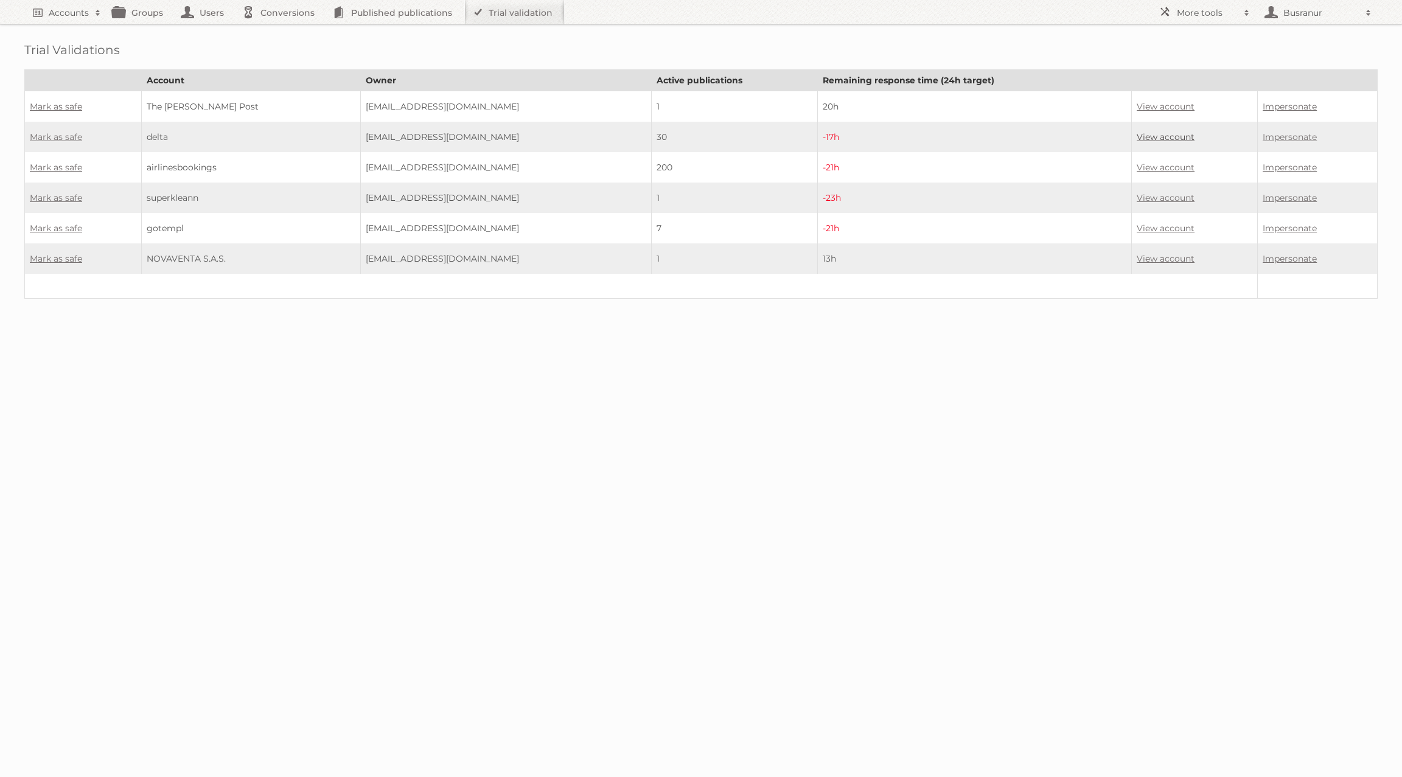
click at [1159, 138] on link "View account" at bounding box center [1166, 136] width 58 height 11
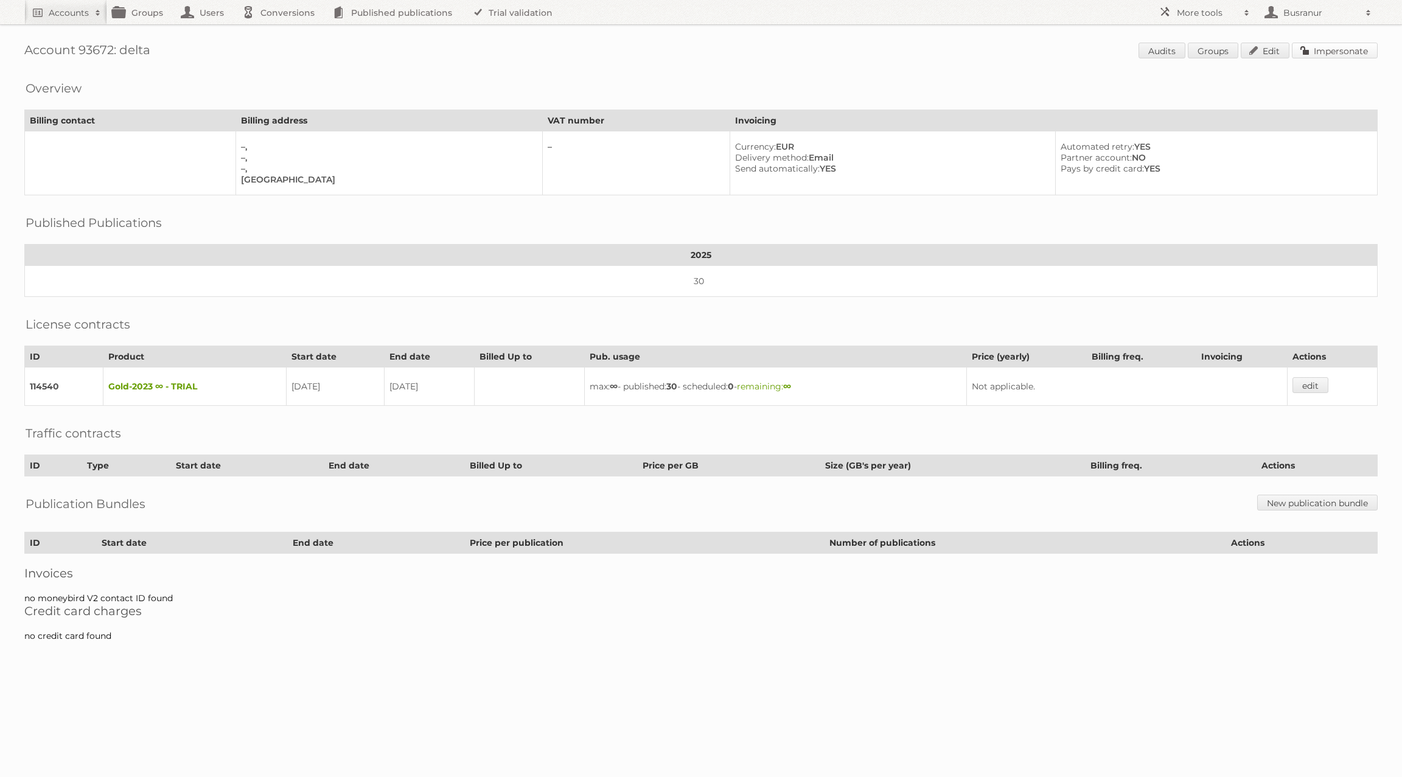
click at [1359, 53] on link "Impersonate" at bounding box center [1335, 51] width 86 height 16
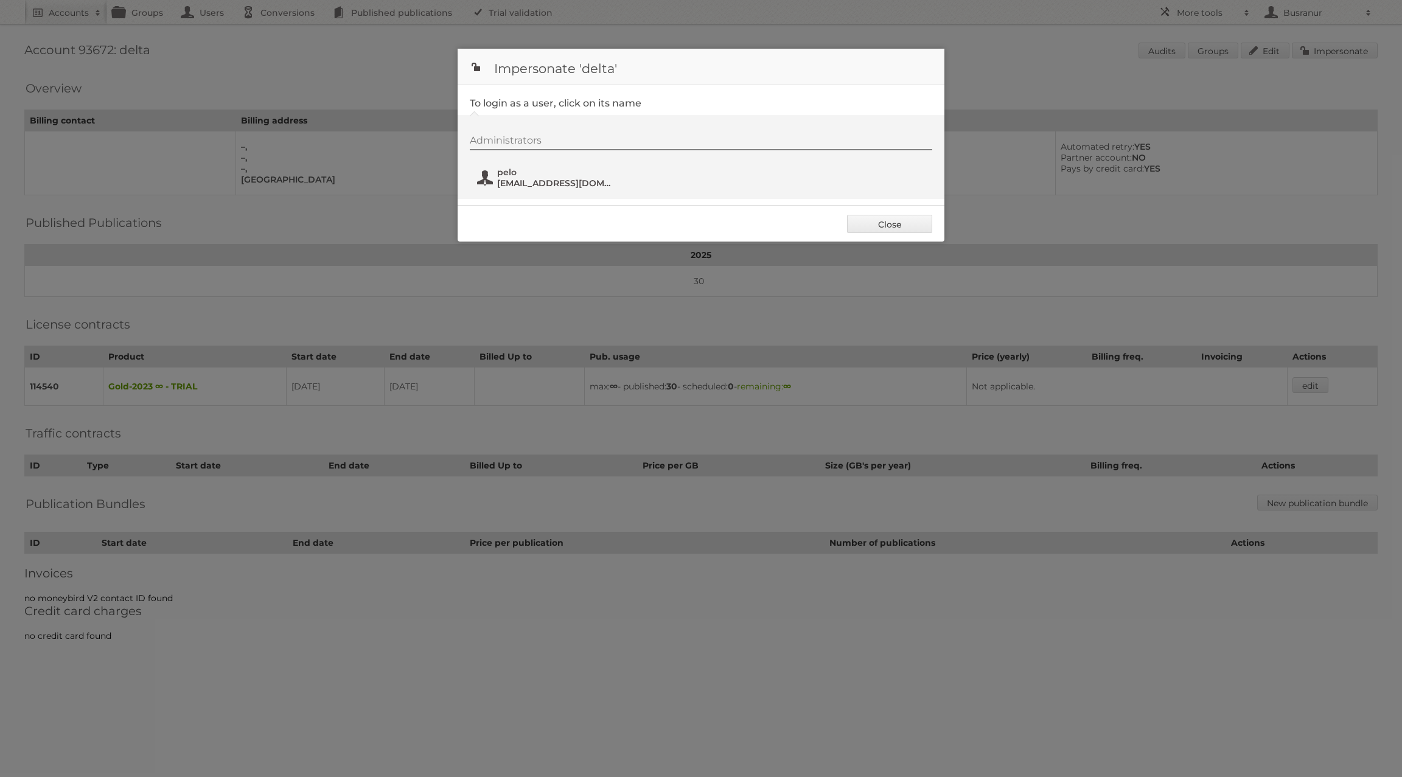
click at [576, 178] on span "mad.muskox.ksok@rapidletter.net" at bounding box center [556, 183] width 118 height 11
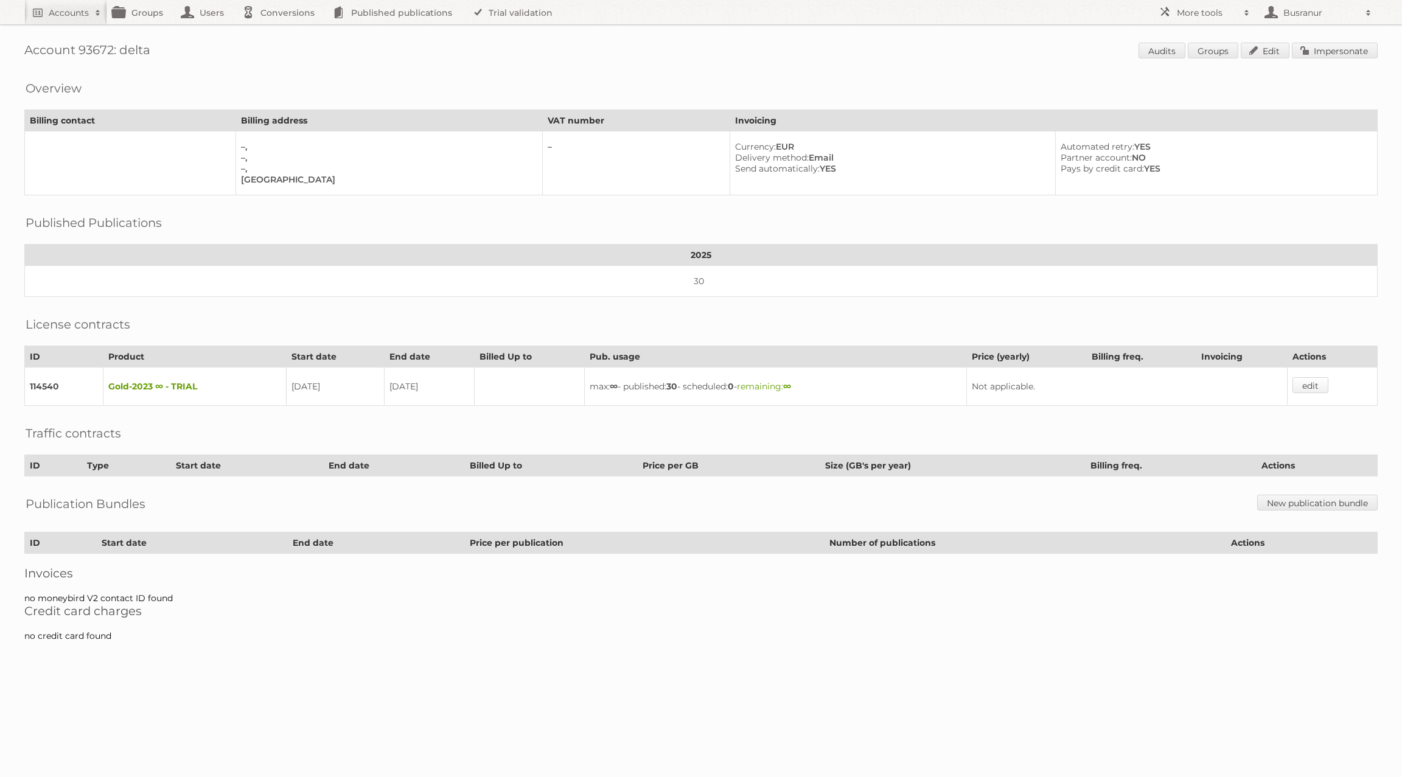
click at [1318, 377] on link "edit" at bounding box center [1311, 385] width 36 height 16
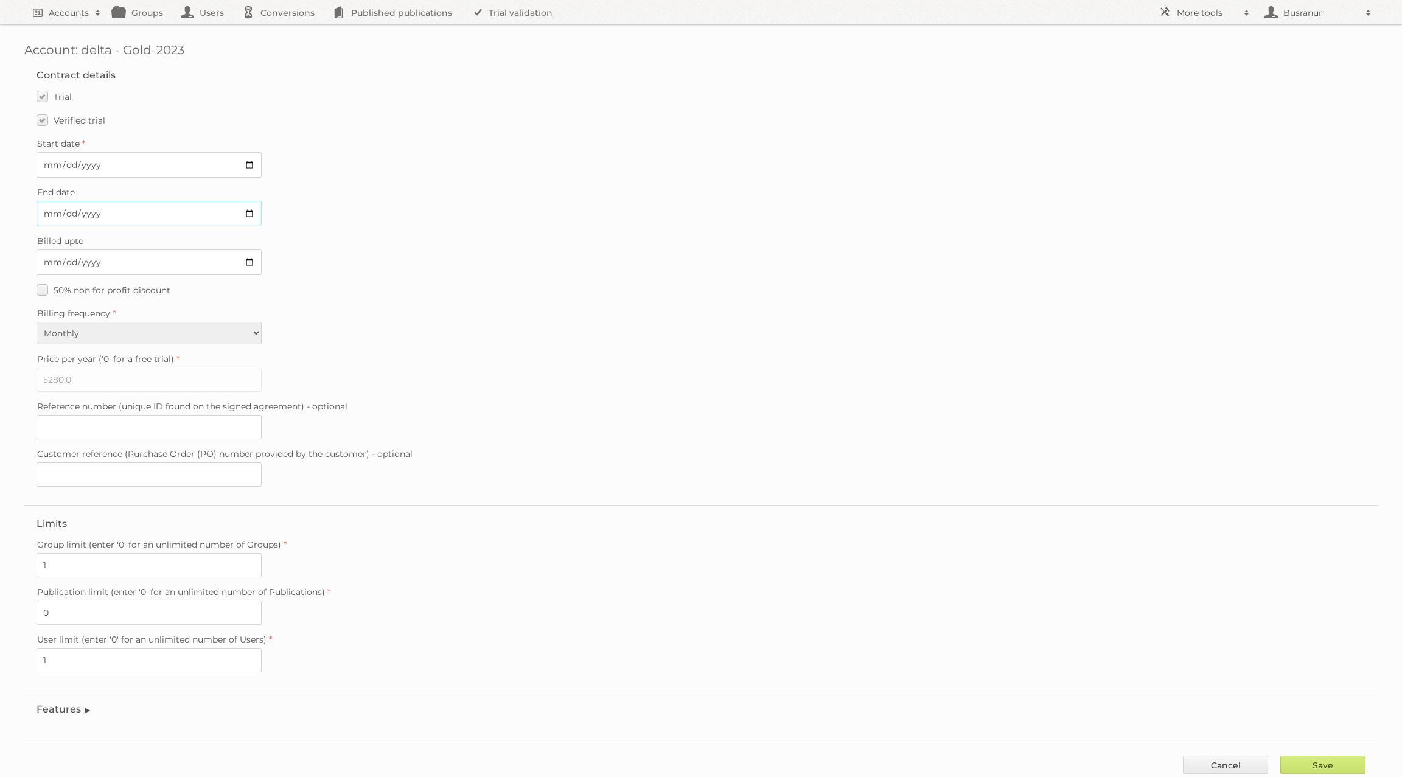
click at [47, 209] on input "2025-09-10" at bounding box center [149, 214] width 225 height 26
type input "2025-09-27"
type input "2025-08-27"
click at [41, 122] on label "Verified trial" at bounding box center [71, 120] width 69 height 18
click at [0, 0] on input "Verified trial" at bounding box center [0, 0] width 0 height 0
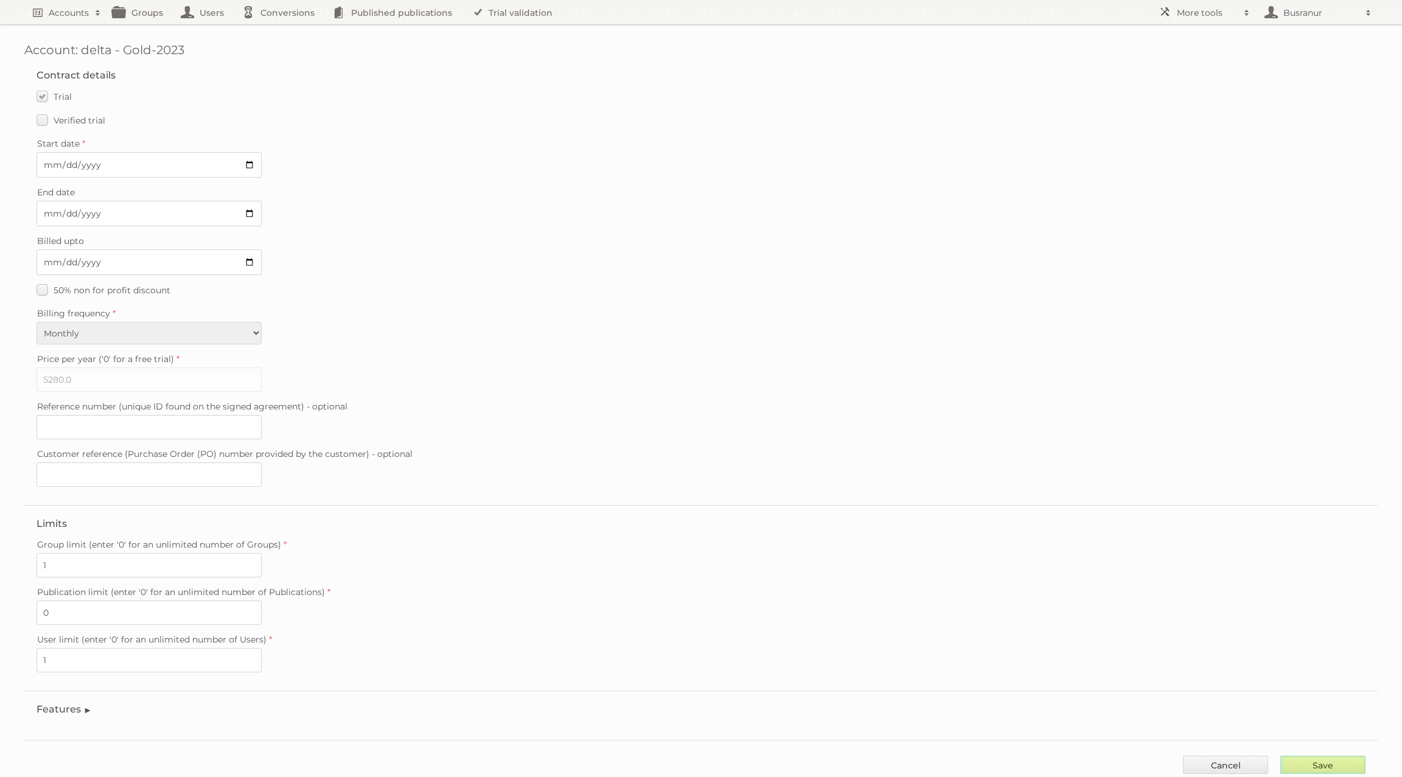
click at [1334, 756] on input "Save" at bounding box center [1323, 765] width 85 height 18
type input "..."
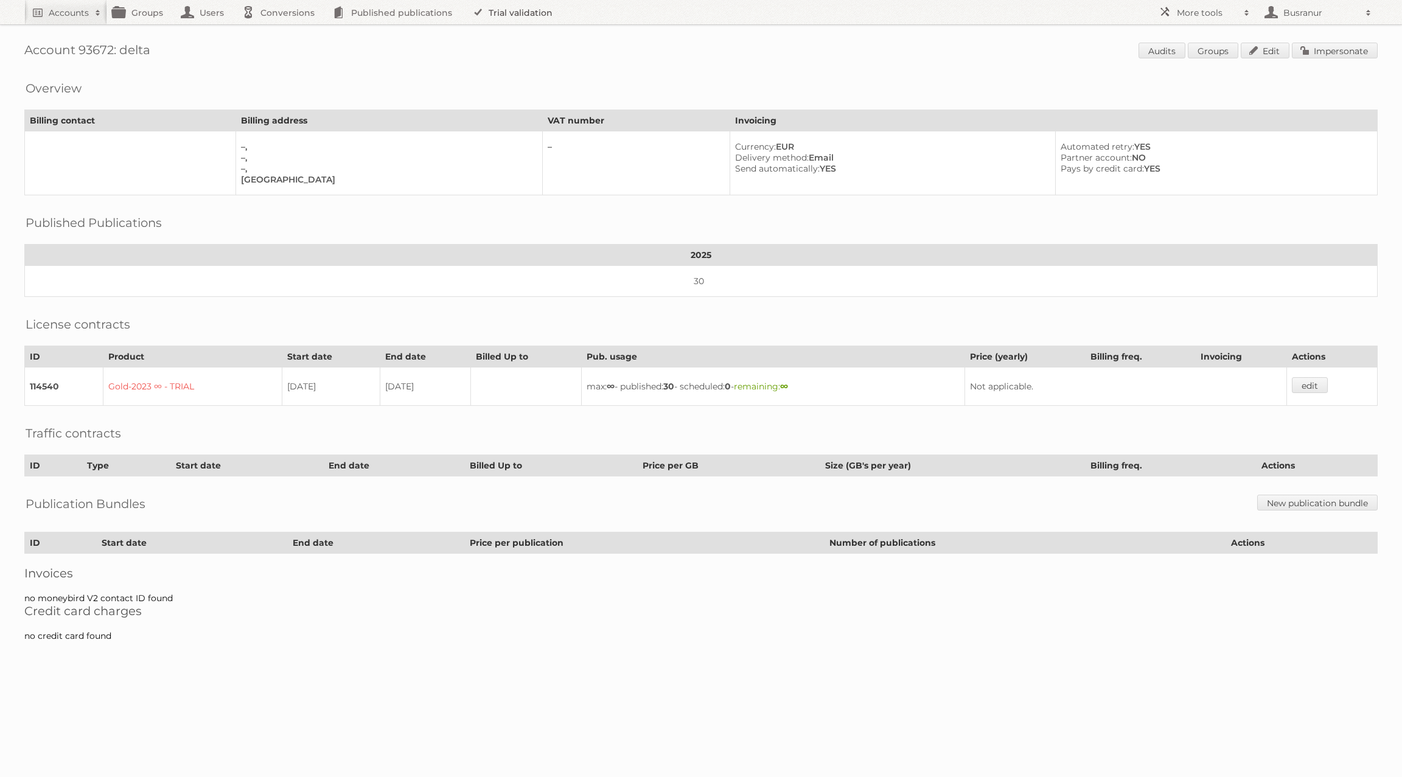
click at [531, 4] on link "Trial validation" at bounding box center [514, 12] width 100 height 24
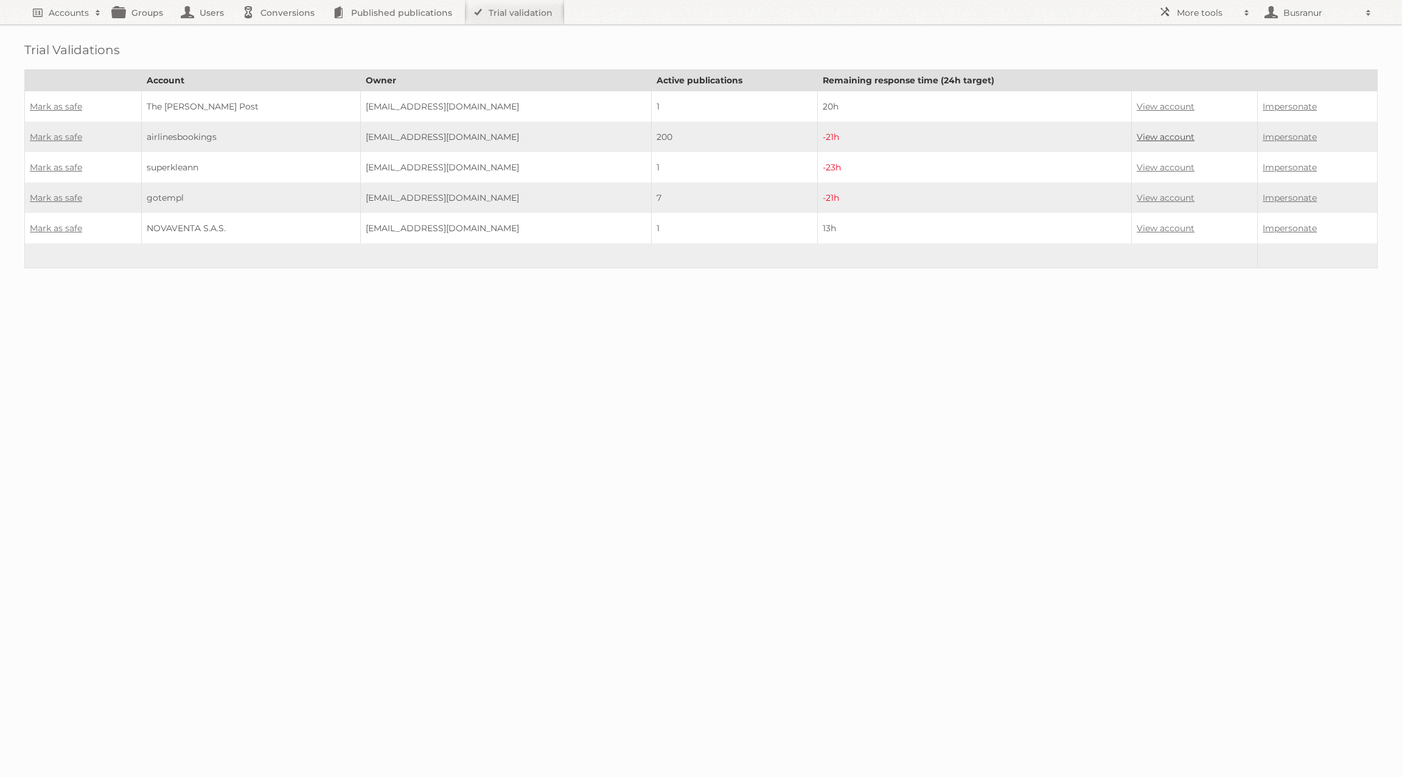
click at [1177, 135] on link "View account" at bounding box center [1166, 136] width 58 height 11
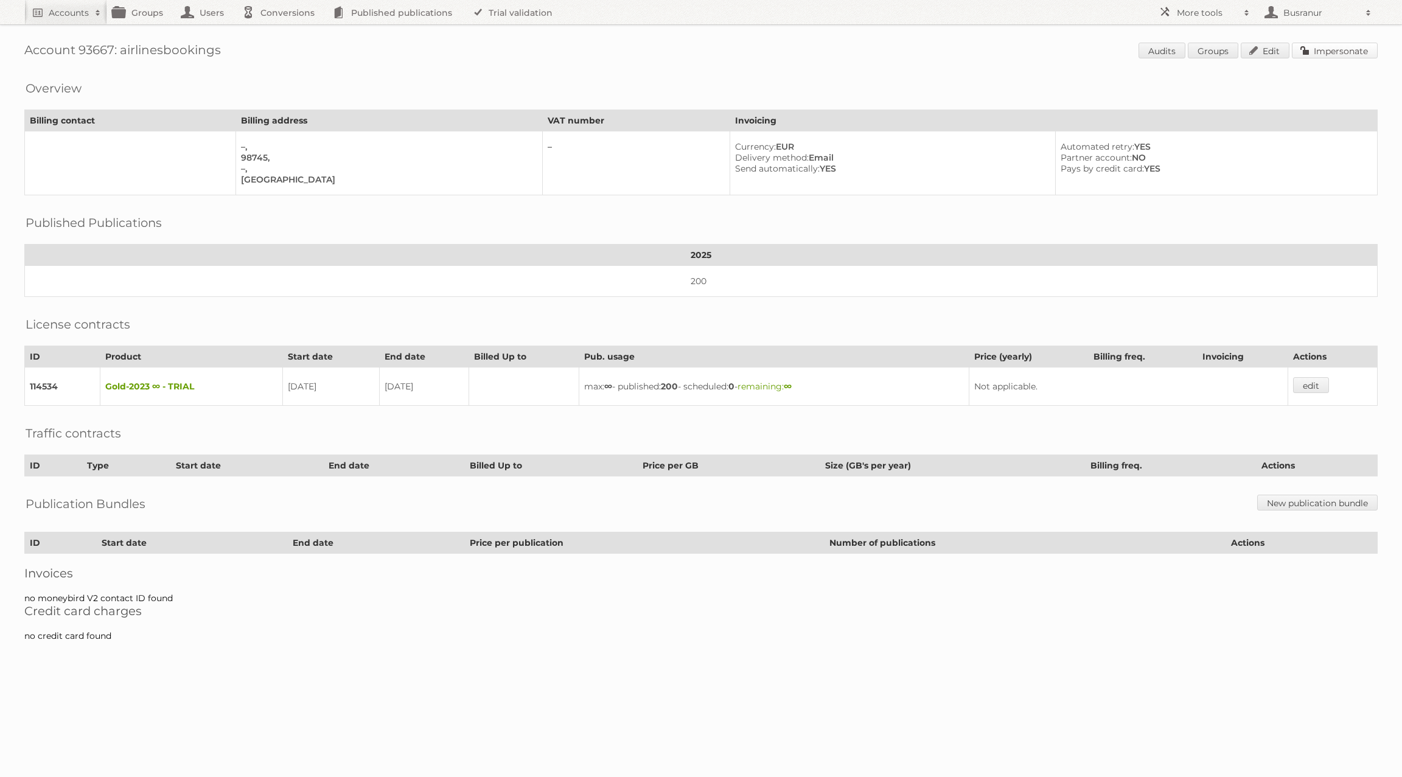
click at [1351, 56] on link "Impersonate" at bounding box center [1335, 51] width 86 height 16
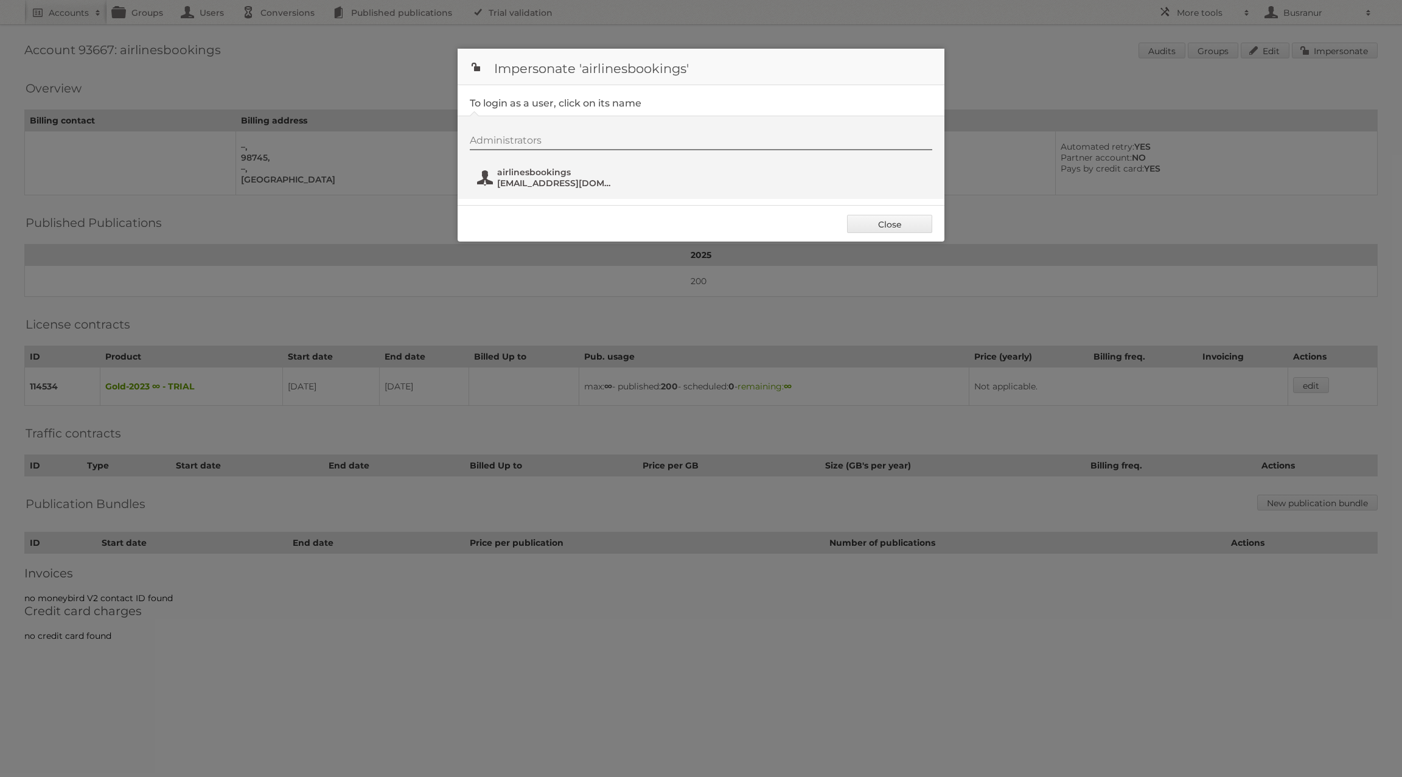
click at [532, 189] on button "airlinesbookings airlinesbookings@8pe.net" at bounding box center [547, 178] width 143 height 24
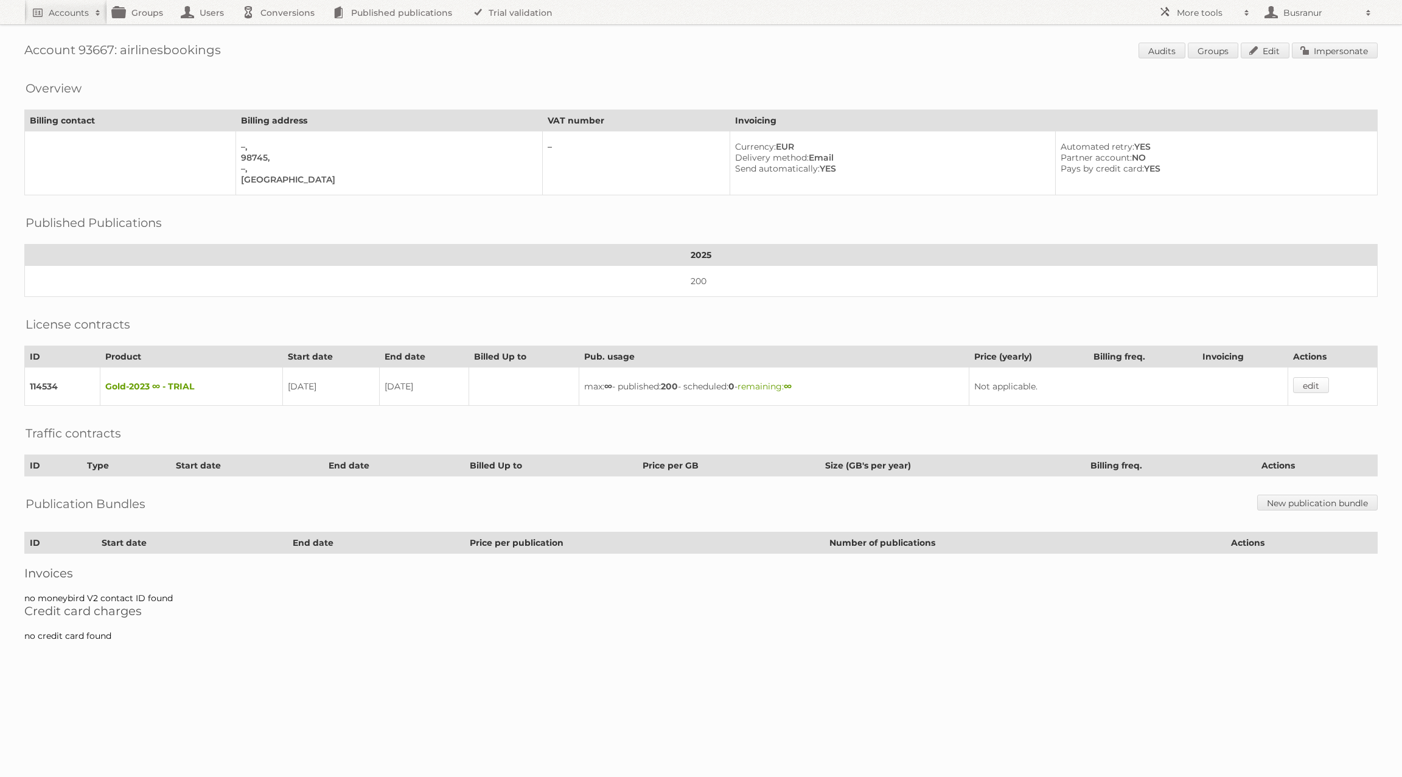
click at [1317, 377] on link "edit" at bounding box center [1311, 385] width 36 height 16
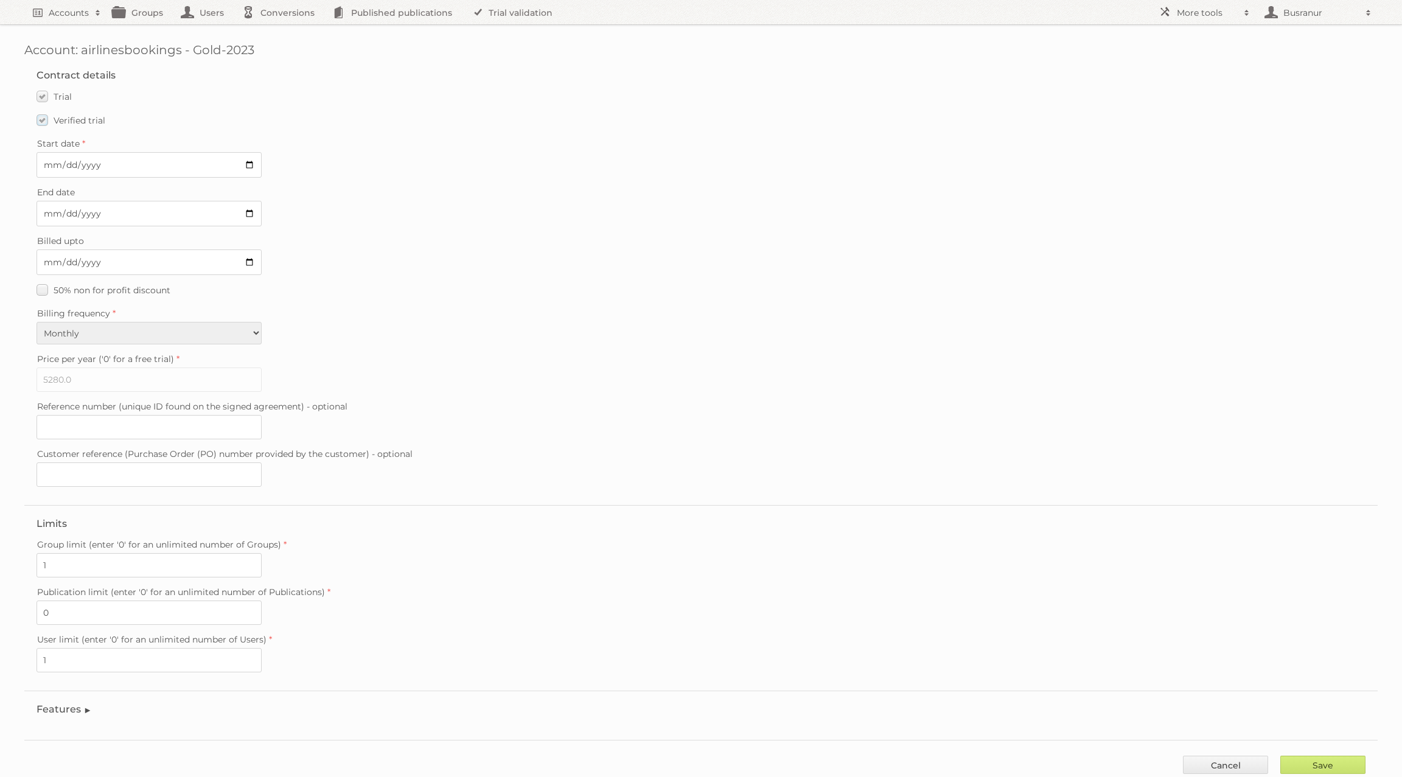
click at [42, 119] on label "Verified trial" at bounding box center [71, 120] width 69 height 18
click at [0, 0] on input "Verified trial" at bounding box center [0, 0] width 0 height 0
click at [49, 210] on input "2025-09-10" at bounding box center [149, 214] width 225 height 26
type input "2025-09-27"
type input "2025-08-27"
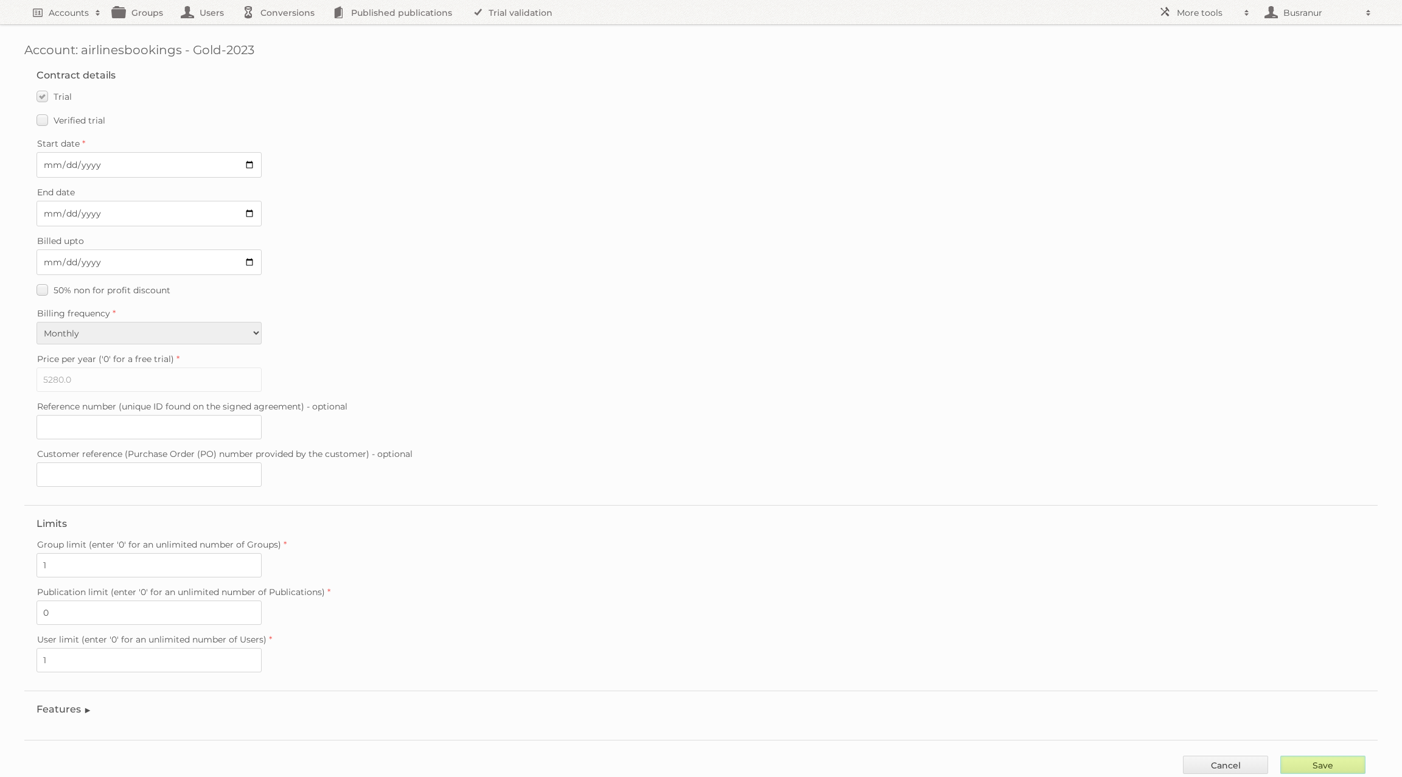
click at [1327, 756] on input "Save" at bounding box center [1323, 765] width 85 height 18
type input "..."
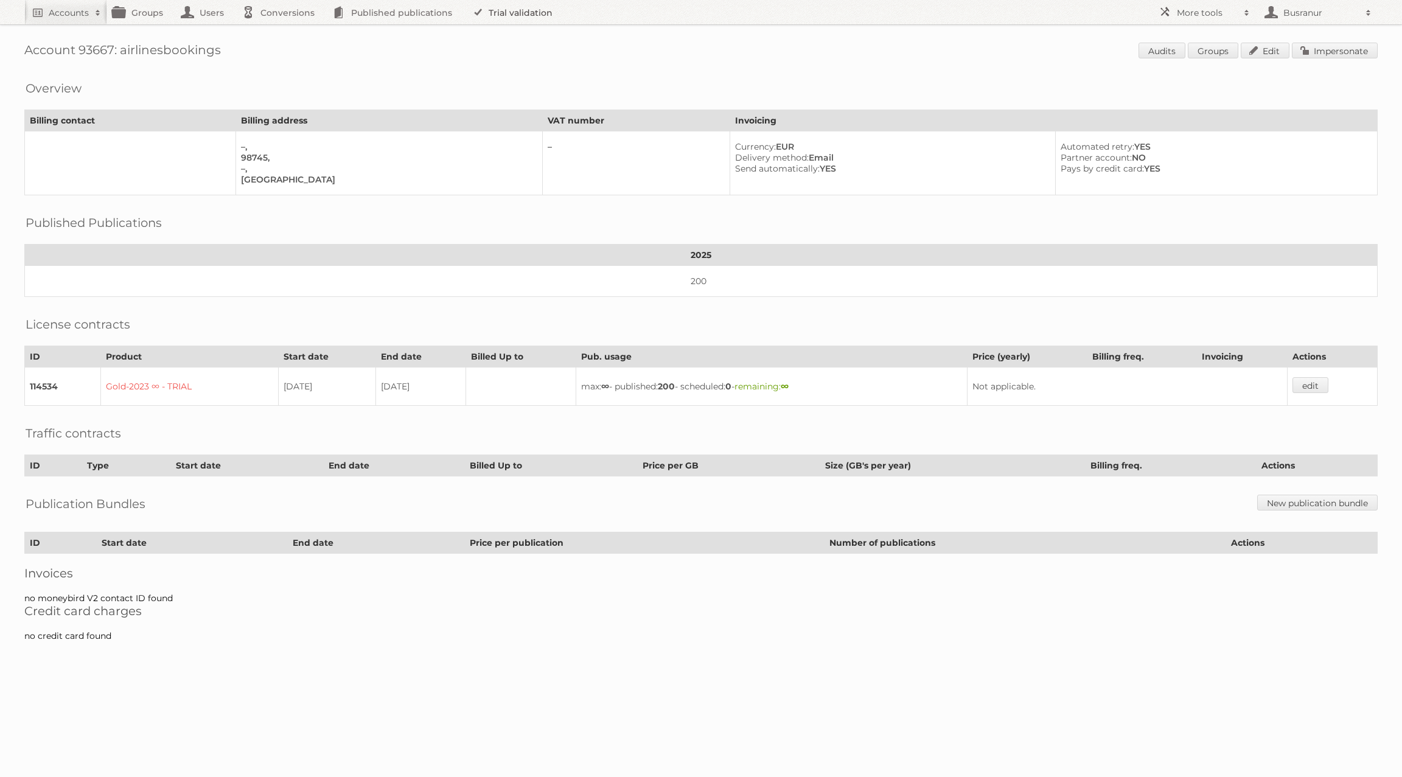
click at [515, 7] on link "Trial validation" at bounding box center [514, 12] width 100 height 24
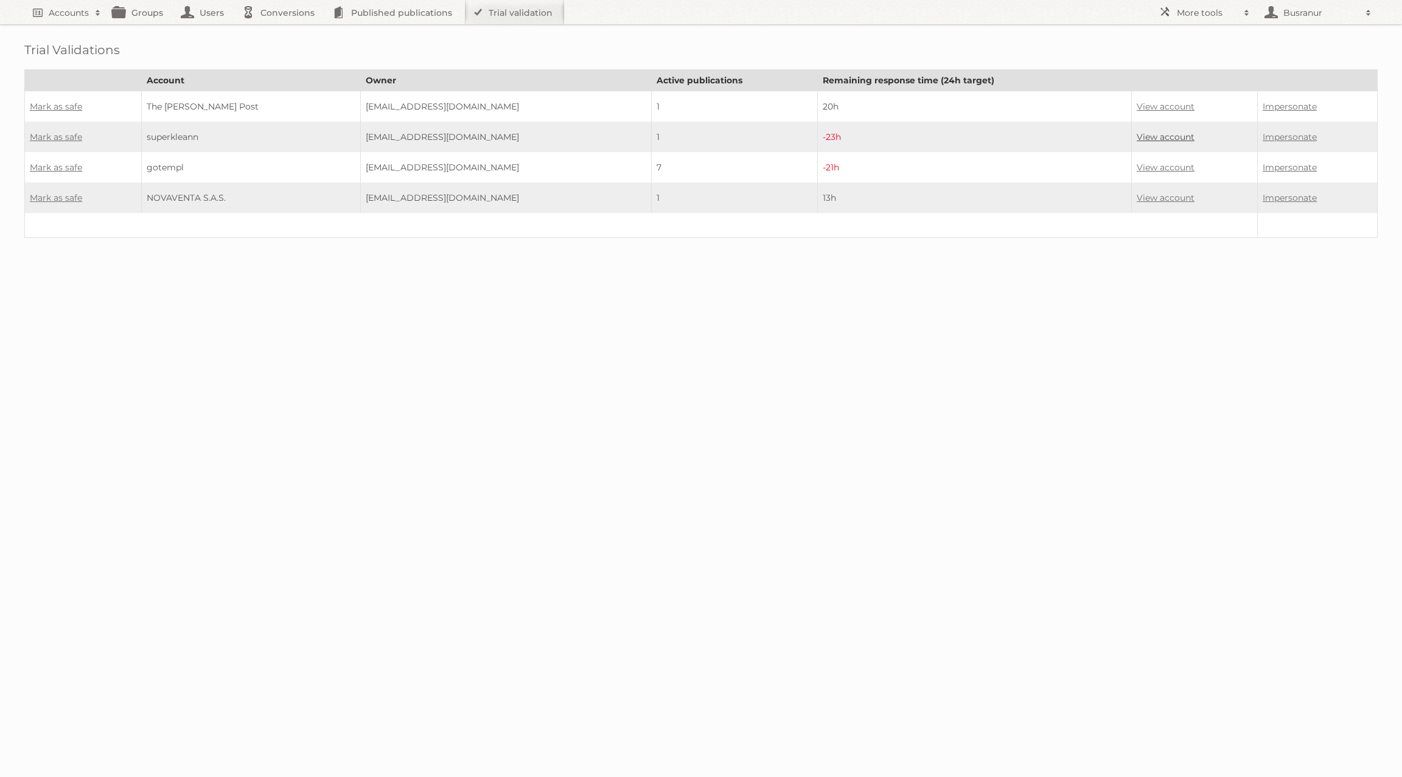
click at [1147, 132] on link "View account" at bounding box center [1166, 136] width 58 height 11
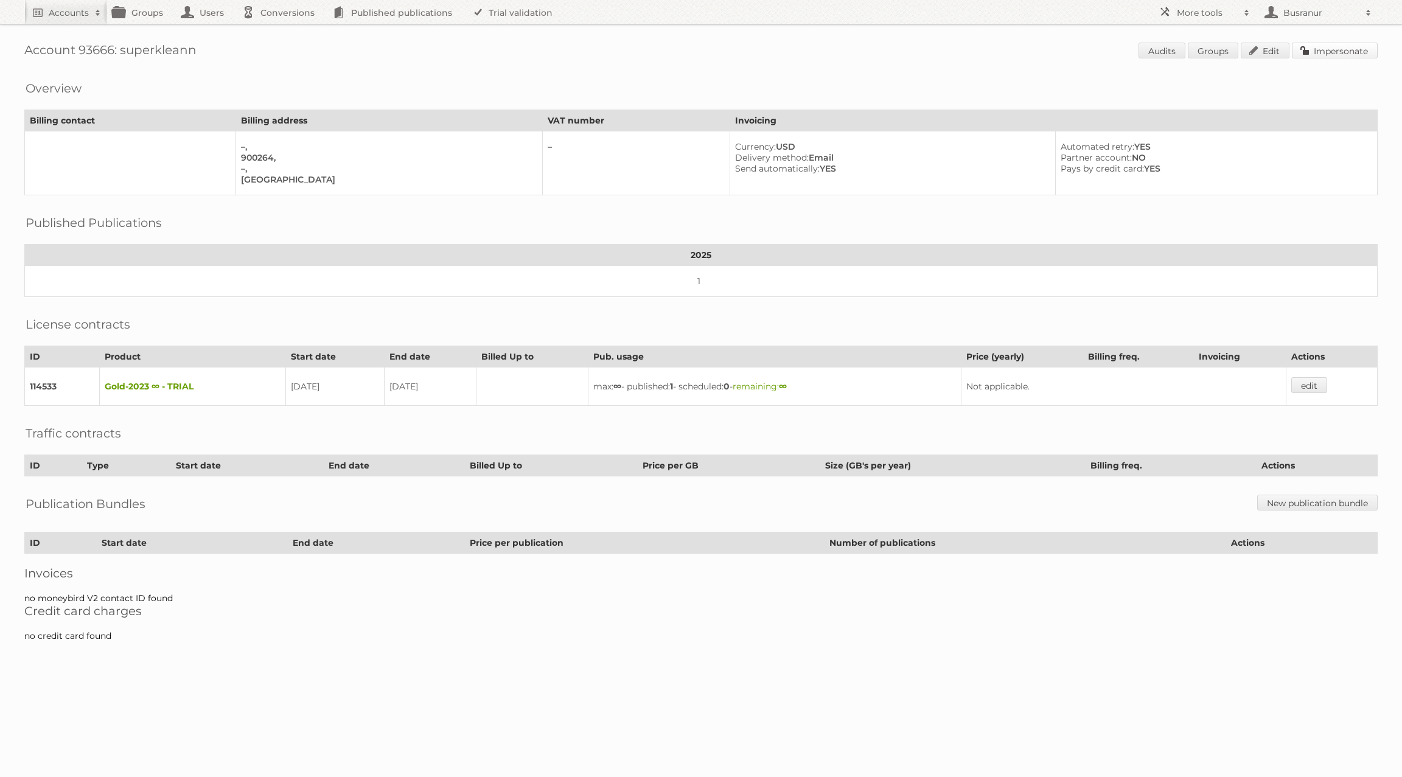
click at [1357, 52] on link "Impersonate" at bounding box center [1335, 51] width 86 height 16
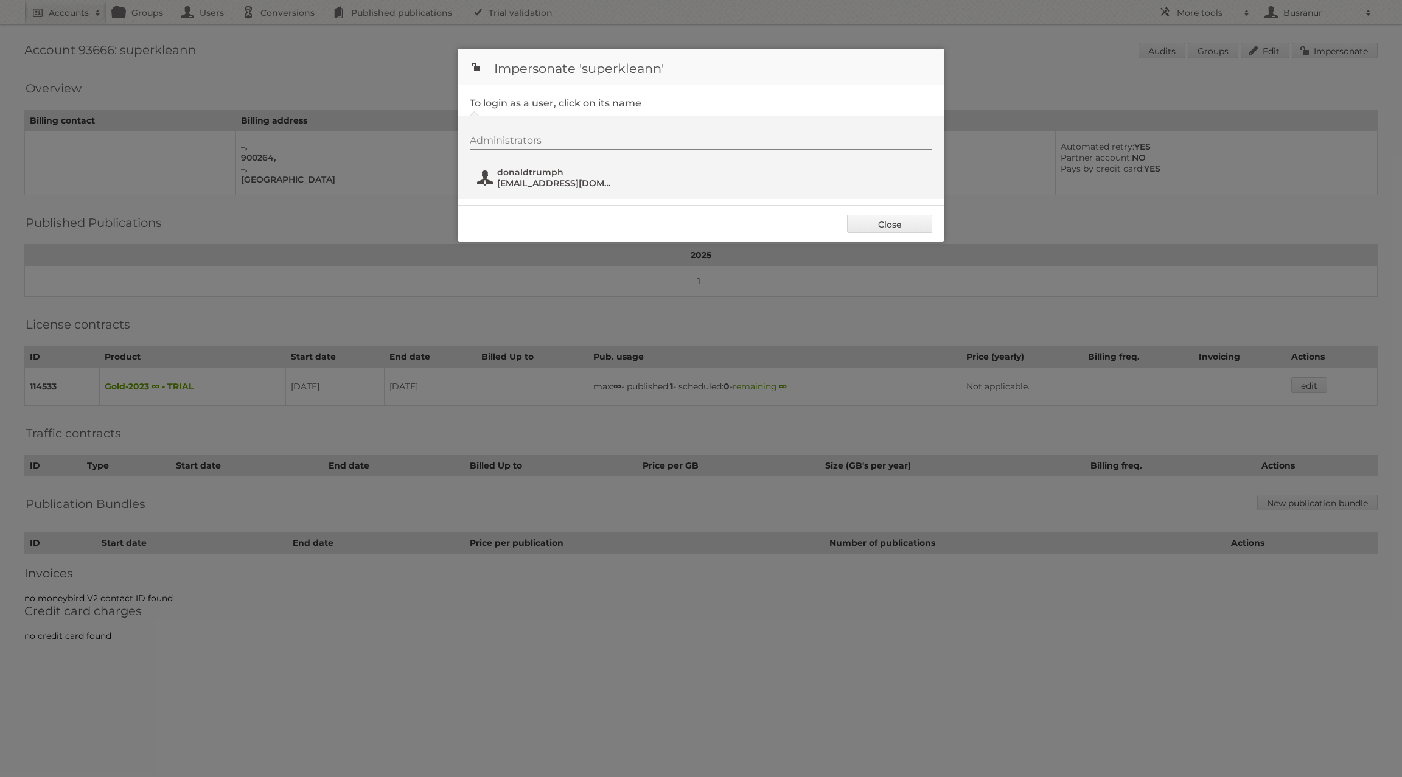
click at [553, 173] on span "donaldtrumph" at bounding box center [556, 172] width 118 height 11
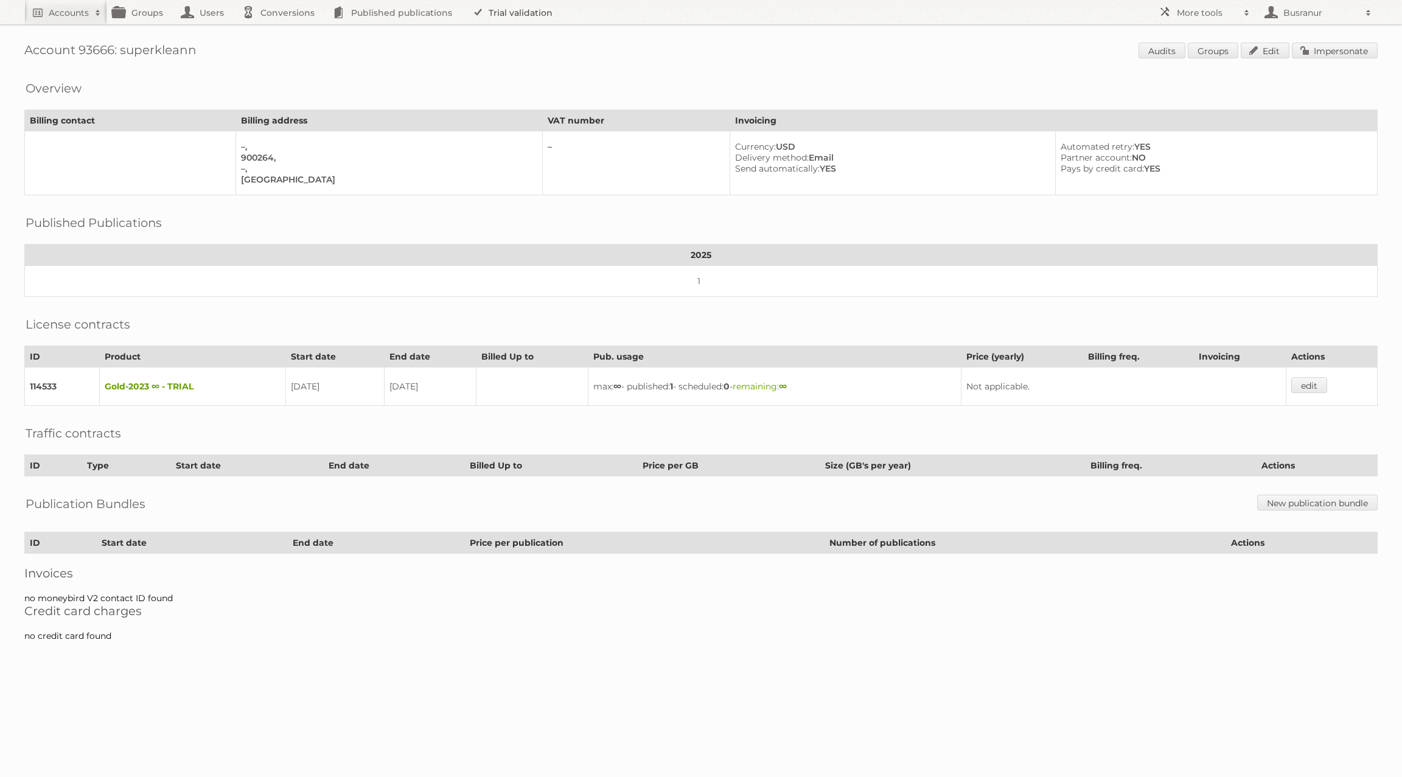
click at [495, 8] on link "Trial validation" at bounding box center [514, 12] width 100 height 24
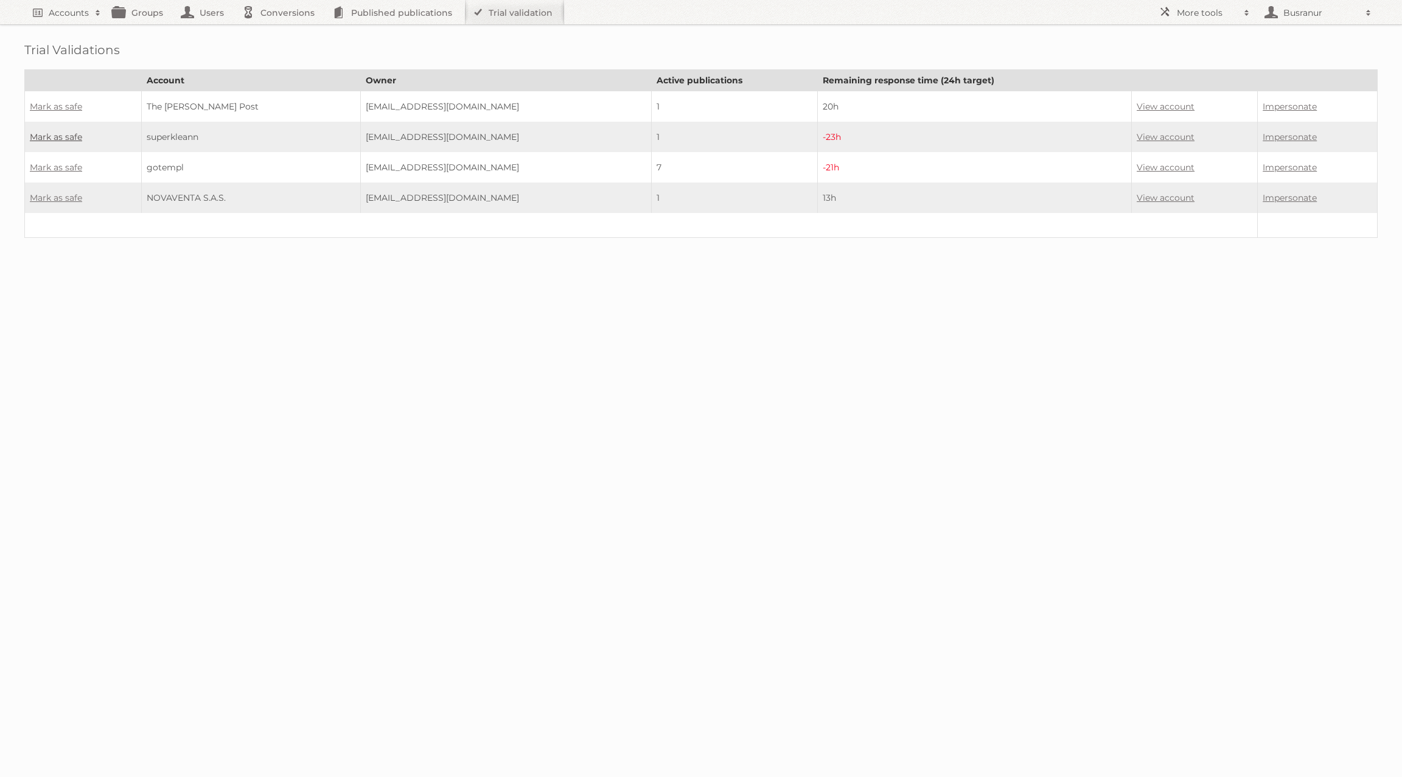
click at [61, 134] on link "Mark as safe" at bounding box center [56, 136] width 52 height 11
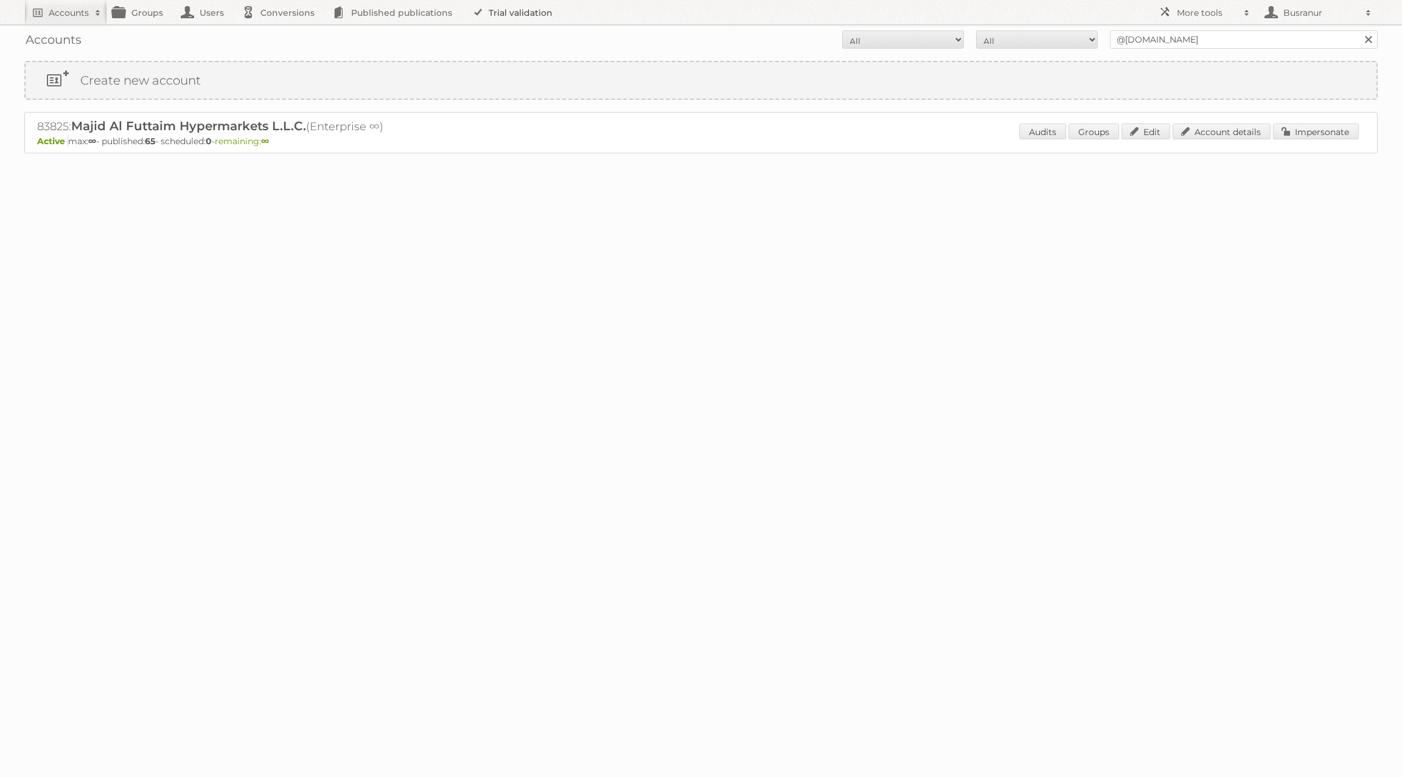
click at [497, 18] on link "Trial validation" at bounding box center [514, 12] width 100 height 24
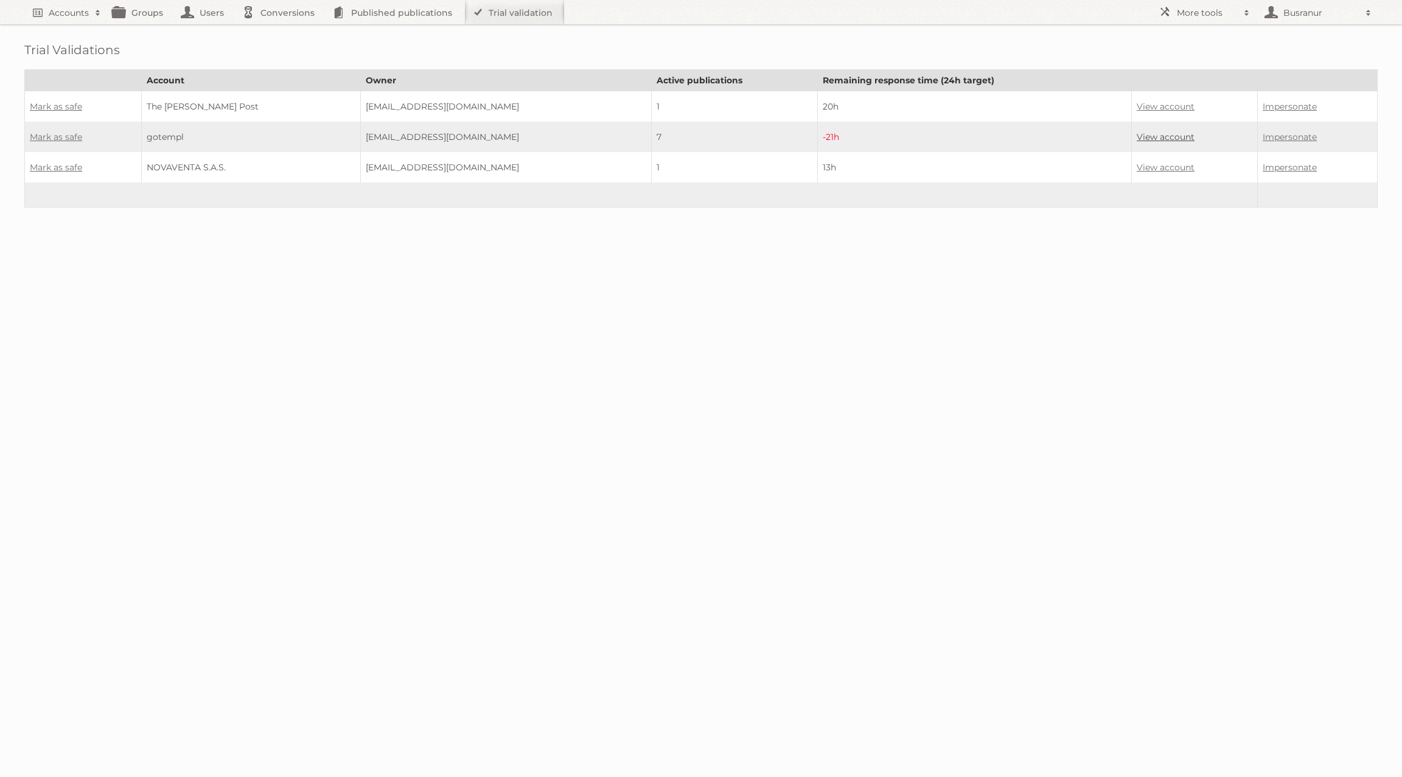
click at [1180, 131] on link "View account" at bounding box center [1166, 136] width 58 height 11
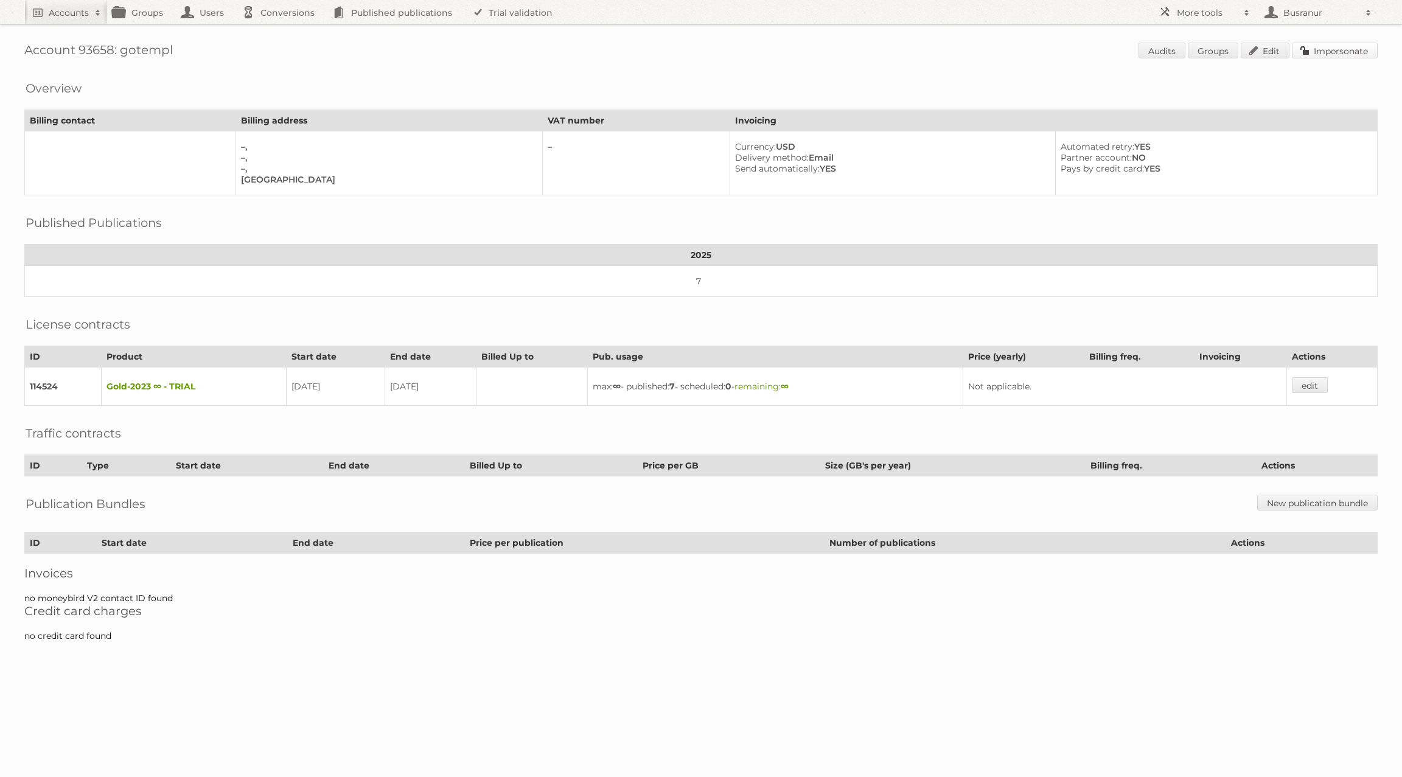
click at [1352, 46] on link "Impersonate" at bounding box center [1335, 51] width 86 height 16
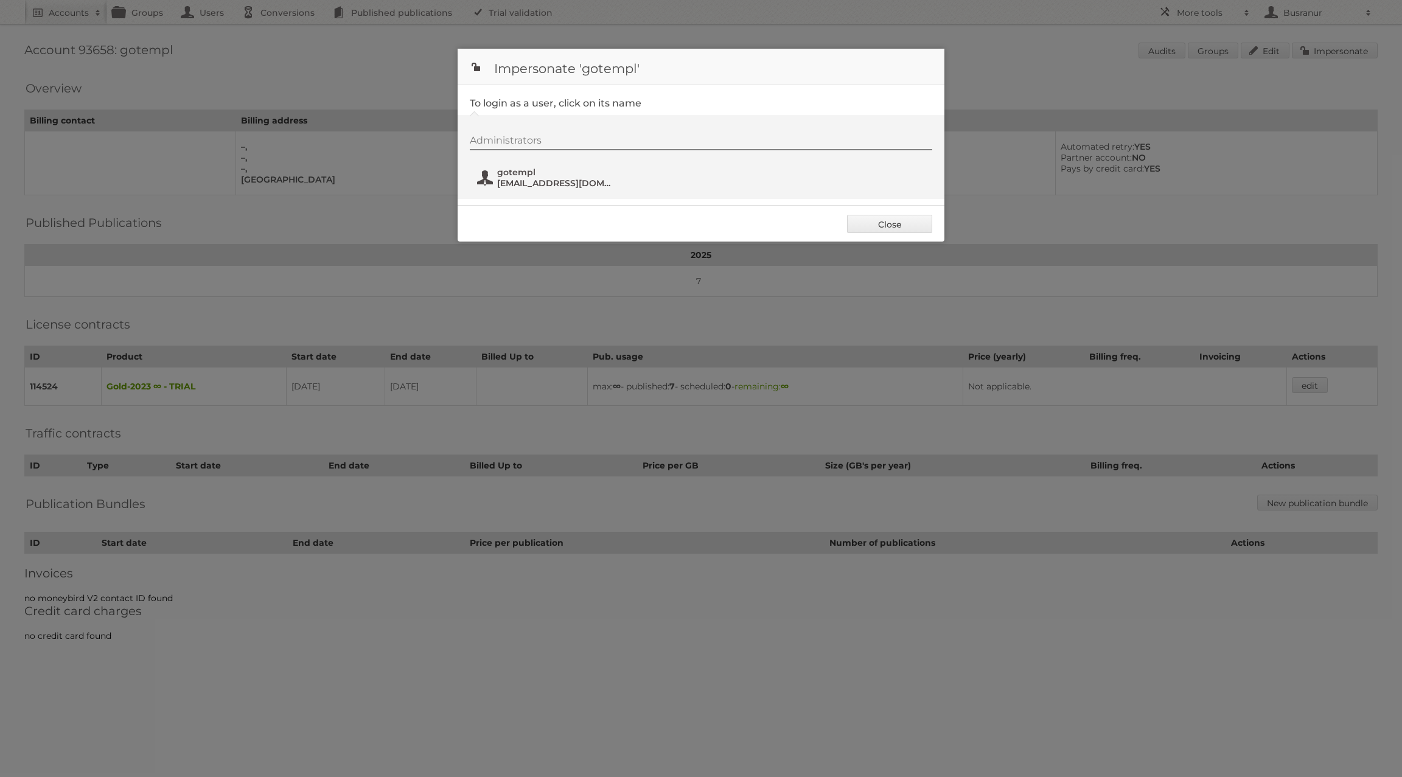
click at [519, 183] on span "info@gotempl.pro" at bounding box center [556, 183] width 118 height 11
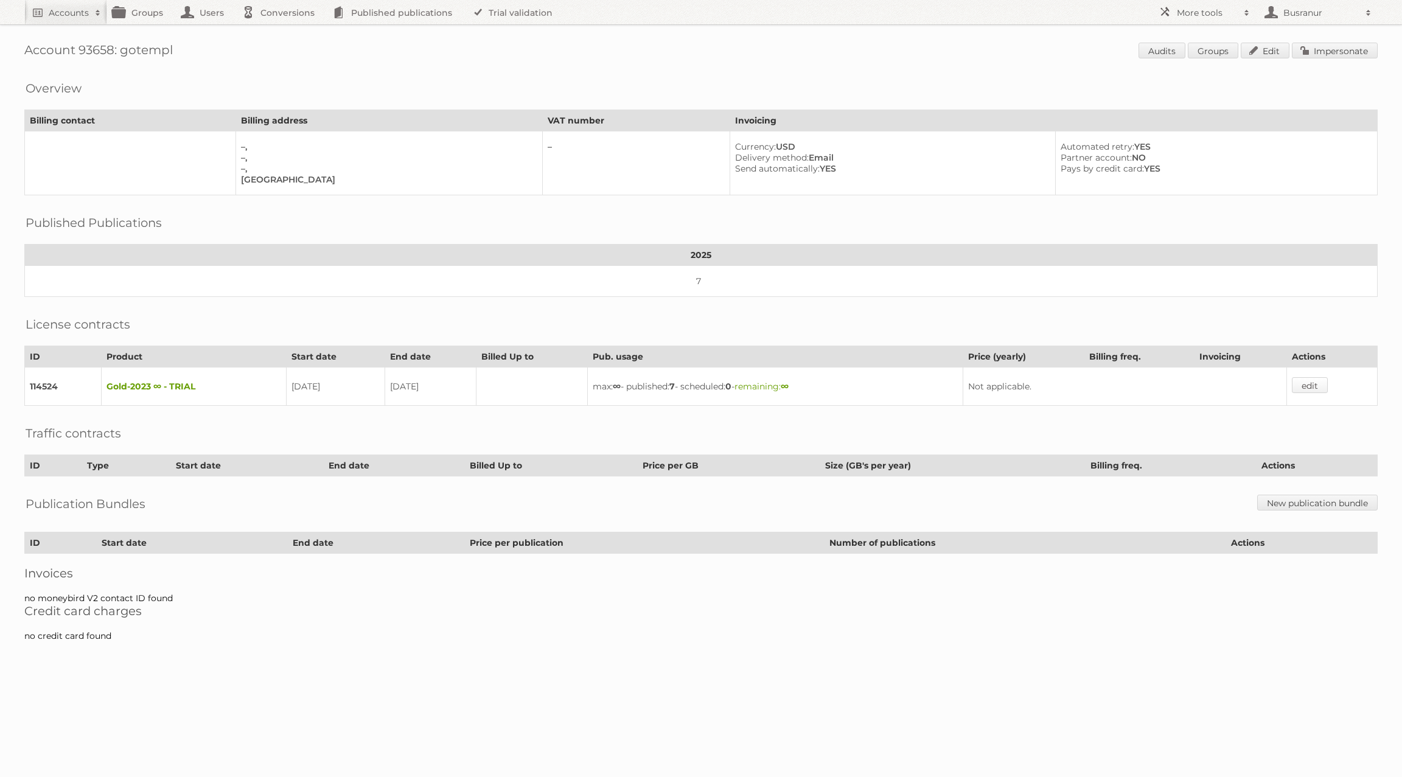
click at [1309, 377] on link "edit" at bounding box center [1310, 385] width 36 height 16
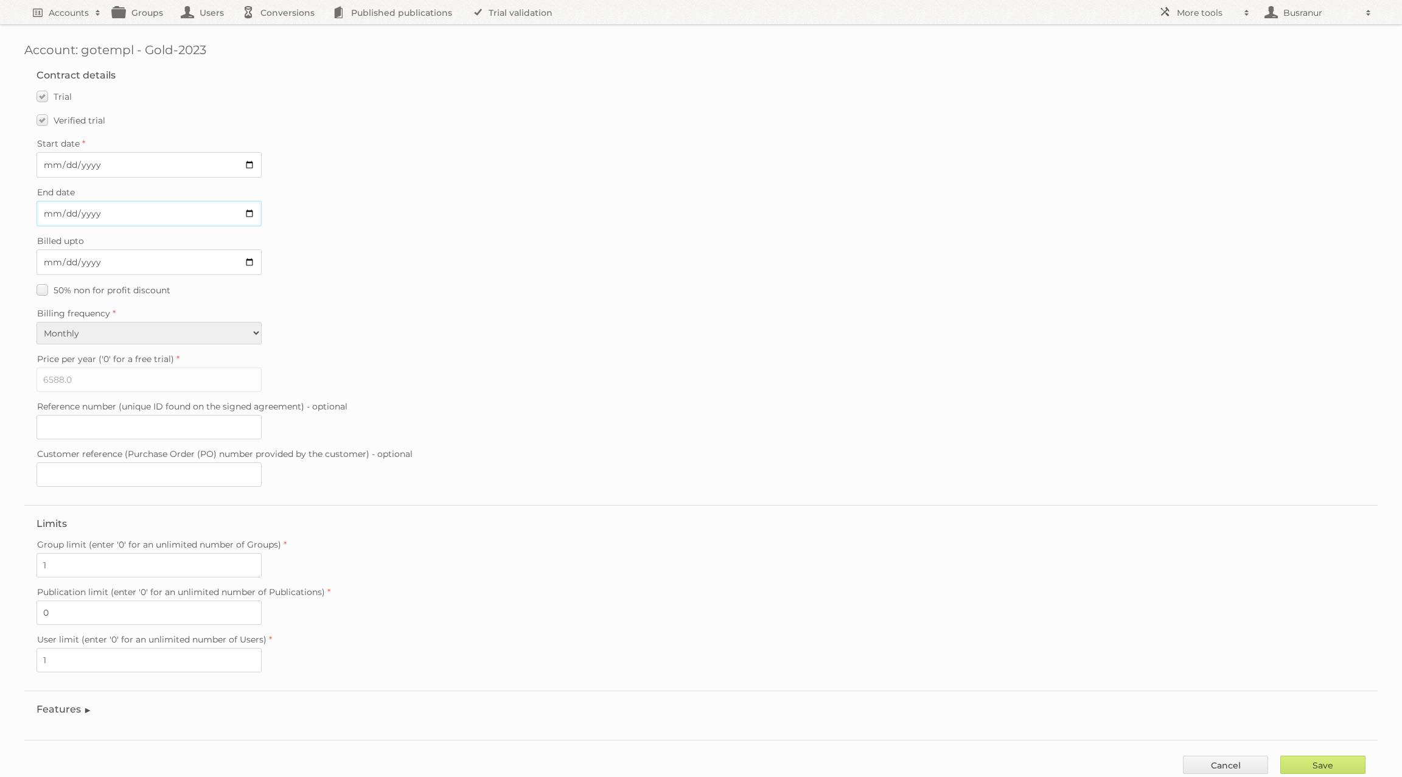
click at [49, 212] on input "2025-09-09" at bounding box center [149, 214] width 225 height 26
type input "2025-09-26"
type input "2025-08-26"
click at [1301, 756] on input "Save" at bounding box center [1323, 765] width 85 height 18
type input "..."
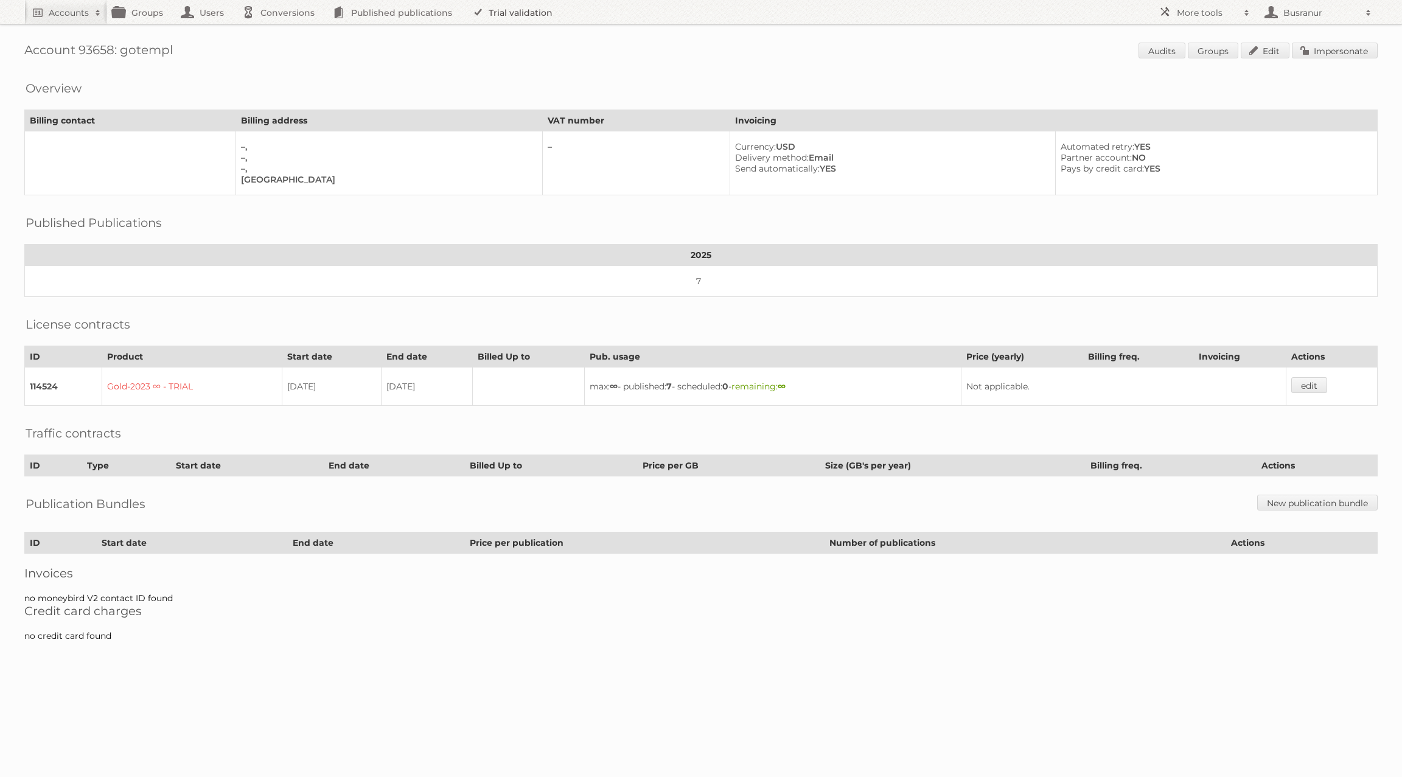
click at [508, 15] on link "Trial validation" at bounding box center [514, 12] width 100 height 24
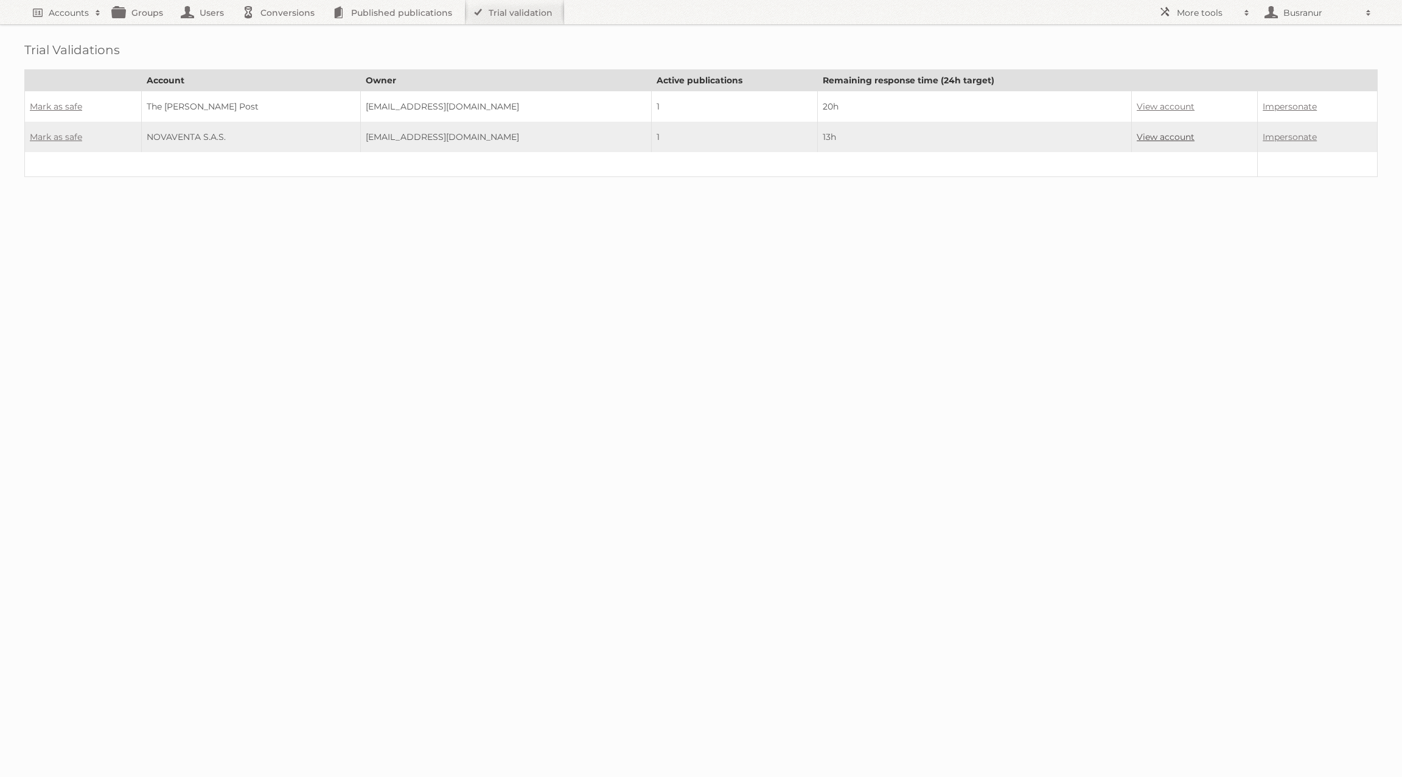
click at [1147, 135] on link "View account" at bounding box center [1166, 136] width 58 height 11
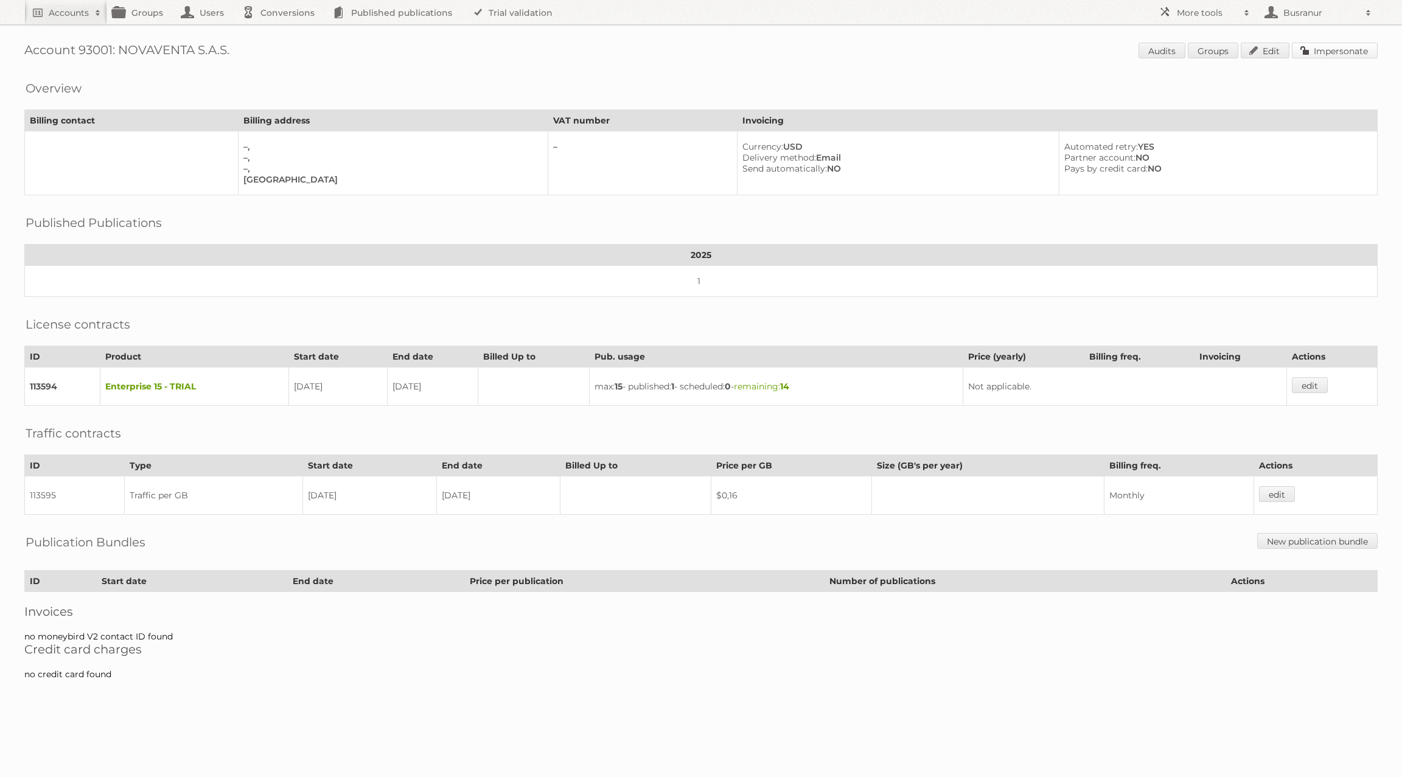
click at [1337, 44] on link "Impersonate" at bounding box center [1335, 51] width 86 height 16
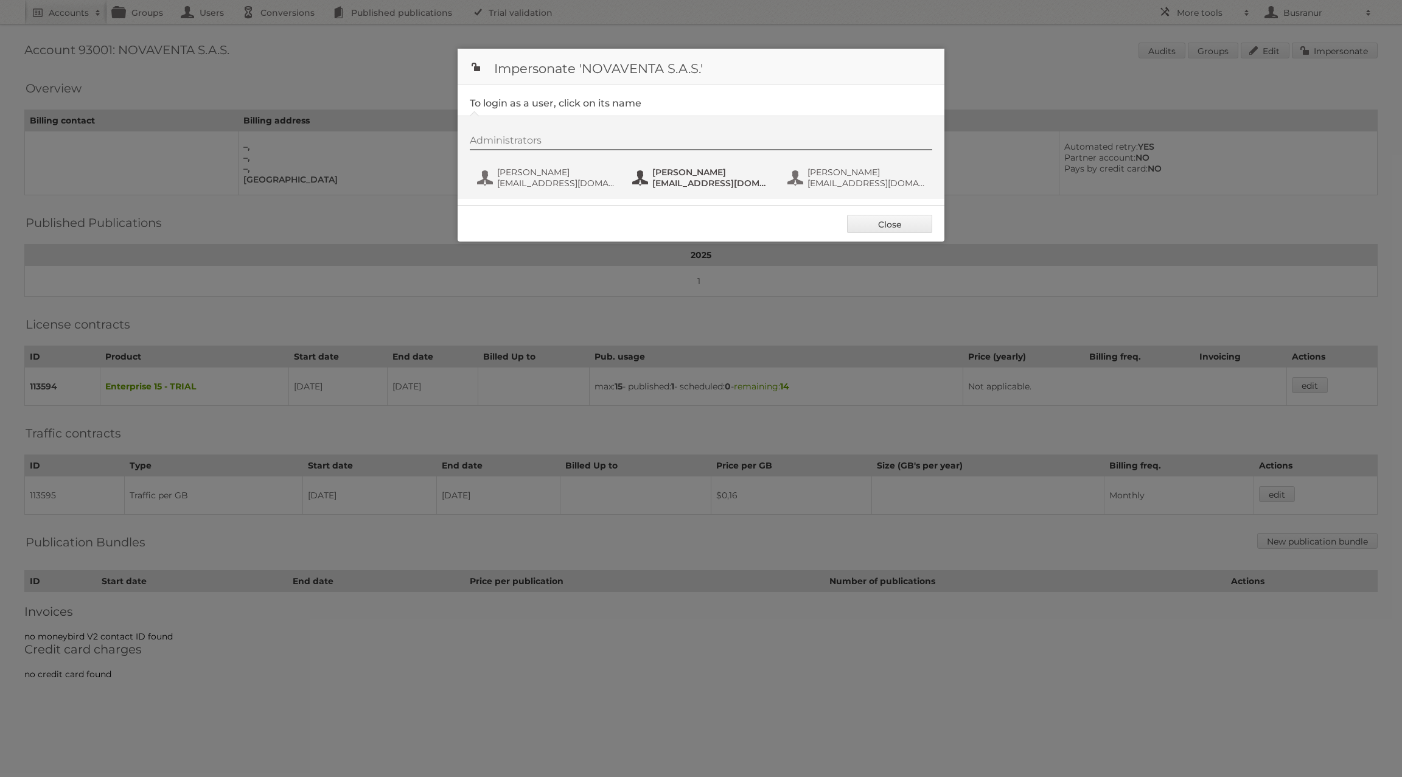
click at [696, 167] on span "Laura Zapata" at bounding box center [712, 172] width 118 height 11
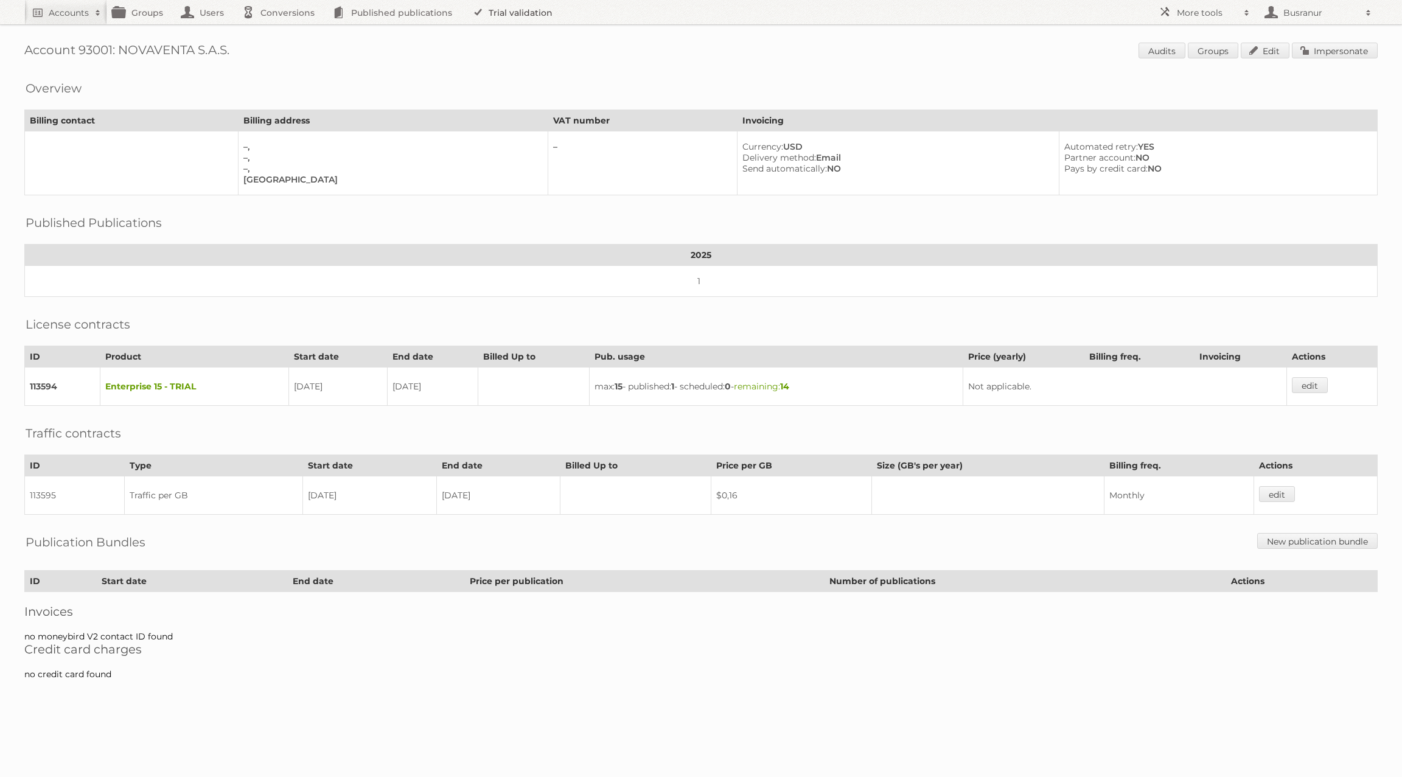
click at [516, 9] on link "Trial validation" at bounding box center [514, 12] width 100 height 24
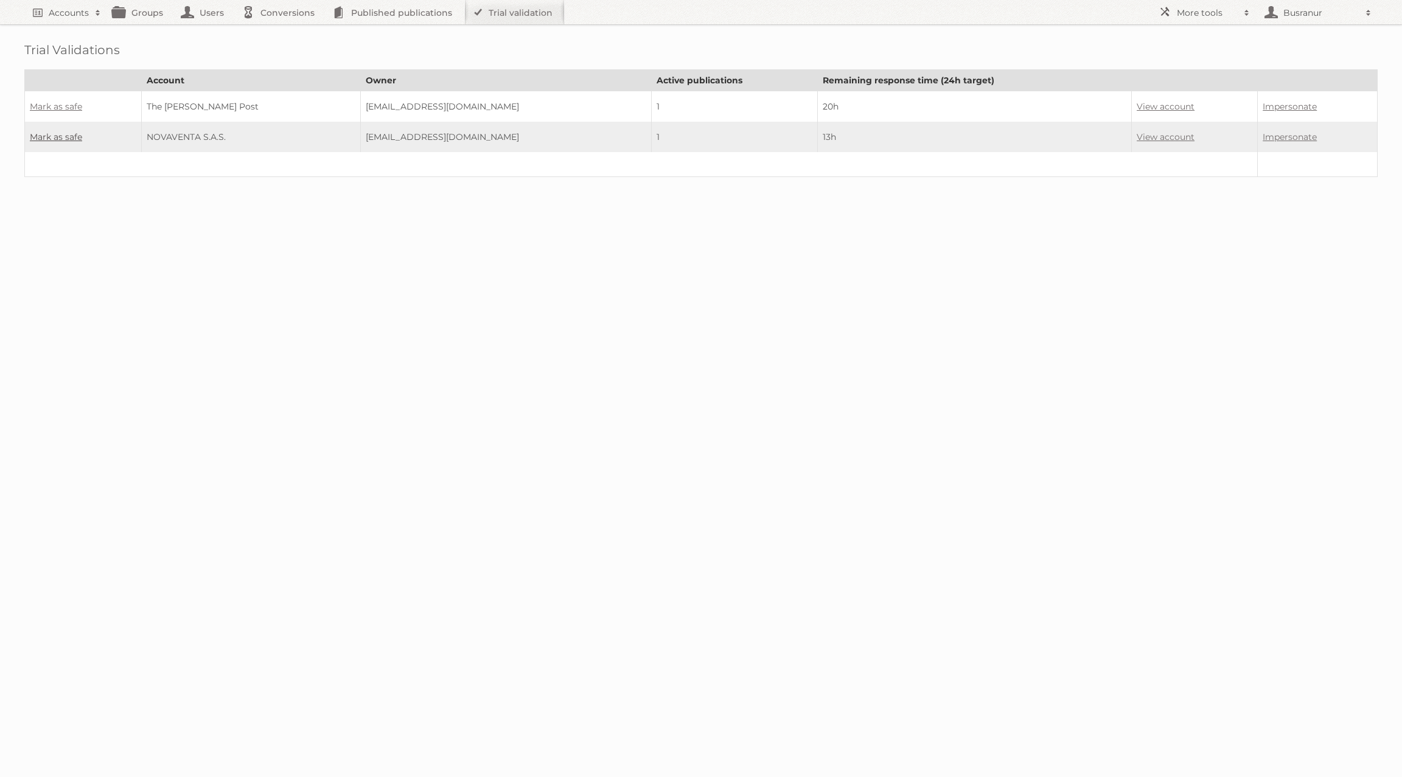
click at [67, 135] on link "Mark as safe" at bounding box center [56, 136] width 52 height 11
